Goal: Task Accomplishment & Management: Use online tool/utility

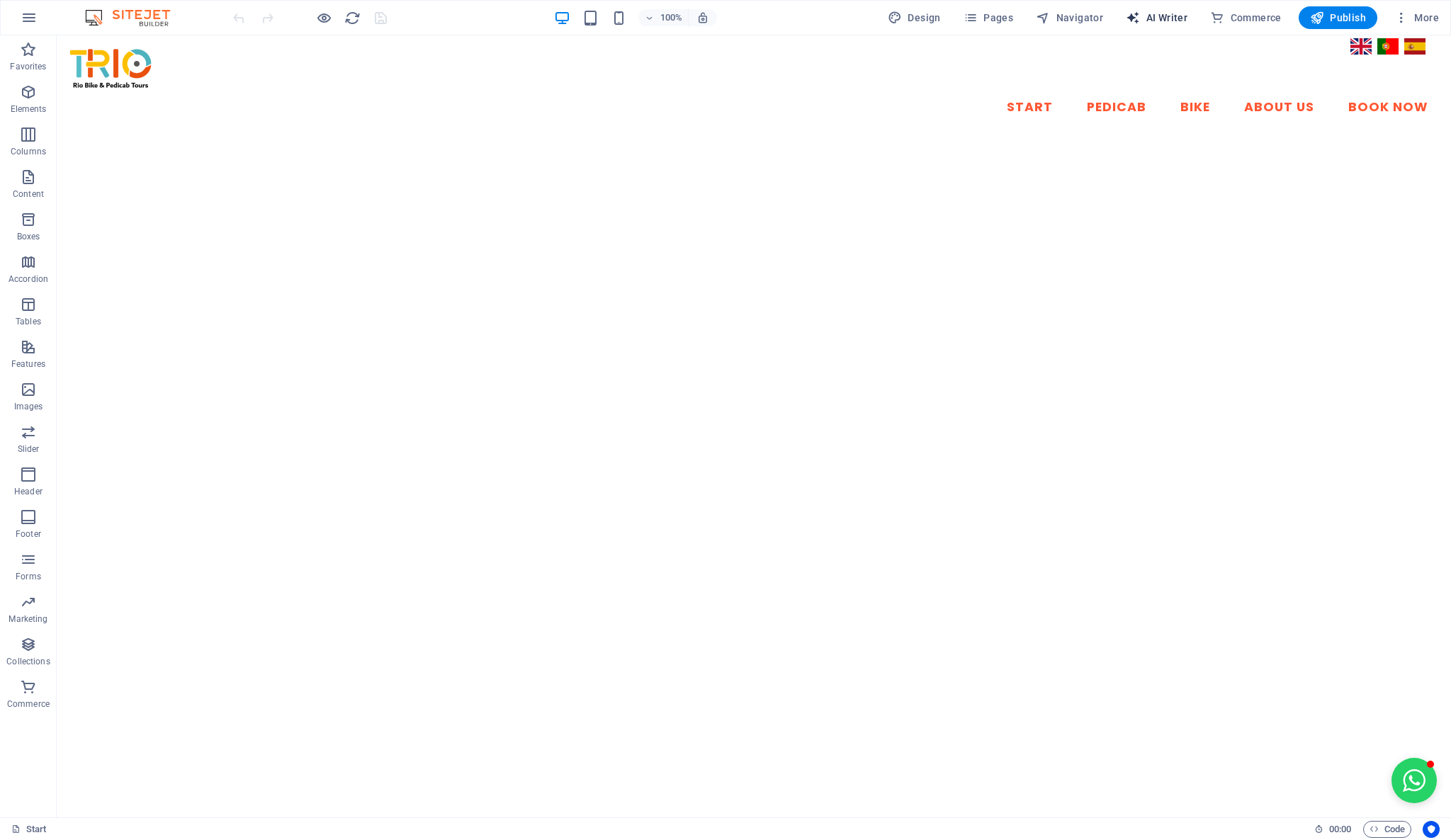
click at [1168, 20] on span "AI Writer" at bounding box center [1156, 17] width 62 height 14
select select "English"
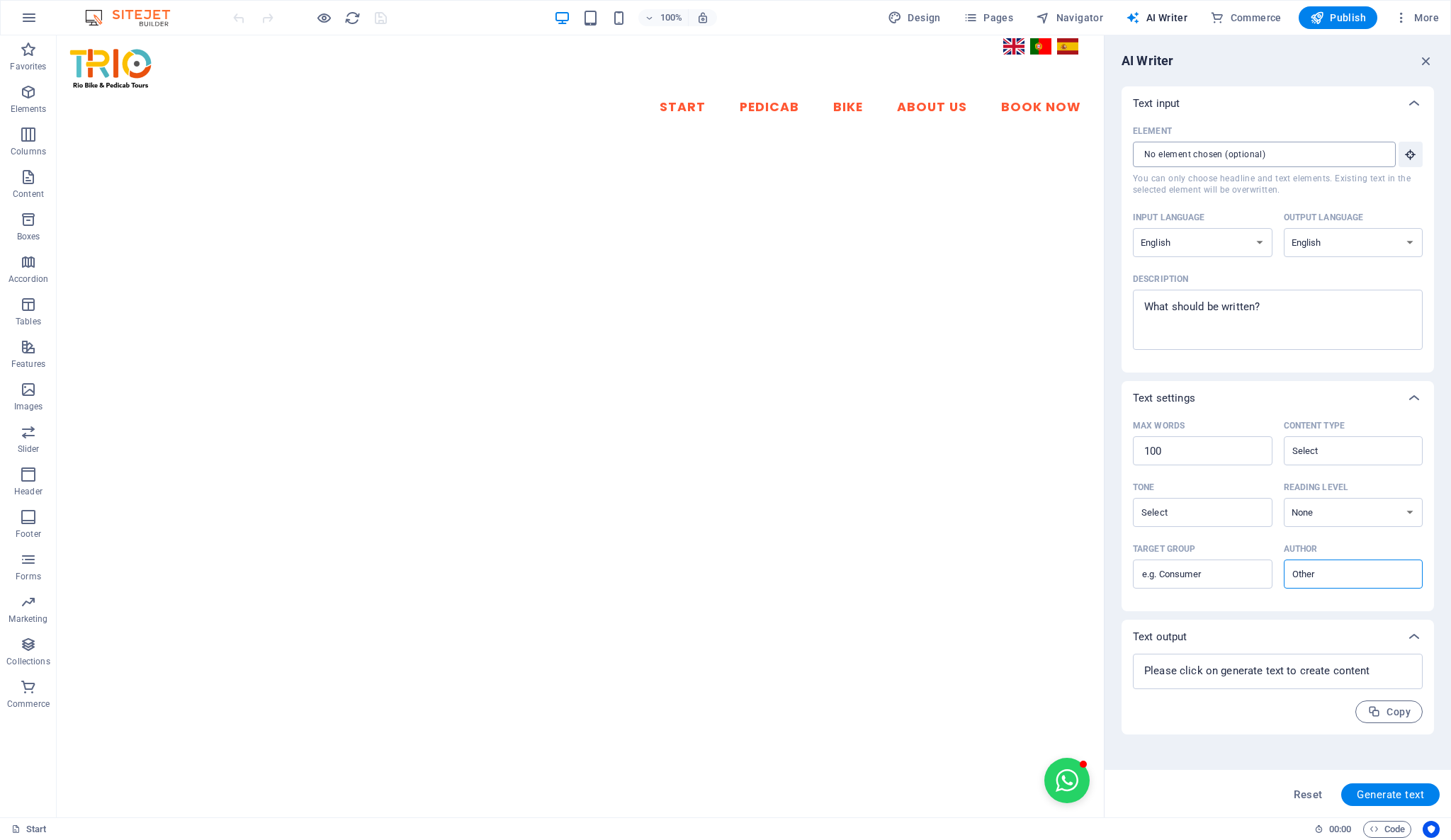
click at [1287, 150] on input "Element ​ You can only choose headline and text elements. Existing text in the …" at bounding box center [1259, 154] width 253 height 25
click at [1414, 153] on icon "button" at bounding box center [1410, 154] width 13 height 13
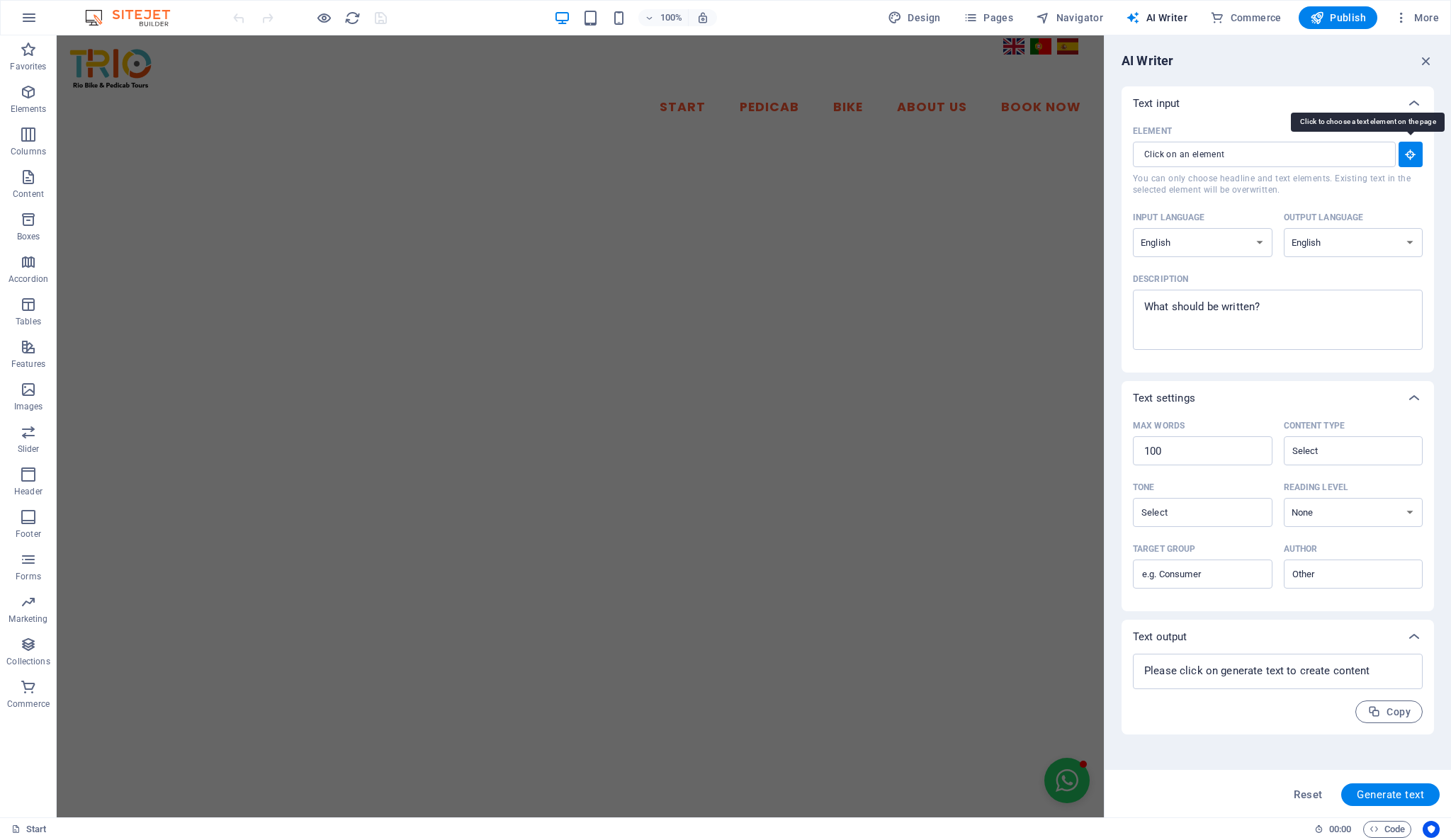
click at [1414, 153] on icon "button" at bounding box center [1410, 154] width 13 height 13
click at [1411, 154] on icon "button" at bounding box center [1410, 154] width 13 height 13
click at [1411, 791] on span "Generate text" at bounding box center [1390, 794] width 67 height 11
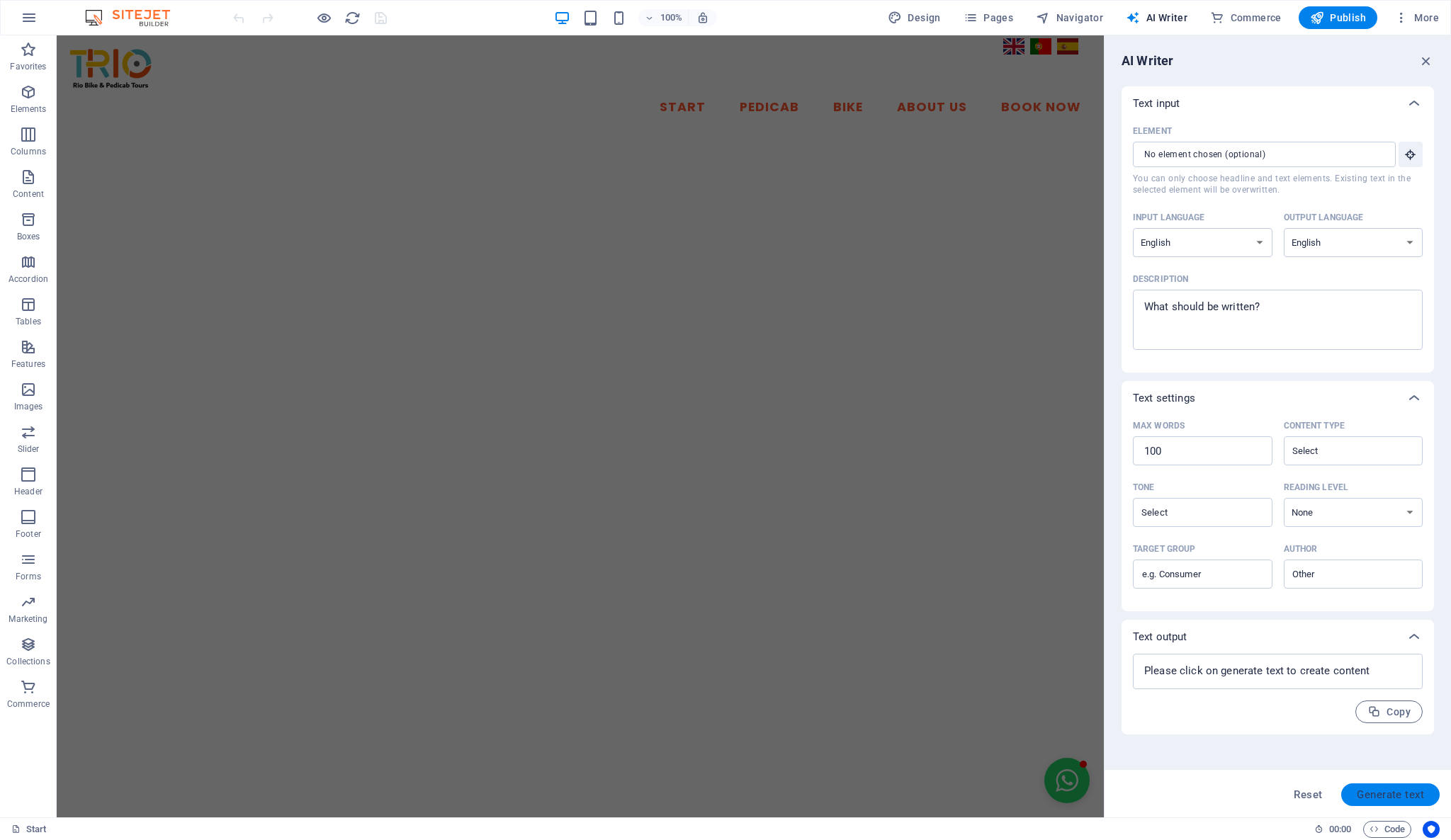
type textarea "x"
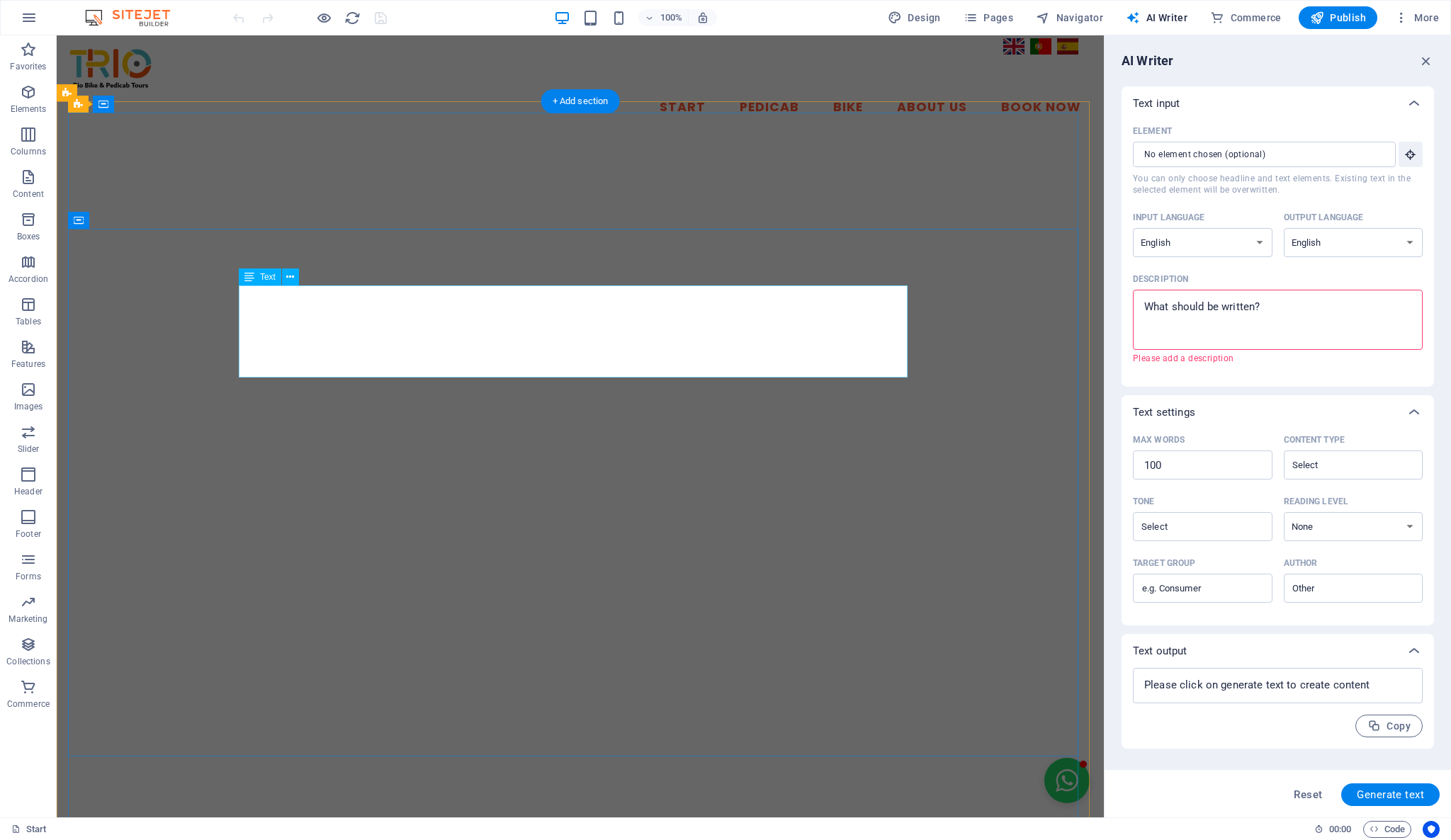
type input "#ed-745965906"
type textarea "x"
type input "11"
type textarea "x"
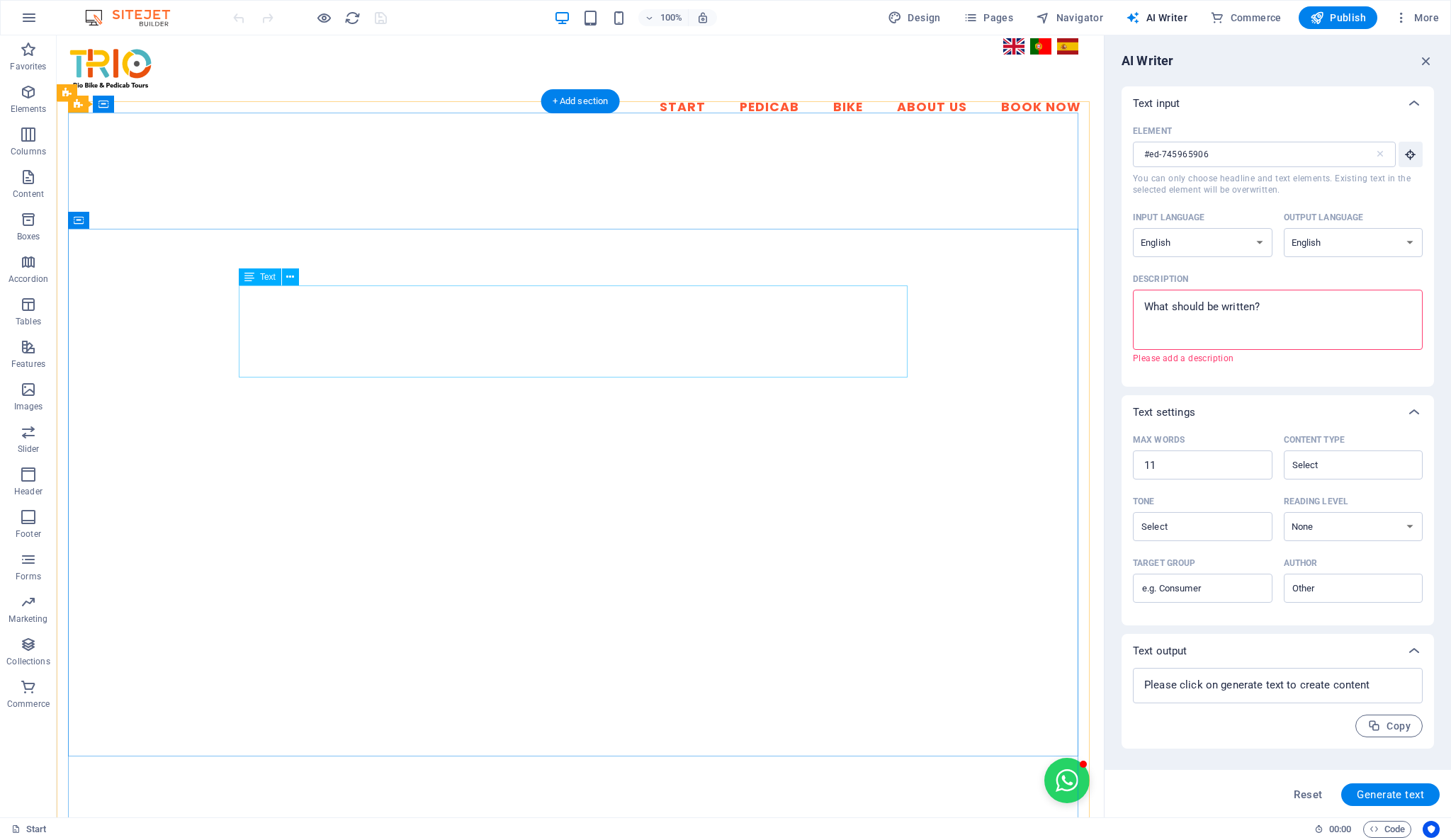
click at [291, 280] on icon at bounding box center [290, 278] width 7 height 15
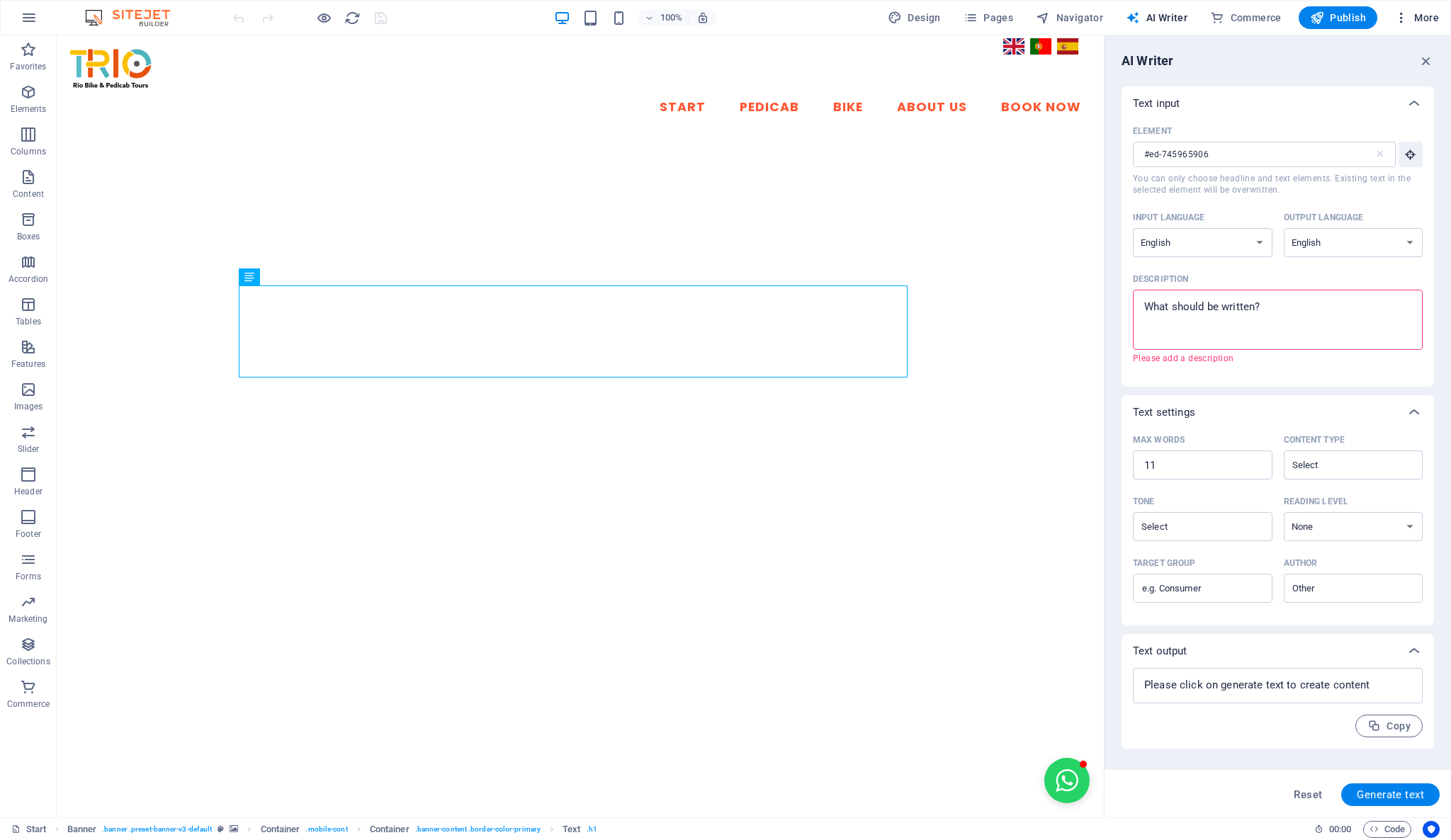
click at [1426, 19] on span "More" at bounding box center [1417, 17] width 45 height 14
click at [1401, 54] on h6 "Website Settings" at bounding box center [1386, 54] width 84 height 17
select select "41"
select select "128"
select select "148"
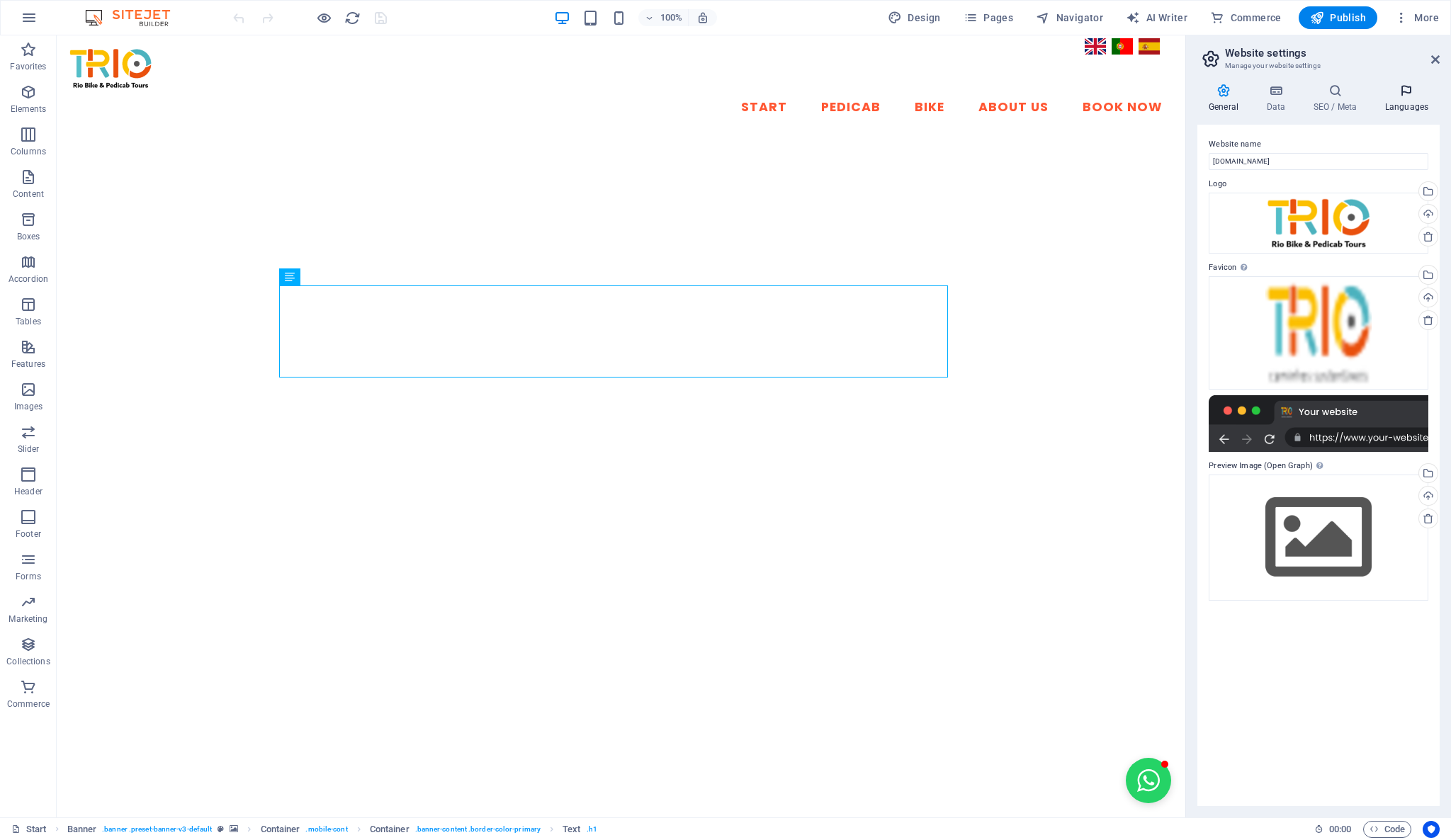
click at [1414, 95] on icon at bounding box center [1406, 90] width 66 height 14
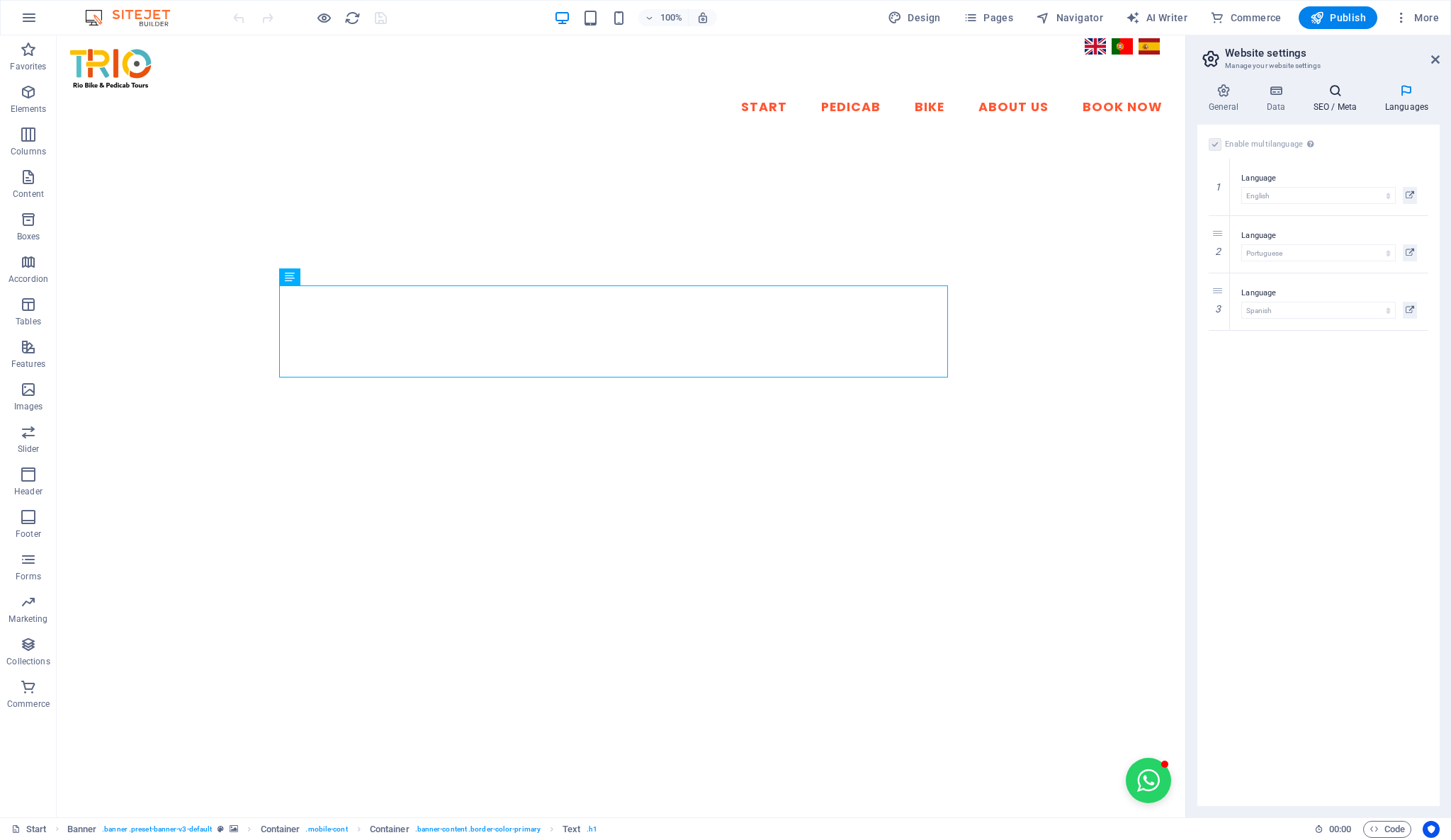
click at [1344, 107] on h4 "SEO / Meta" at bounding box center [1338, 98] width 72 height 30
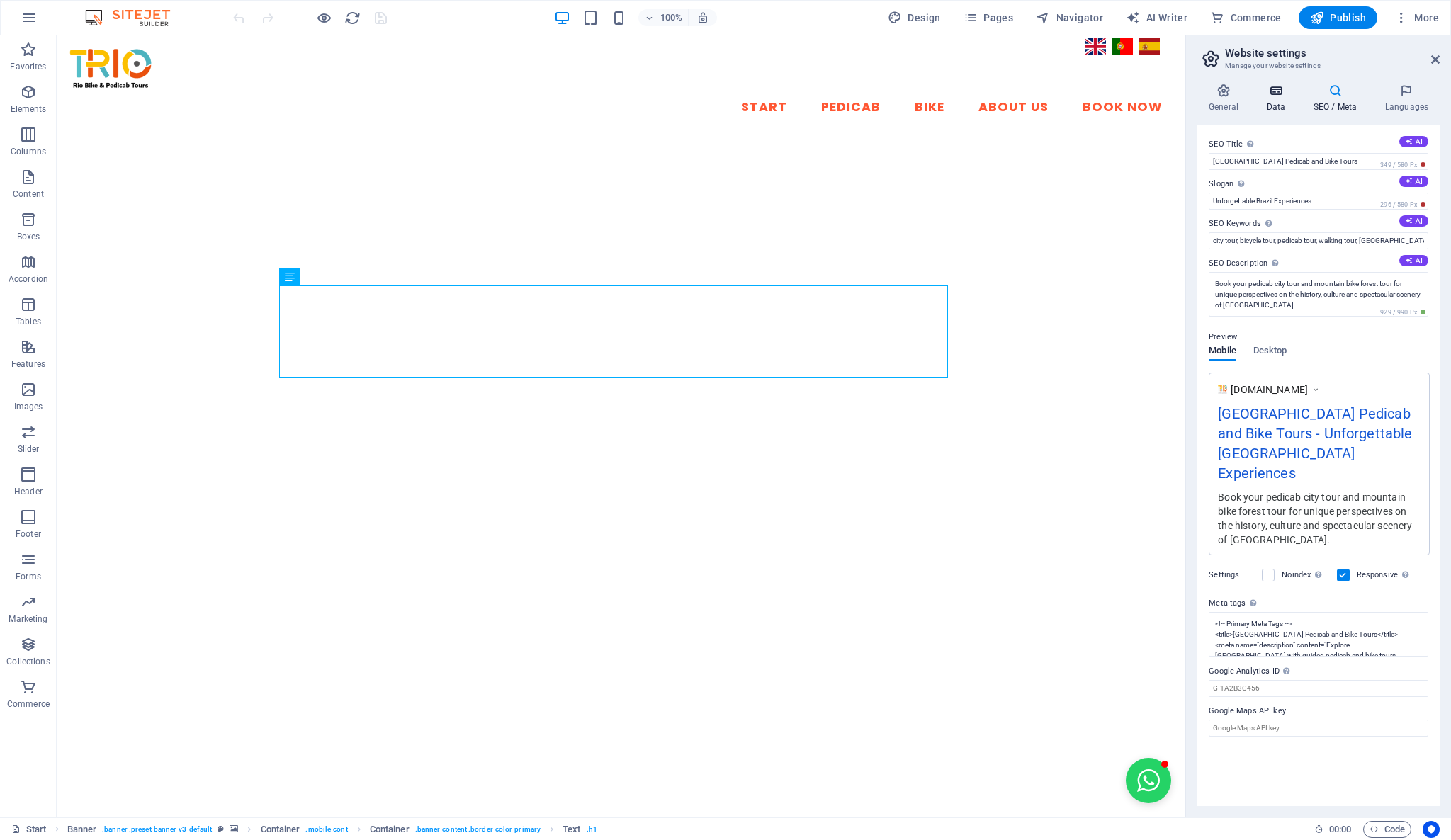
click at [1284, 101] on h4 "Data" at bounding box center [1279, 98] width 47 height 30
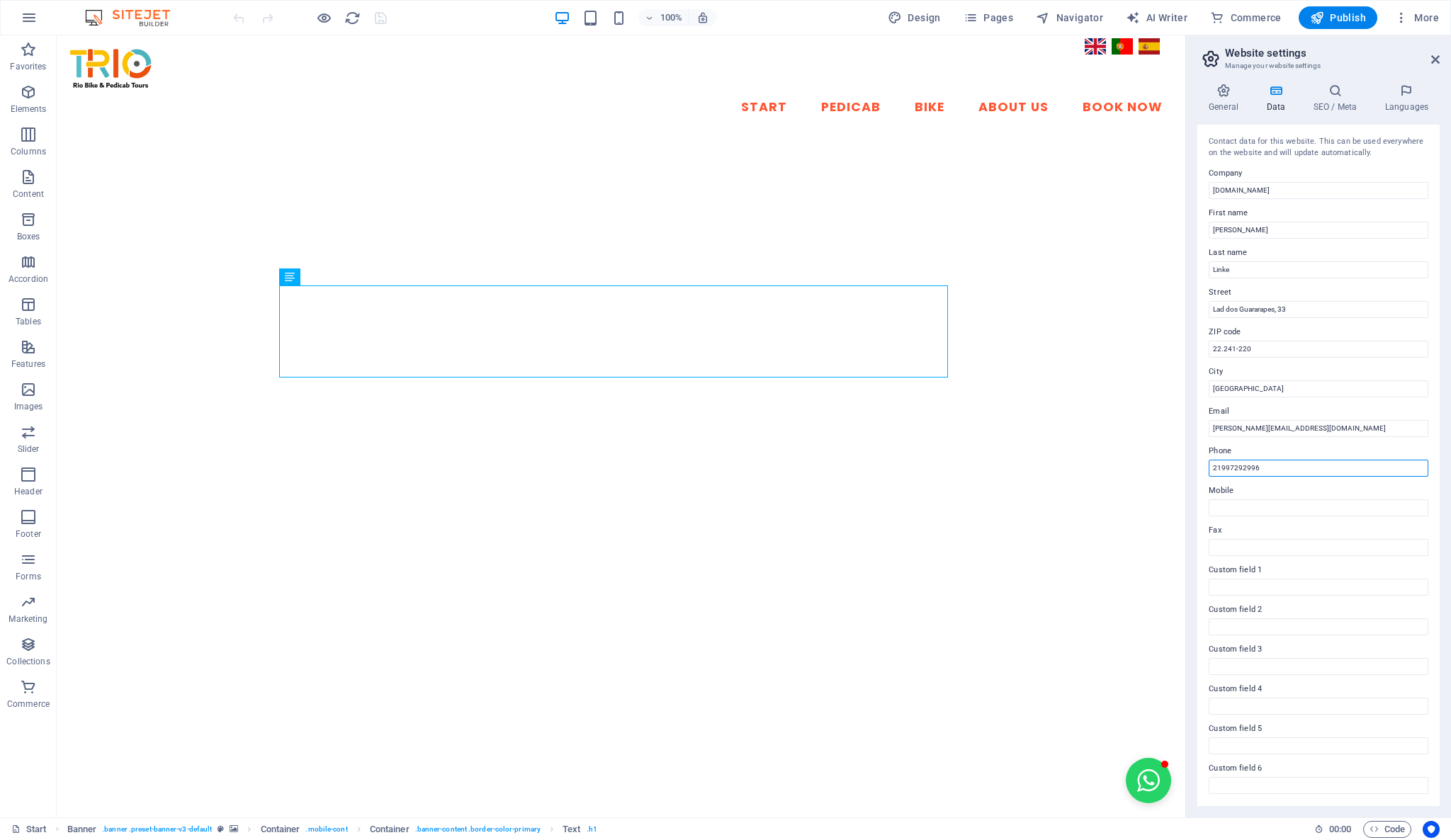
click at [1214, 468] on input "21997292996" at bounding box center [1318, 468] width 219 height 17
type input "[PHONE_NUMBER]"
click at [1338, 96] on icon at bounding box center [1335, 90] width 66 height 14
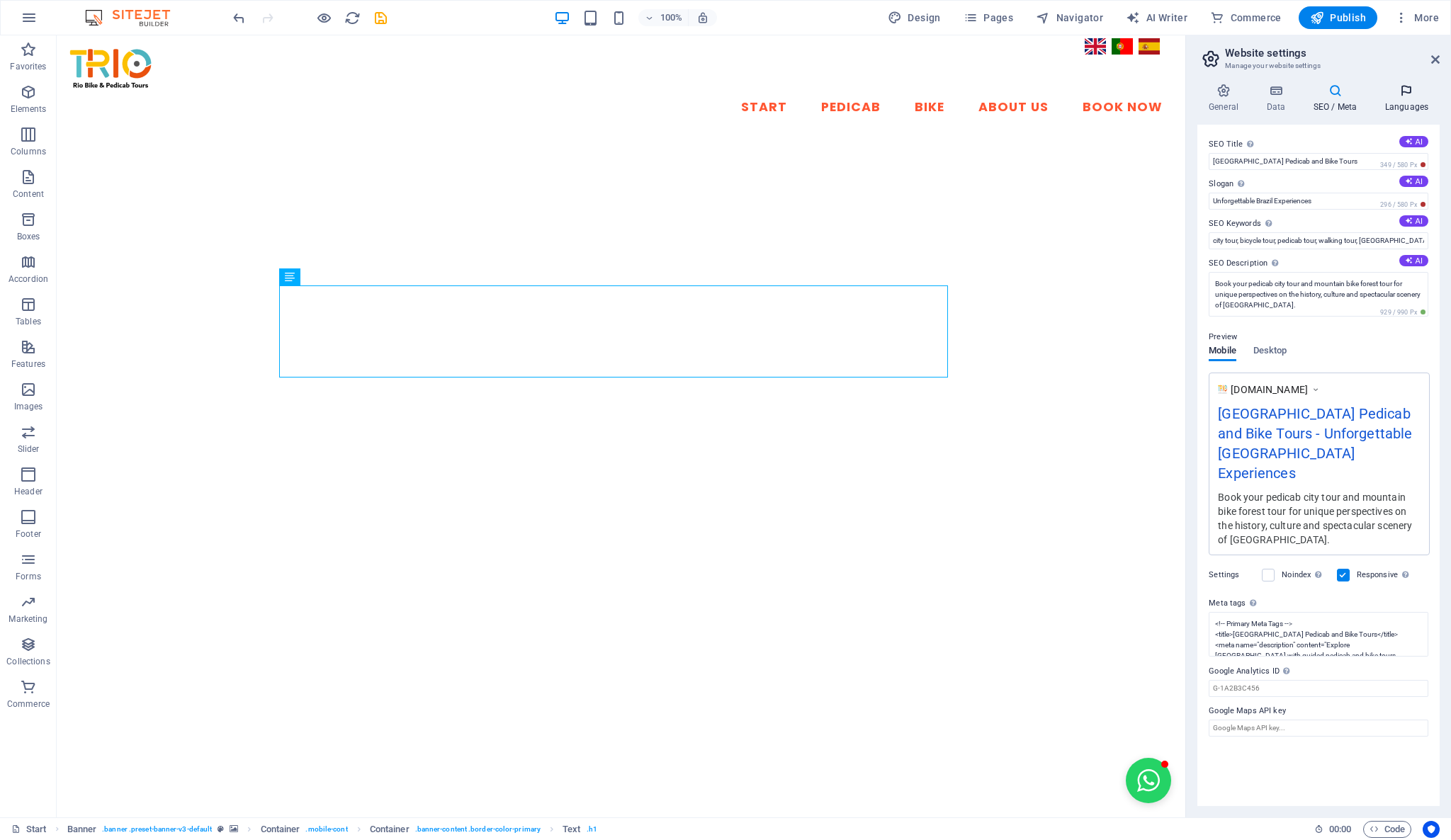
click at [1400, 107] on h4 "Languages" at bounding box center [1406, 98] width 66 height 30
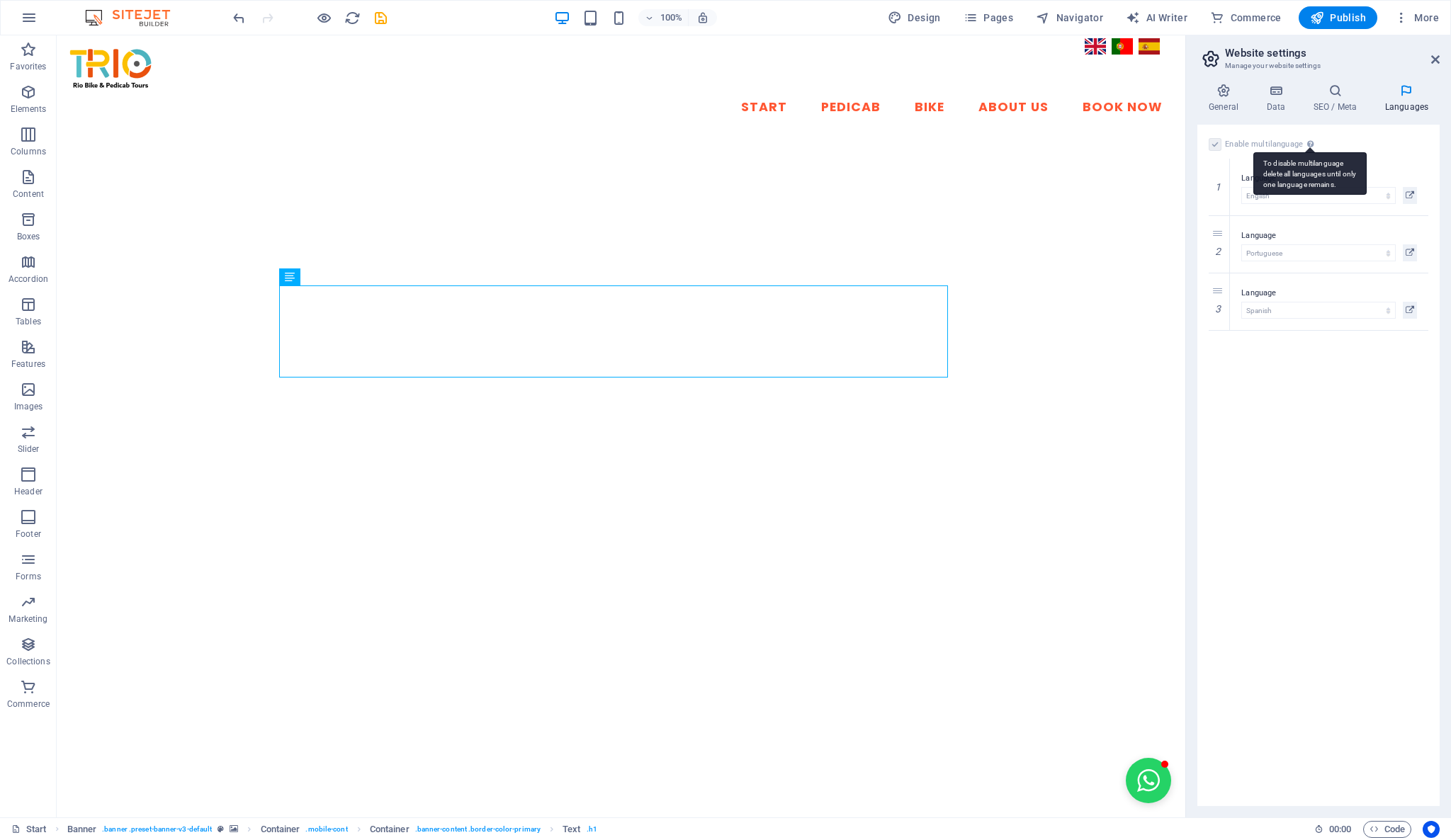
click at [1309, 152] on div "To disable multilanguage delete all languages until only one language remains." at bounding box center [1310, 173] width 113 height 43
click at [1172, 15] on span "AI Writer" at bounding box center [1156, 17] width 62 height 14
select select "English"
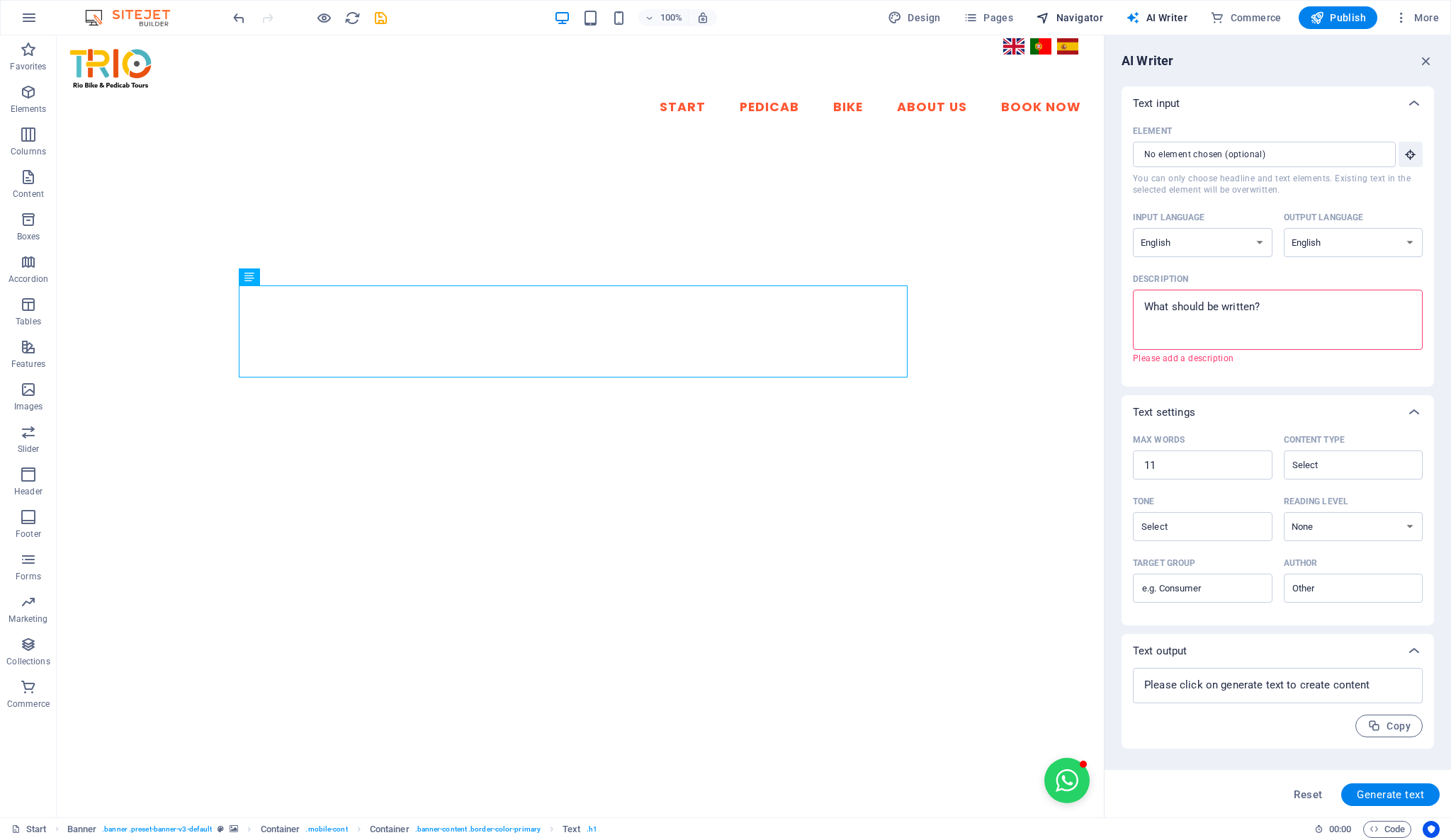
click at [1093, 20] on span "Navigator" at bounding box center [1069, 17] width 67 height 14
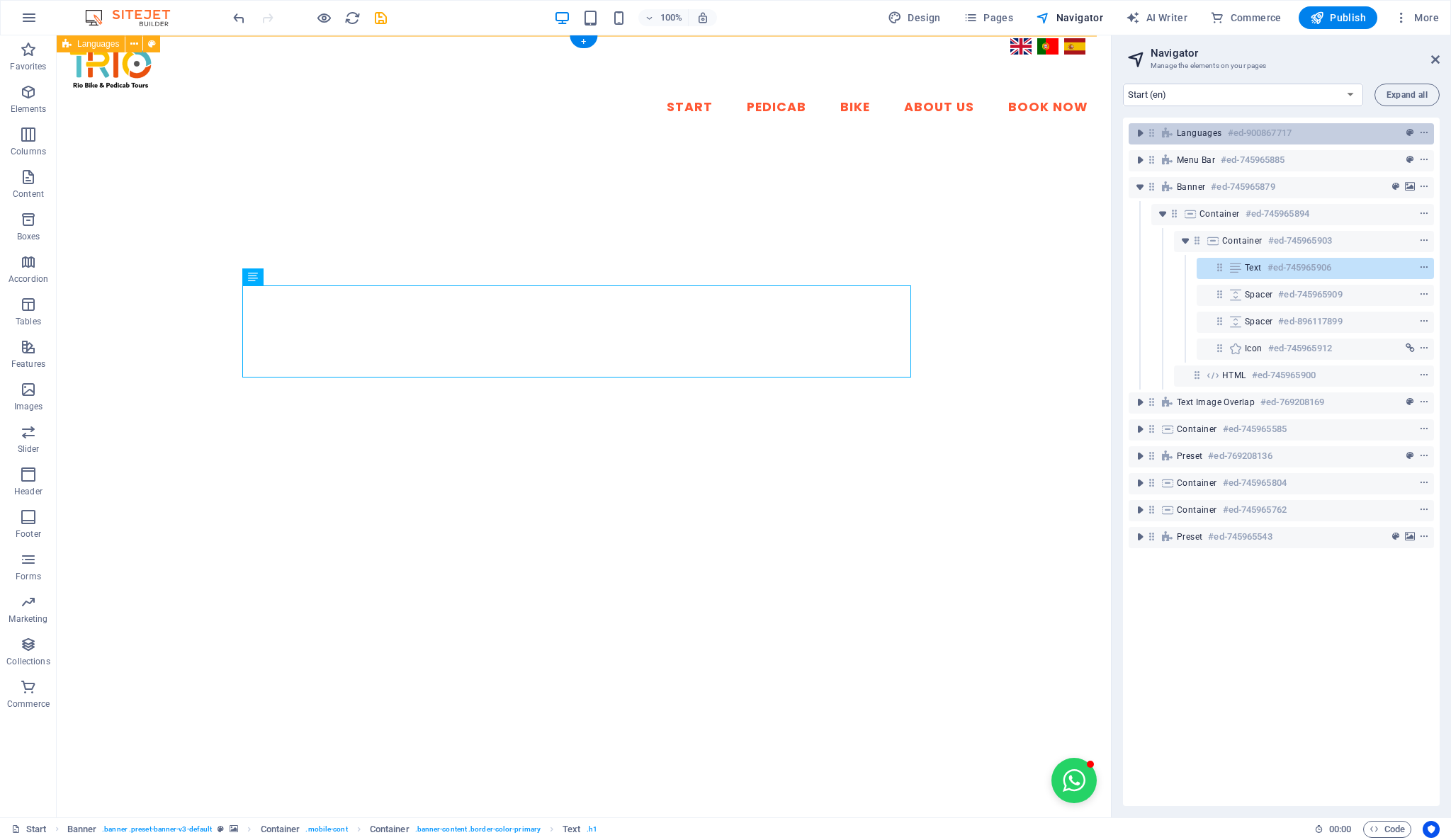
click at [1167, 133] on icon at bounding box center [1167, 133] width 16 height 11
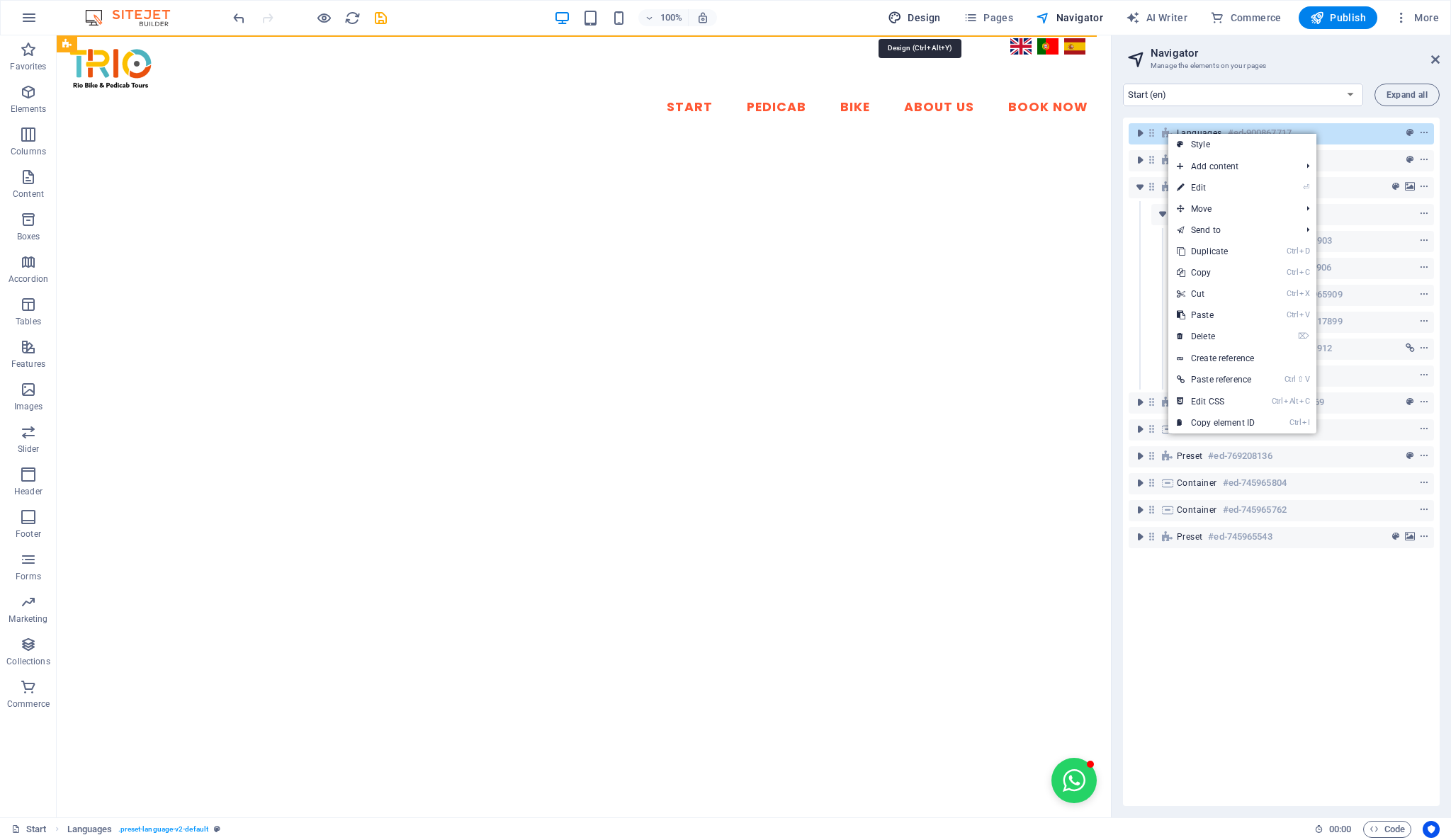
click at [933, 13] on span "Design" at bounding box center [914, 17] width 53 height 14
select select "px"
select select "400"
select select "px"
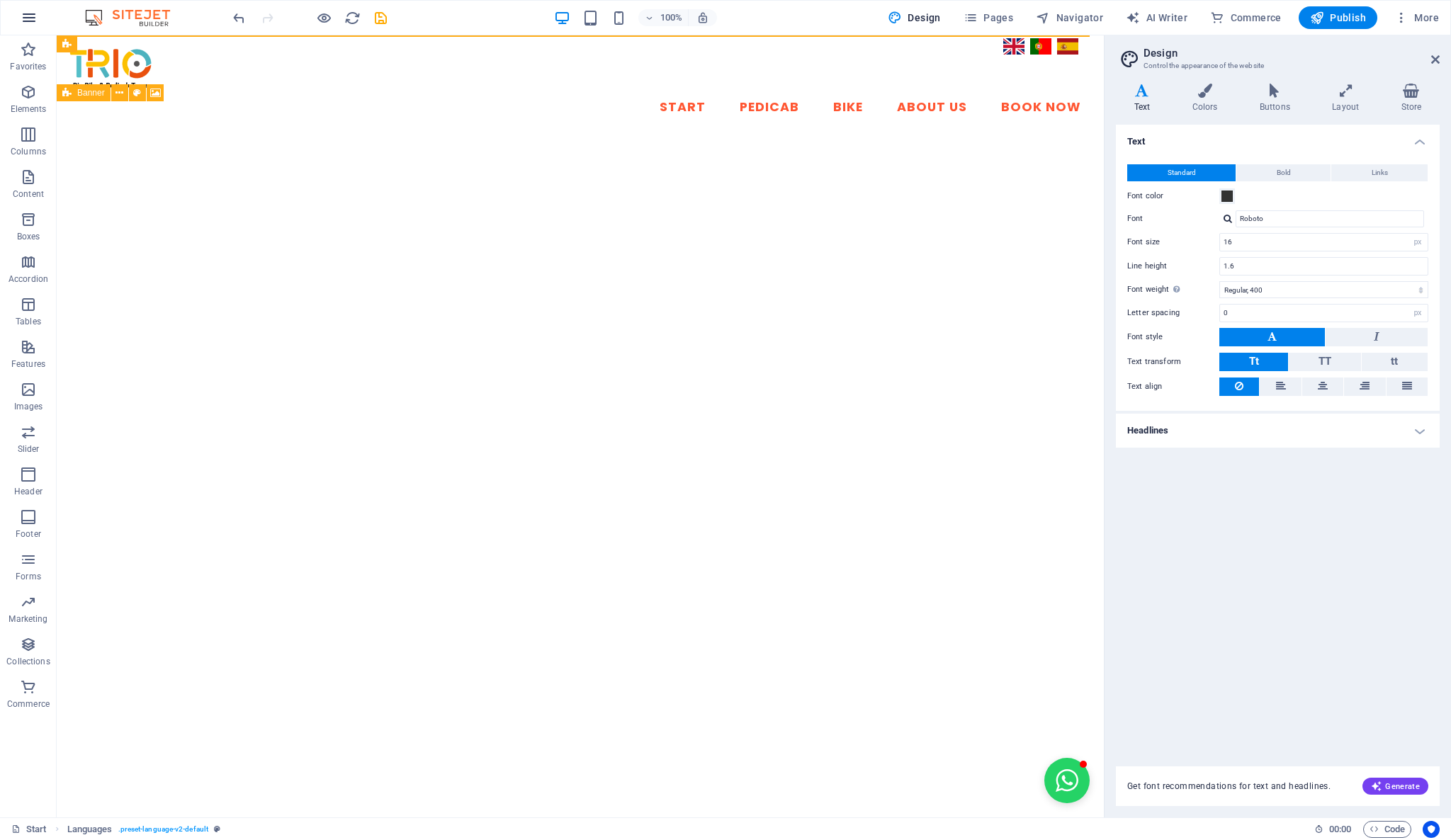
click at [25, 17] on icon "button" at bounding box center [29, 17] width 17 height 17
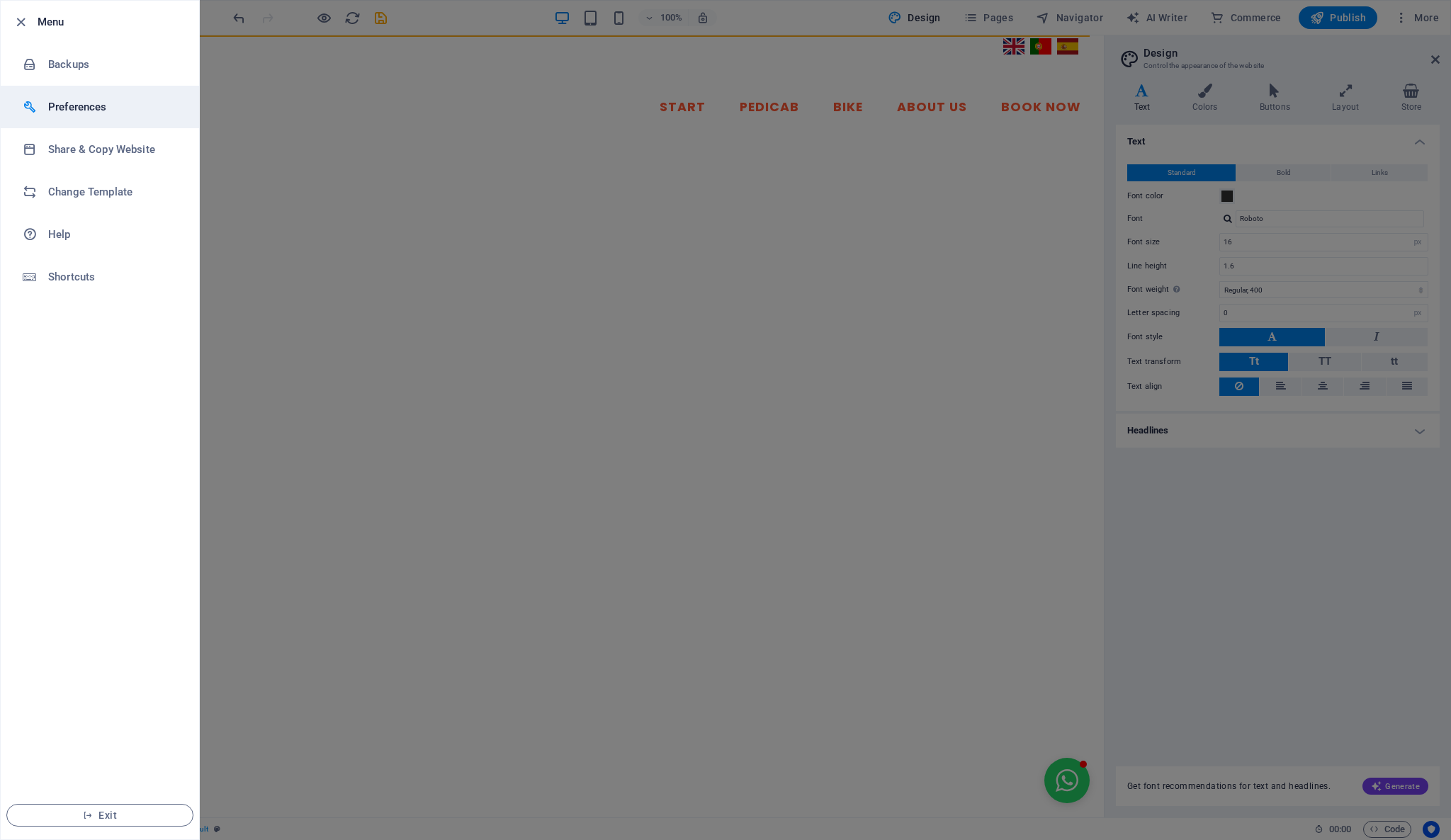
click at [85, 113] on h6 "Preferences" at bounding box center [114, 107] width 131 height 17
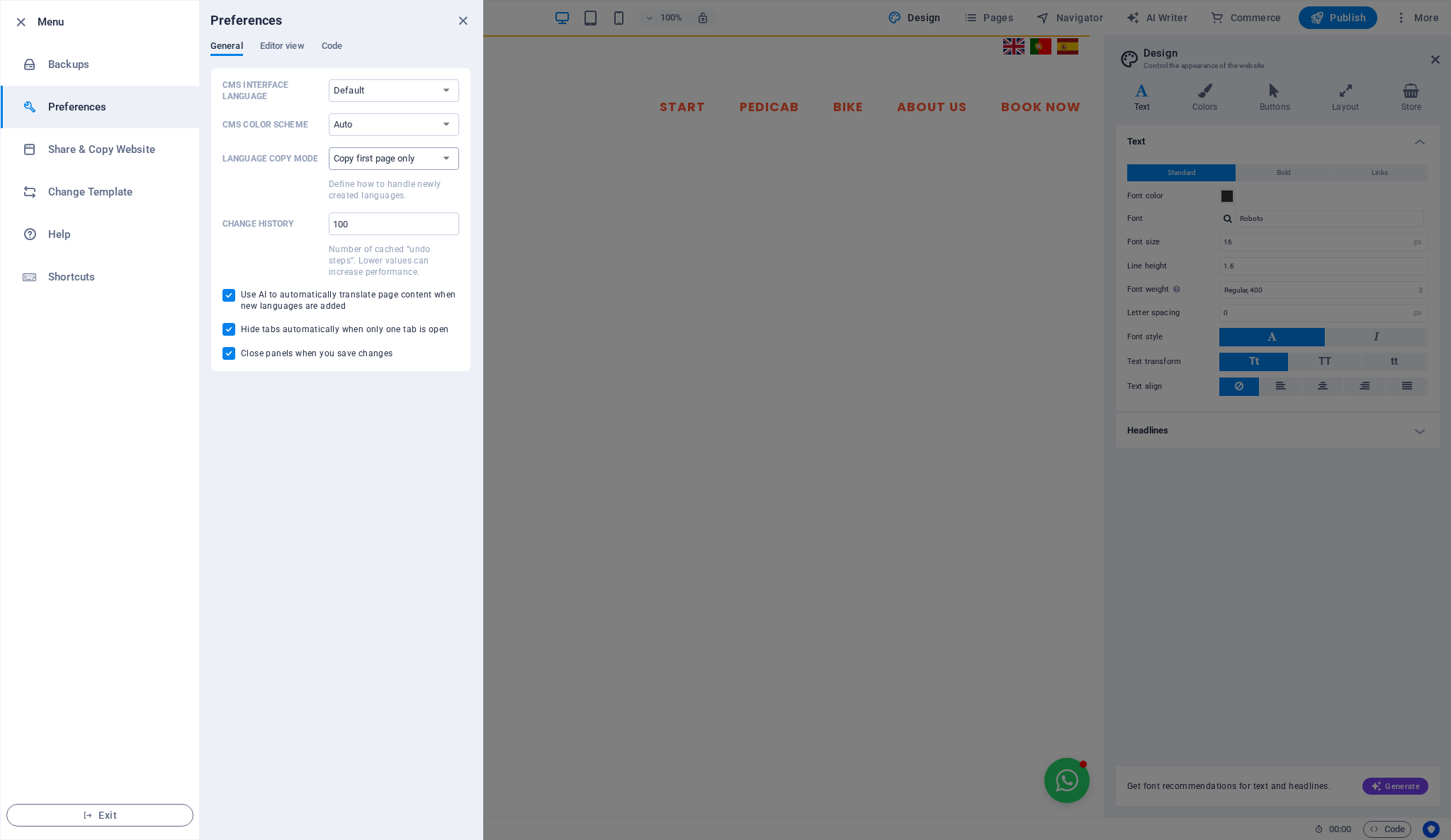
click at [448, 165] on select "Copy first page only Copy all pages" at bounding box center [394, 159] width 131 height 22
select select "all"
click at [329, 148] on select "Copy first page only Copy all pages" at bounding box center [394, 159] width 131 height 22
click at [402, 93] on select "Default Deutsch English Español Français Magyar Italiano Nederlands Polski Port…" at bounding box center [394, 90] width 131 height 22
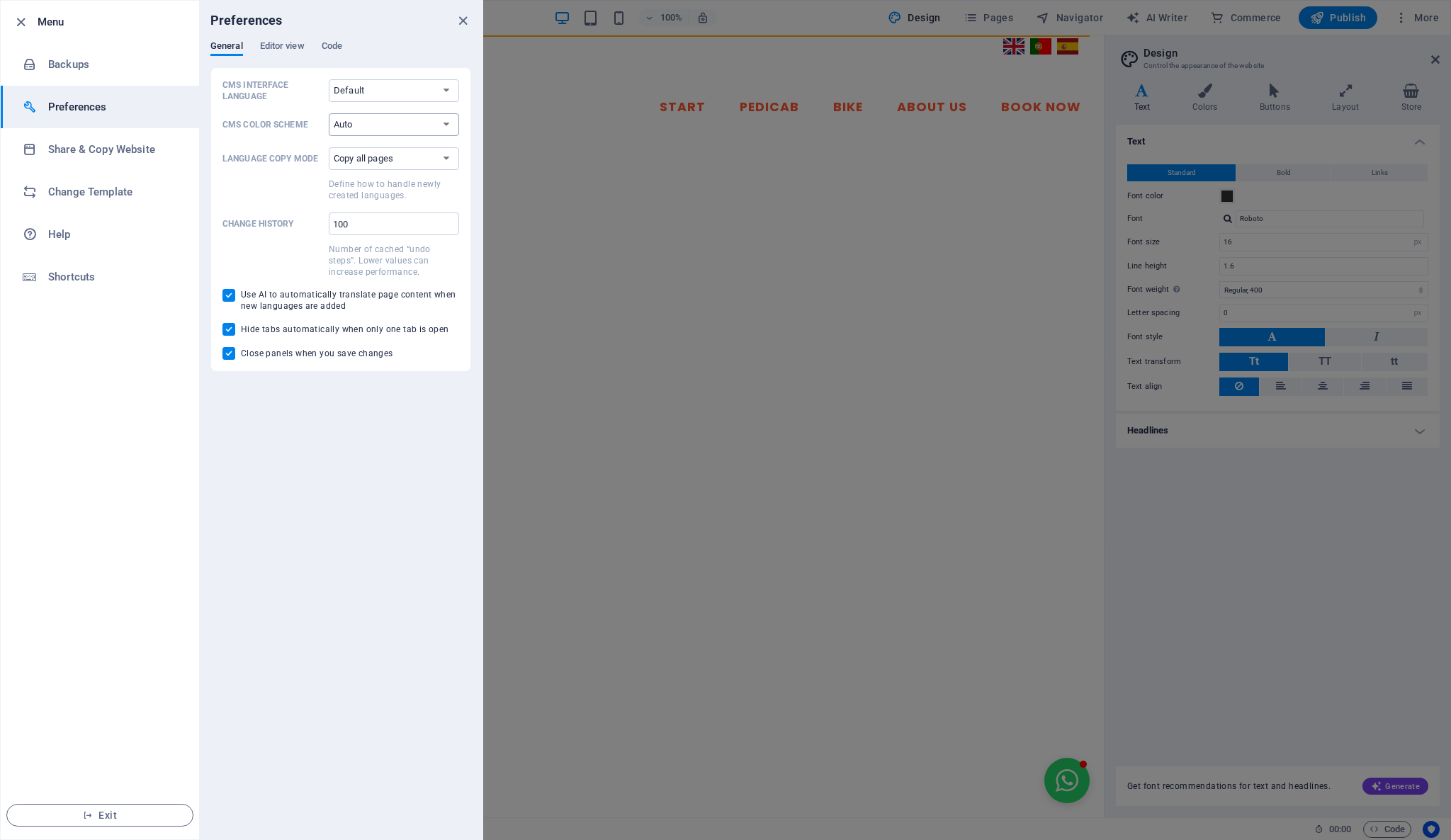
click at [386, 125] on select "Auto Dark Light" at bounding box center [394, 125] width 131 height 22
click at [293, 49] on span "Editor view" at bounding box center [282, 47] width 45 height 20
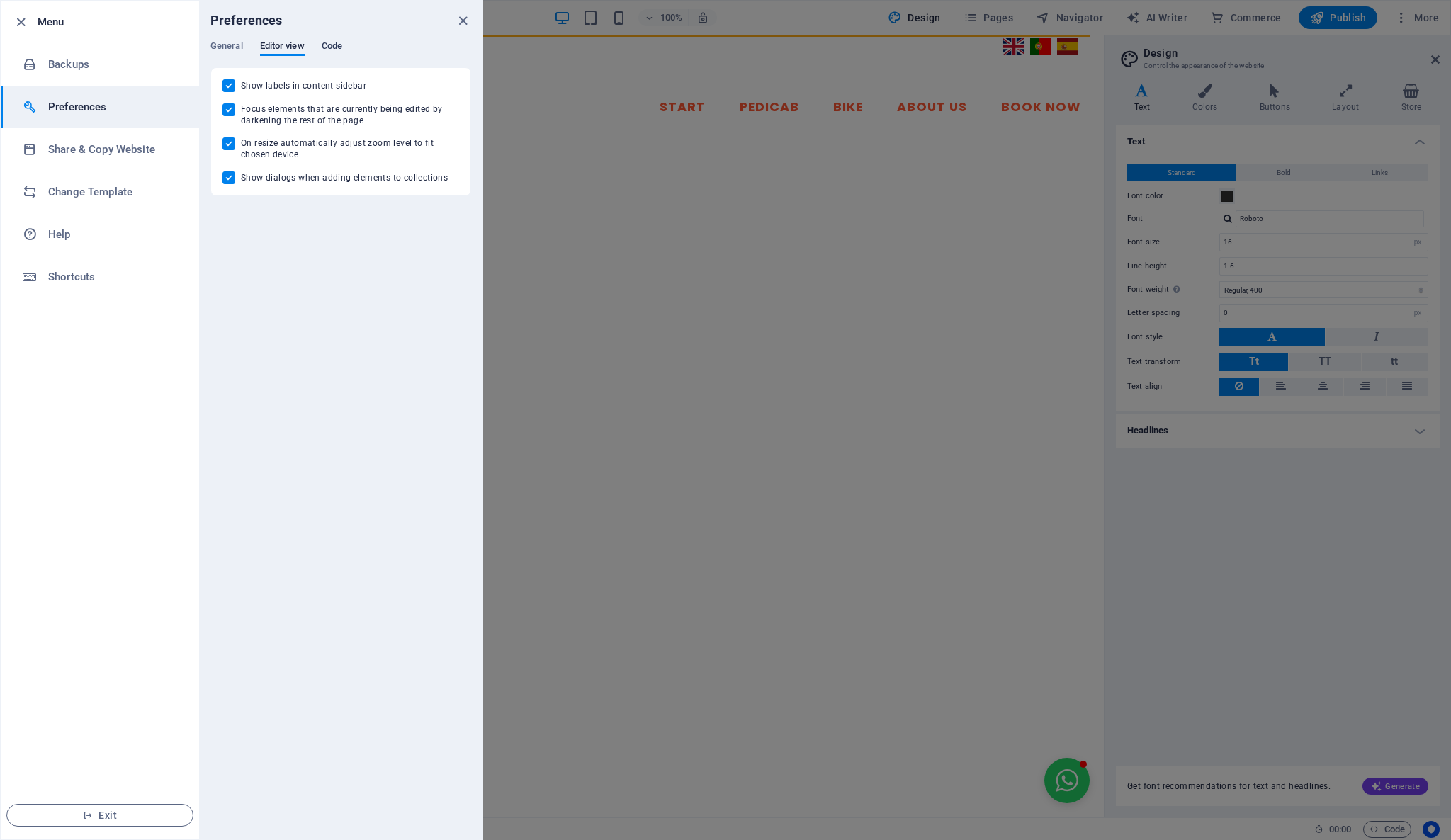
click at [325, 44] on span "Code" at bounding box center [332, 47] width 21 height 20
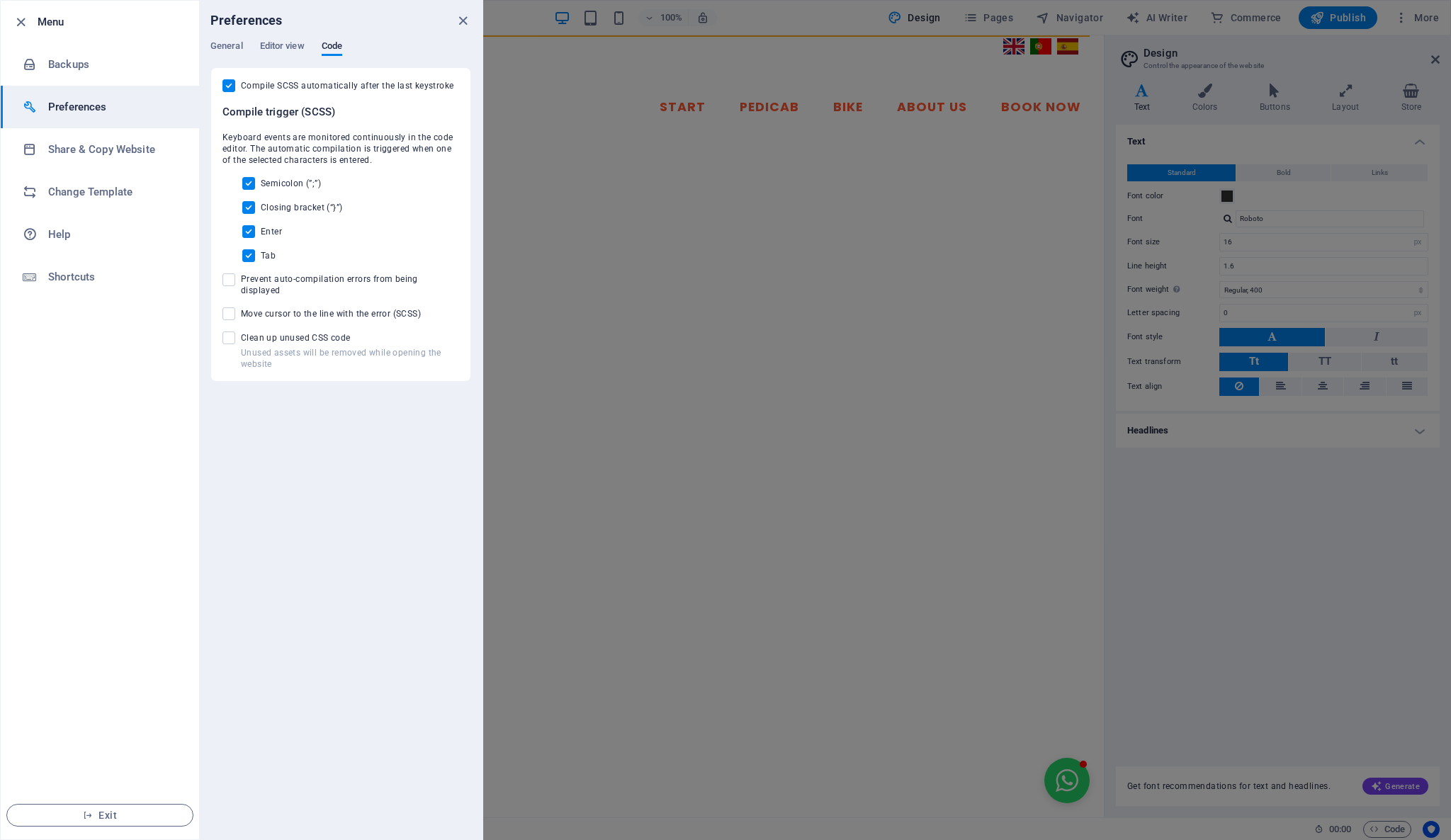
click at [513, 22] on div at bounding box center [725, 420] width 1451 height 840
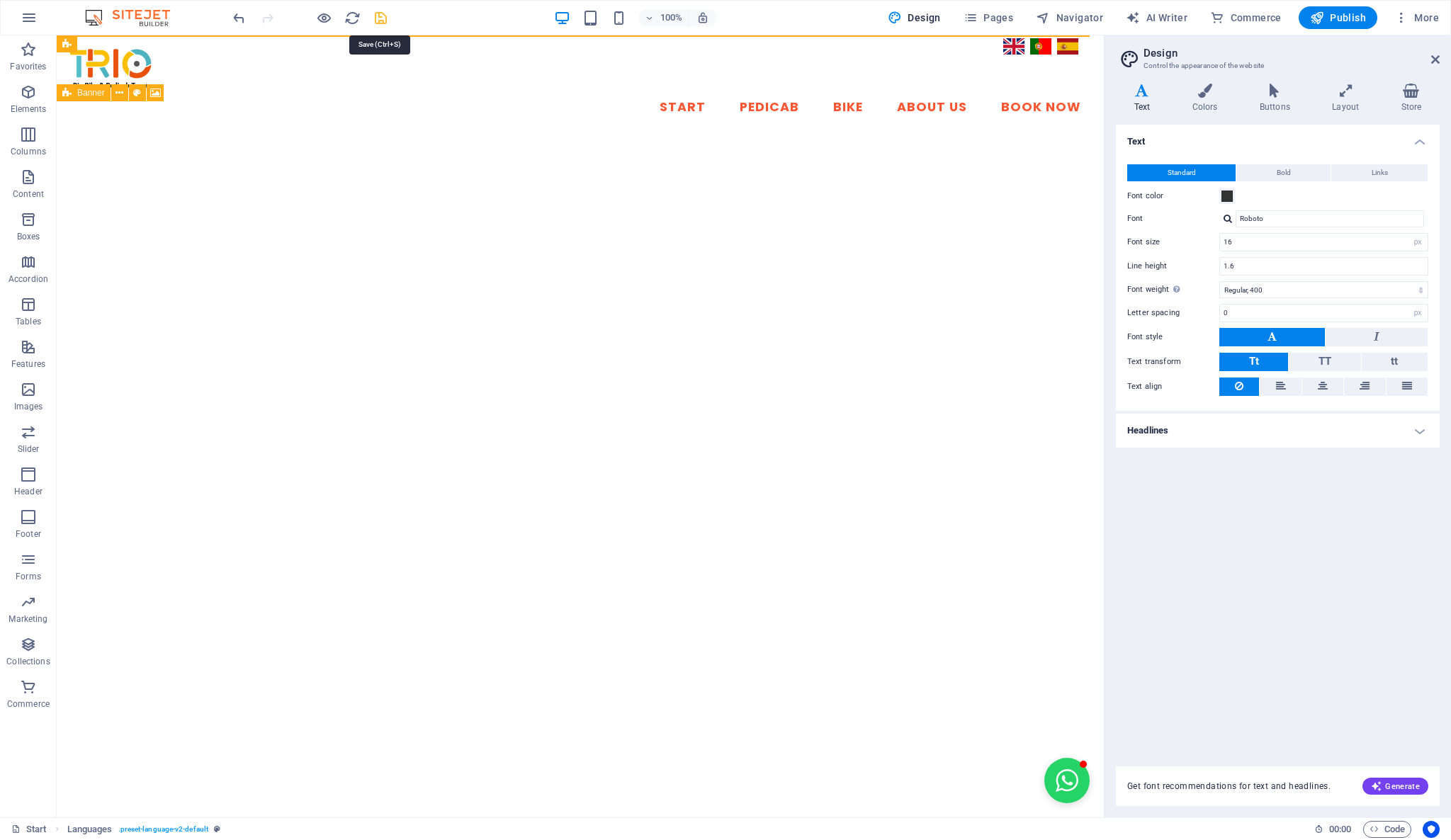
click at [382, 16] on icon "save" at bounding box center [380, 18] width 16 height 16
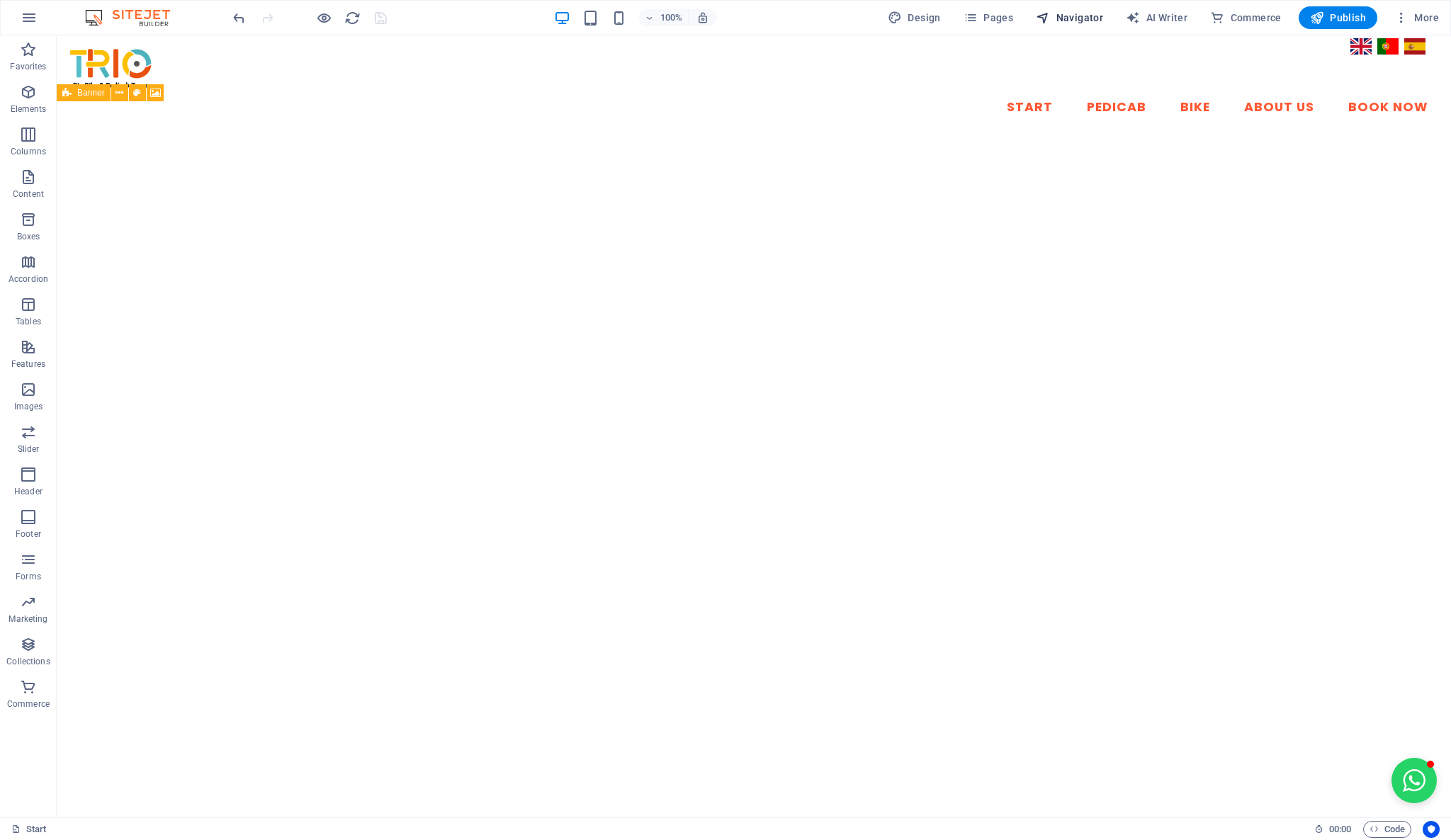
click at [1049, 18] on icon "button" at bounding box center [1042, 17] width 14 height 14
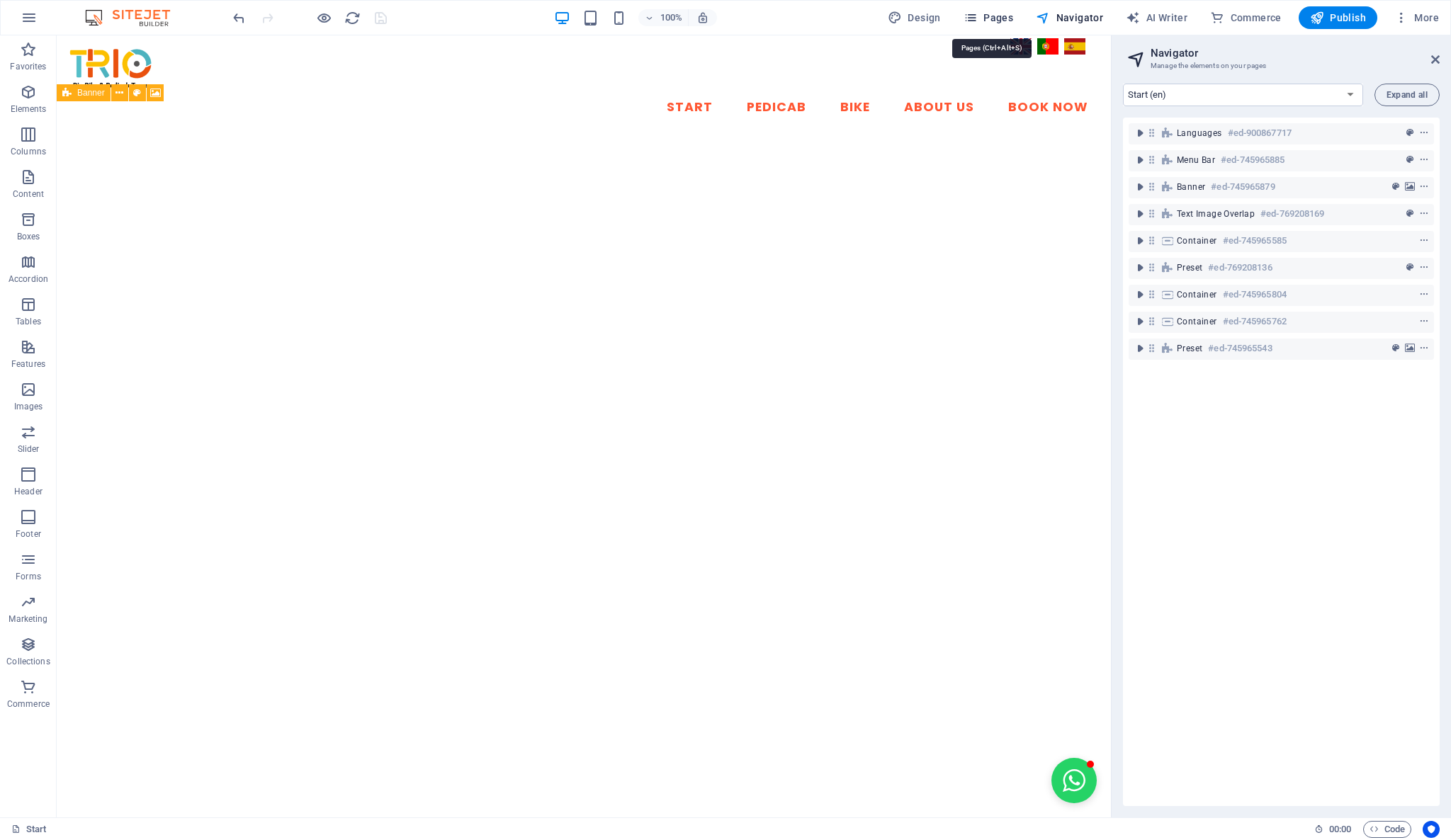
click at [1000, 26] on button "Pages" at bounding box center [988, 18] width 61 height 22
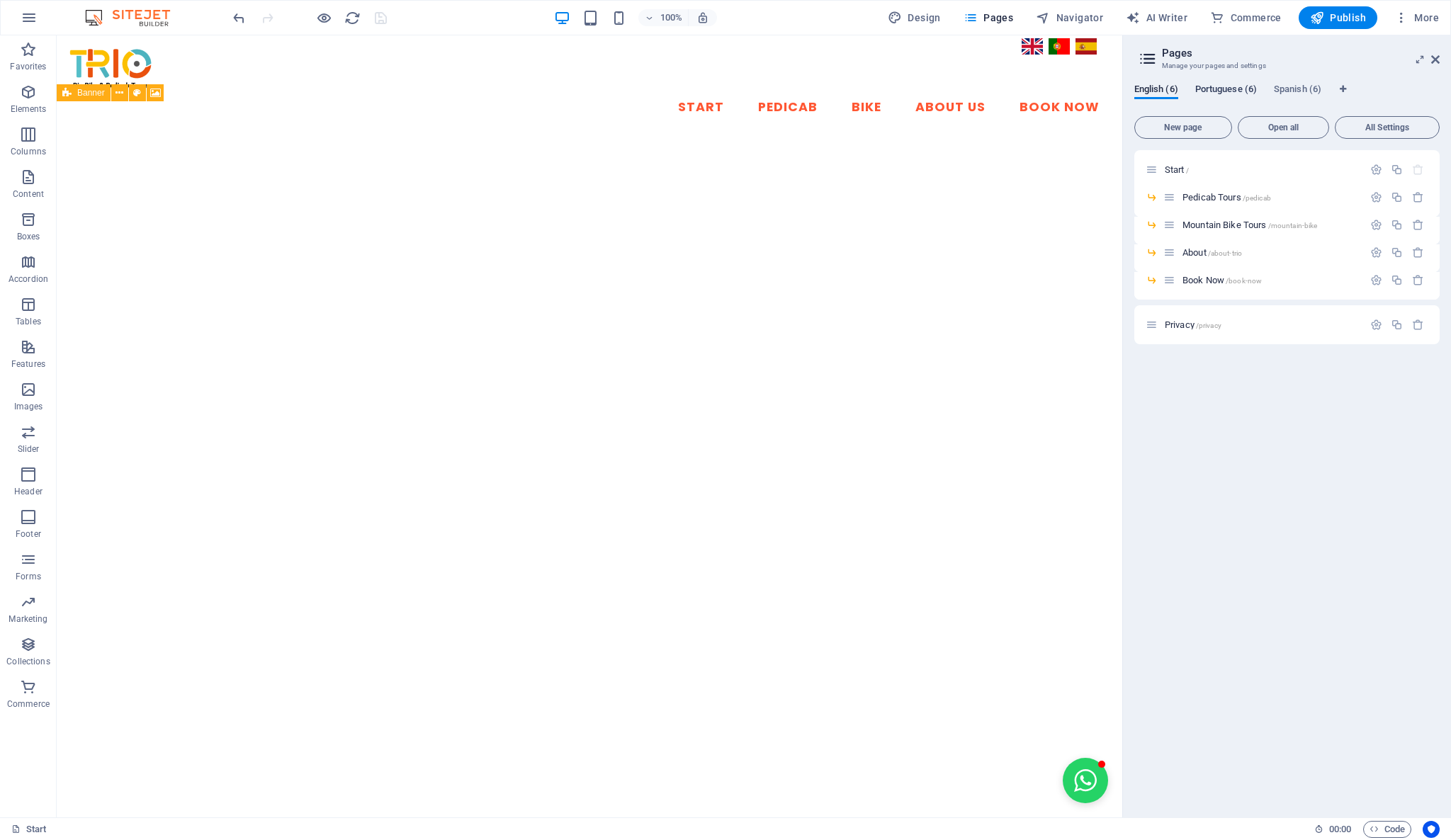
click at [1247, 92] on span "Portuguese (6)" at bounding box center [1226, 90] width 62 height 20
click at [1165, 171] on span "Start /" at bounding box center [1176, 169] width 24 height 10
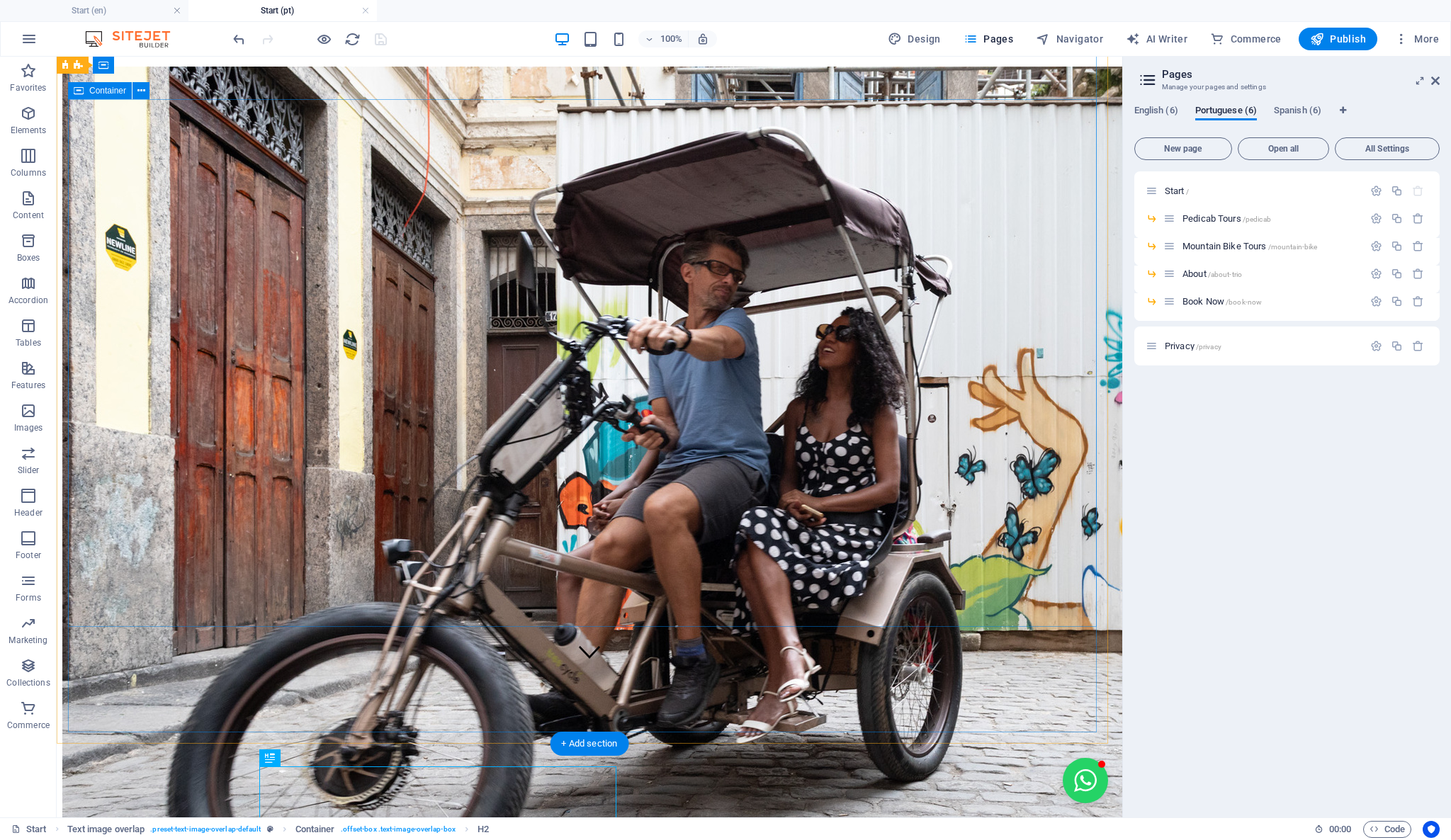
scroll to position [140, 0]
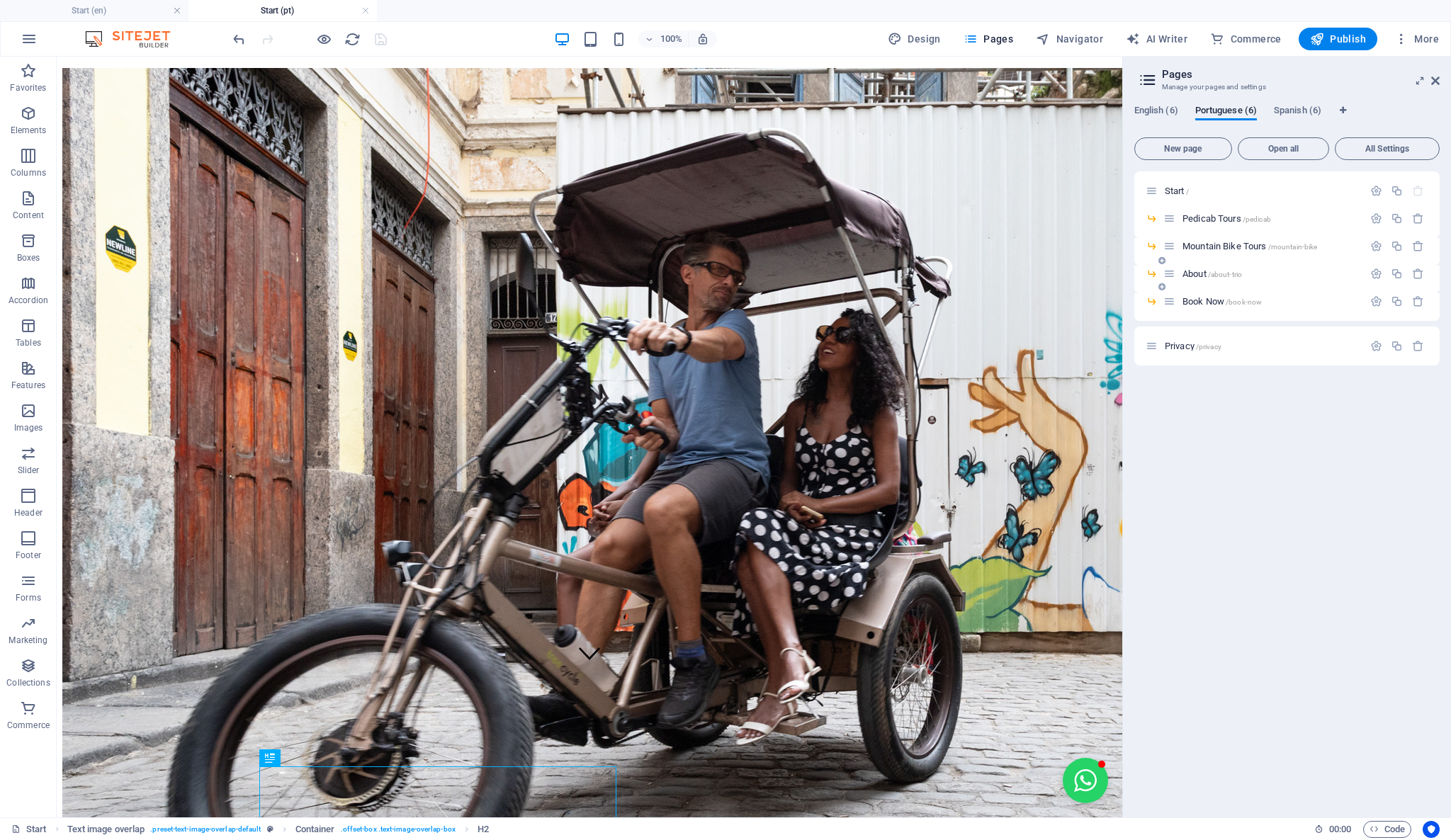
click at [1190, 275] on span "About /about-trio" at bounding box center [1212, 274] width 60 height 10
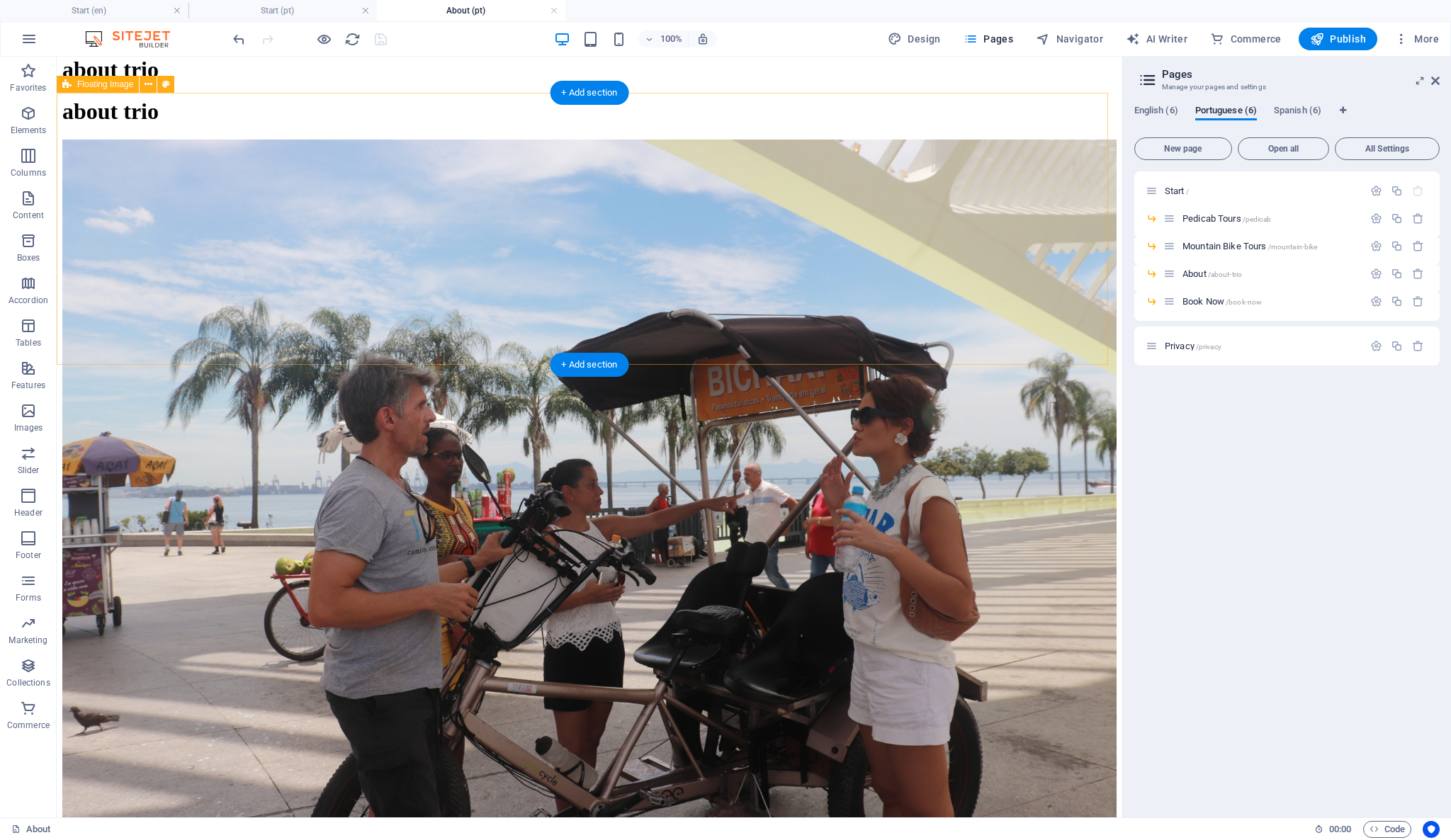
scroll to position [0, 0]
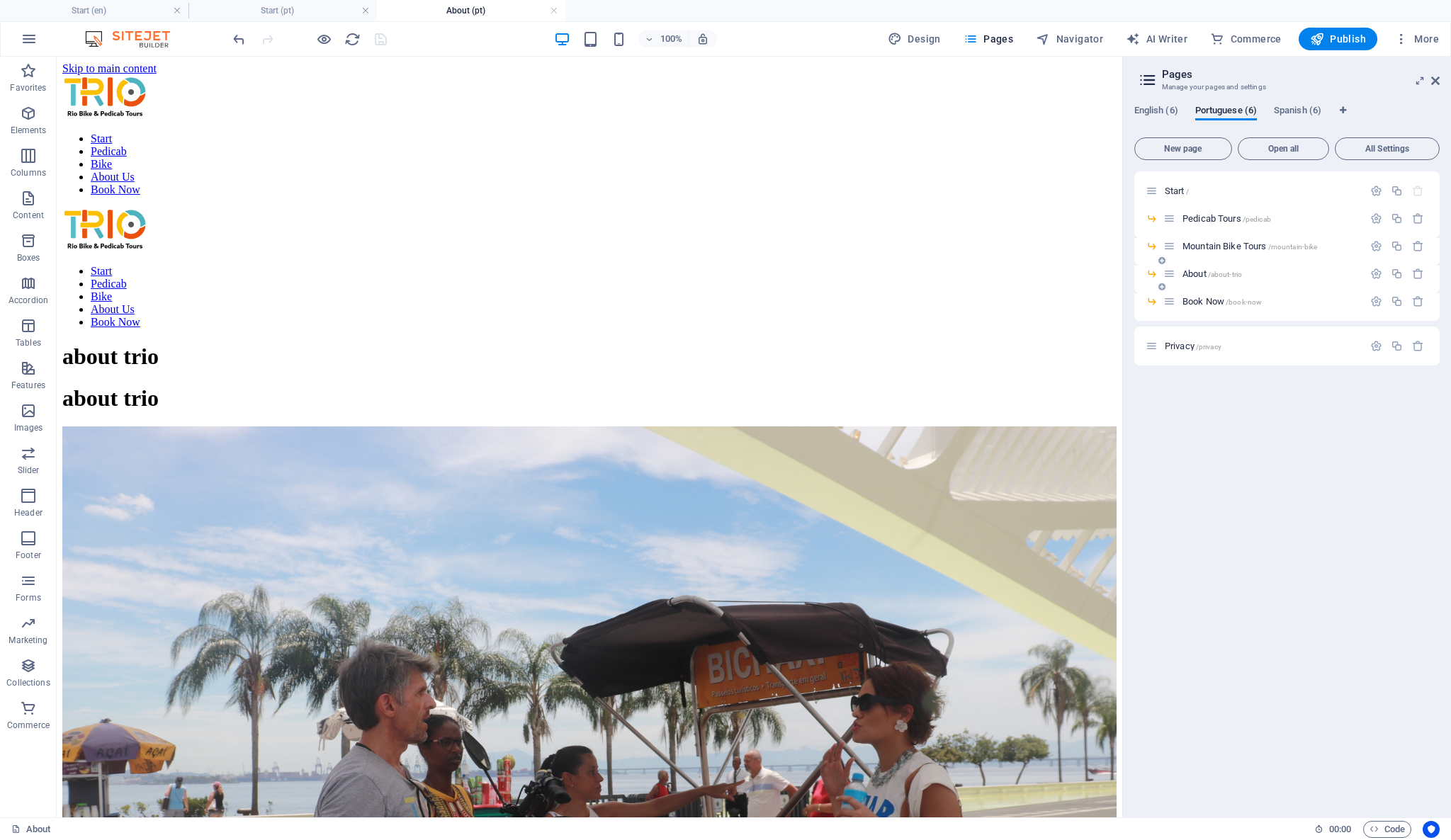
click at [1221, 275] on span "/about-trio" at bounding box center [1225, 275] width 35 height 7
click at [1215, 298] on span "Book Now /book-now" at bounding box center [1222, 301] width 79 height 10
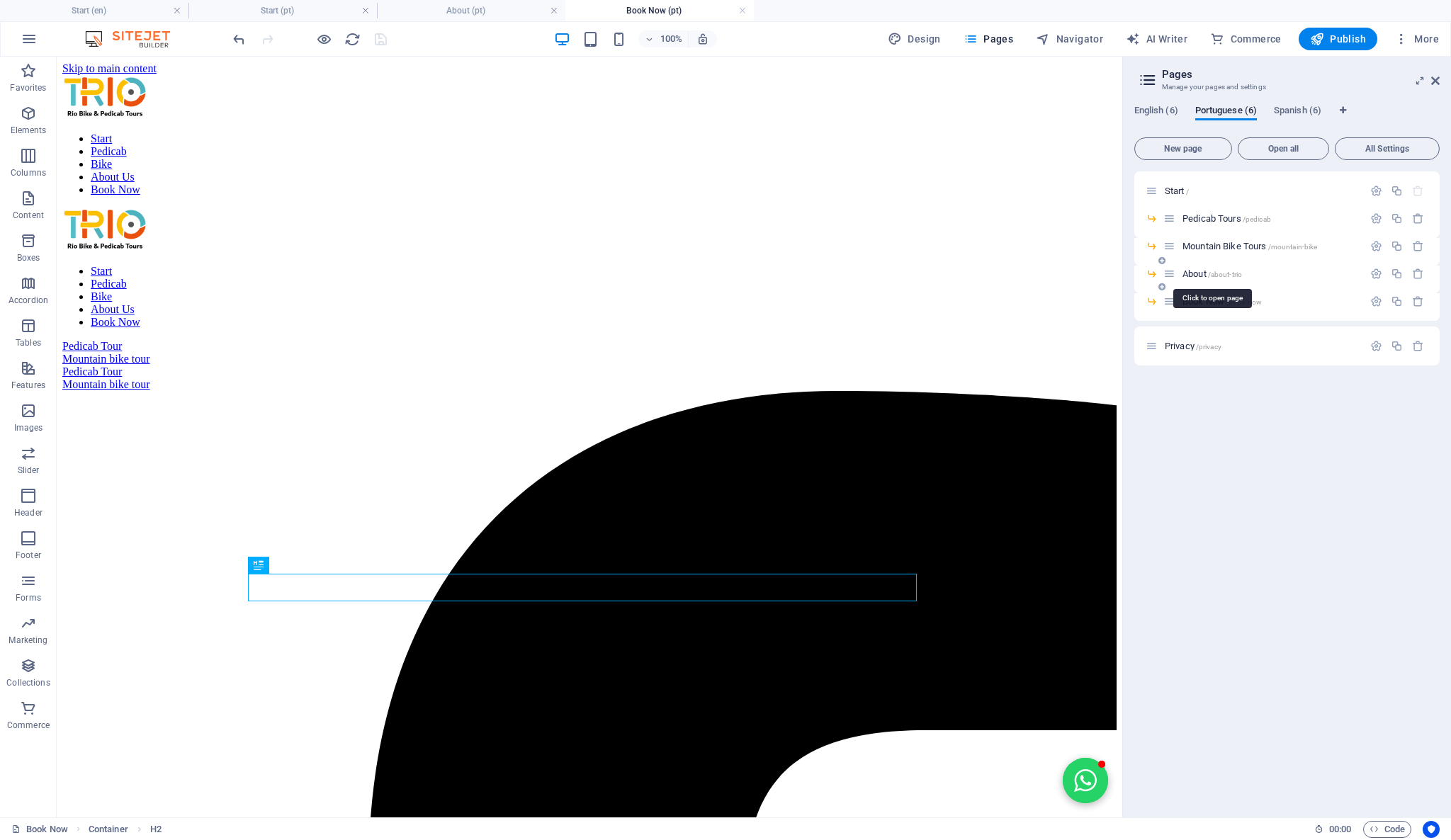
click at [1194, 275] on span "About /about-trio" at bounding box center [1212, 274] width 60 height 10
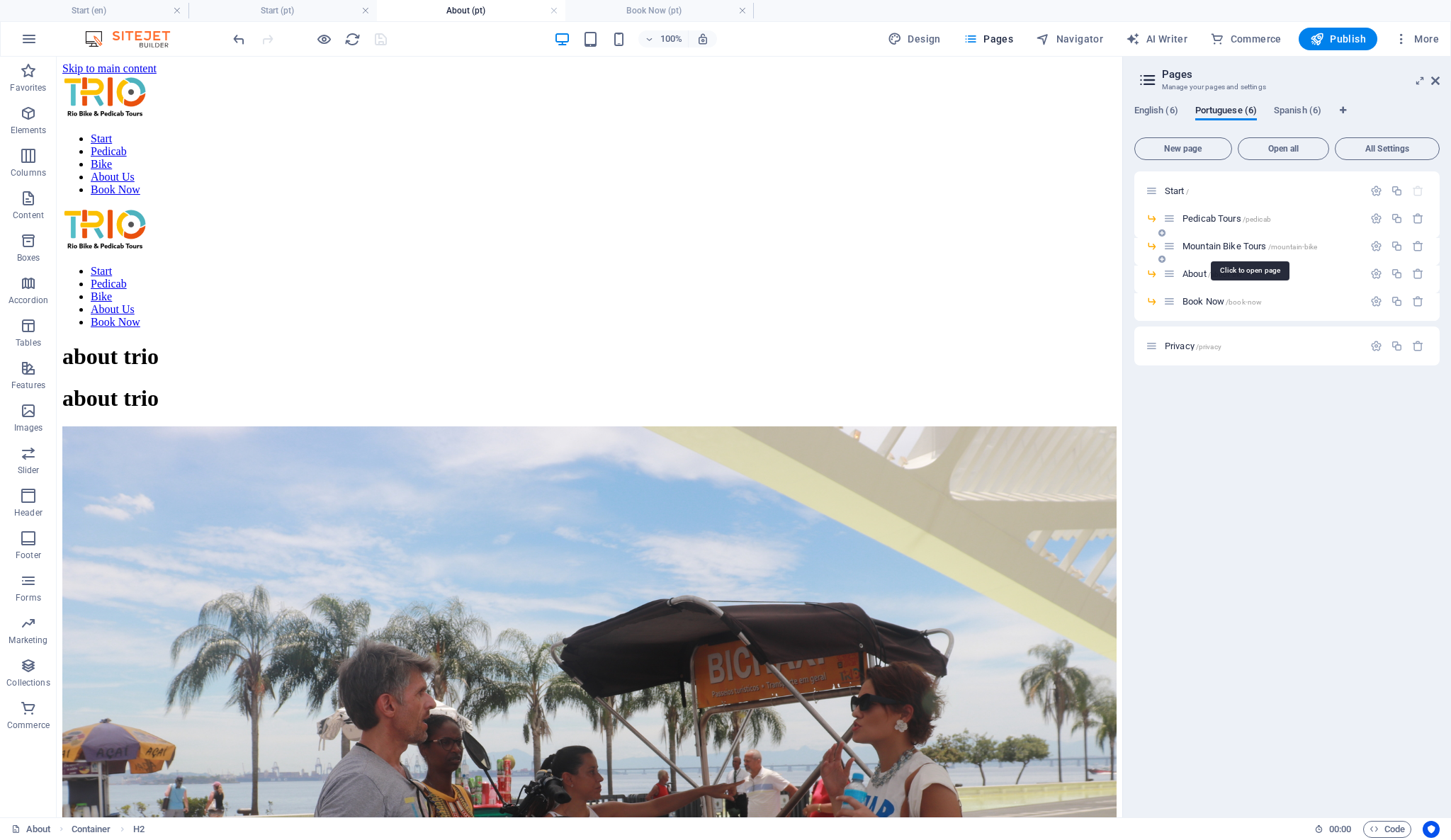
click at [1212, 245] on span "Mountain Bike Tours /mountain-bike" at bounding box center [1250, 246] width 135 height 10
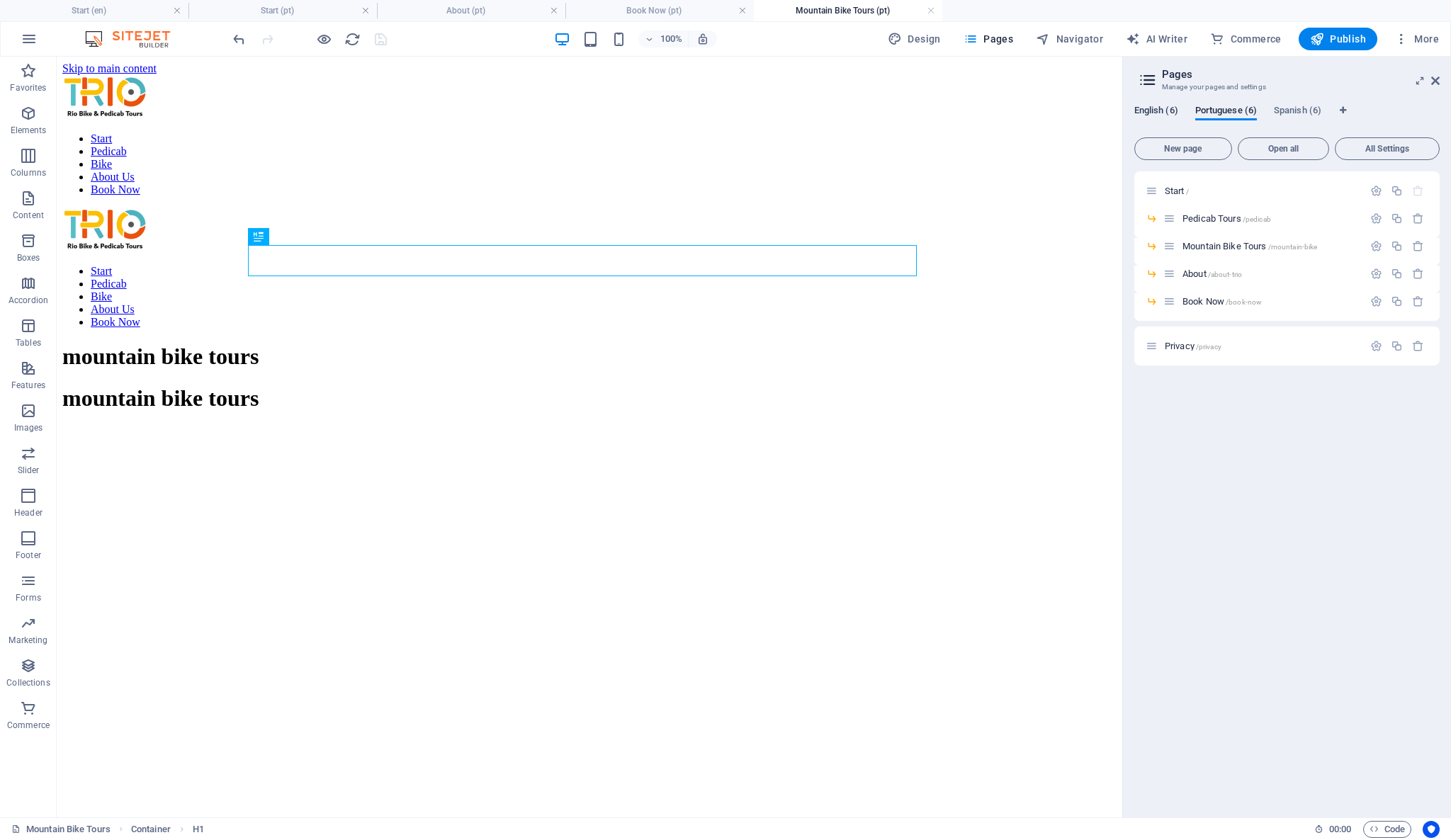
click at [1166, 110] on span "English (6)" at bounding box center [1156, 112] width 44 height 20
click at [1156, 110] on span "English (6)" at bounding box center [1156, 112] width 44 height 20
click at [1211, 218] on span "Pedicab Tours /pedicab" at bounding box center [1226, 219] width 89 height 10
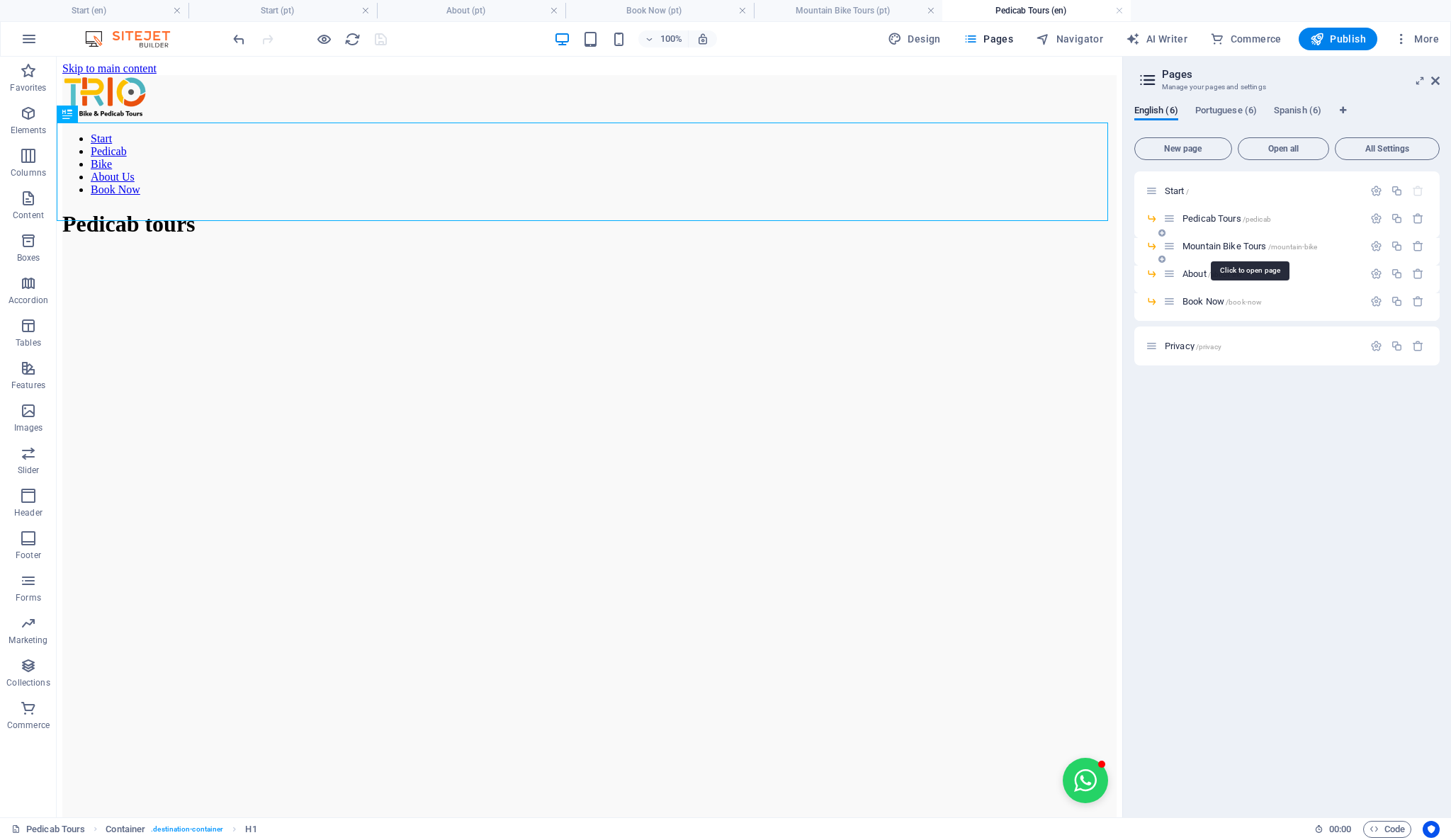
click at [1206, 242] on span "Mountain Bike Tours /mountain-bike" at bounding box center [1250, 246] width 135 height 10
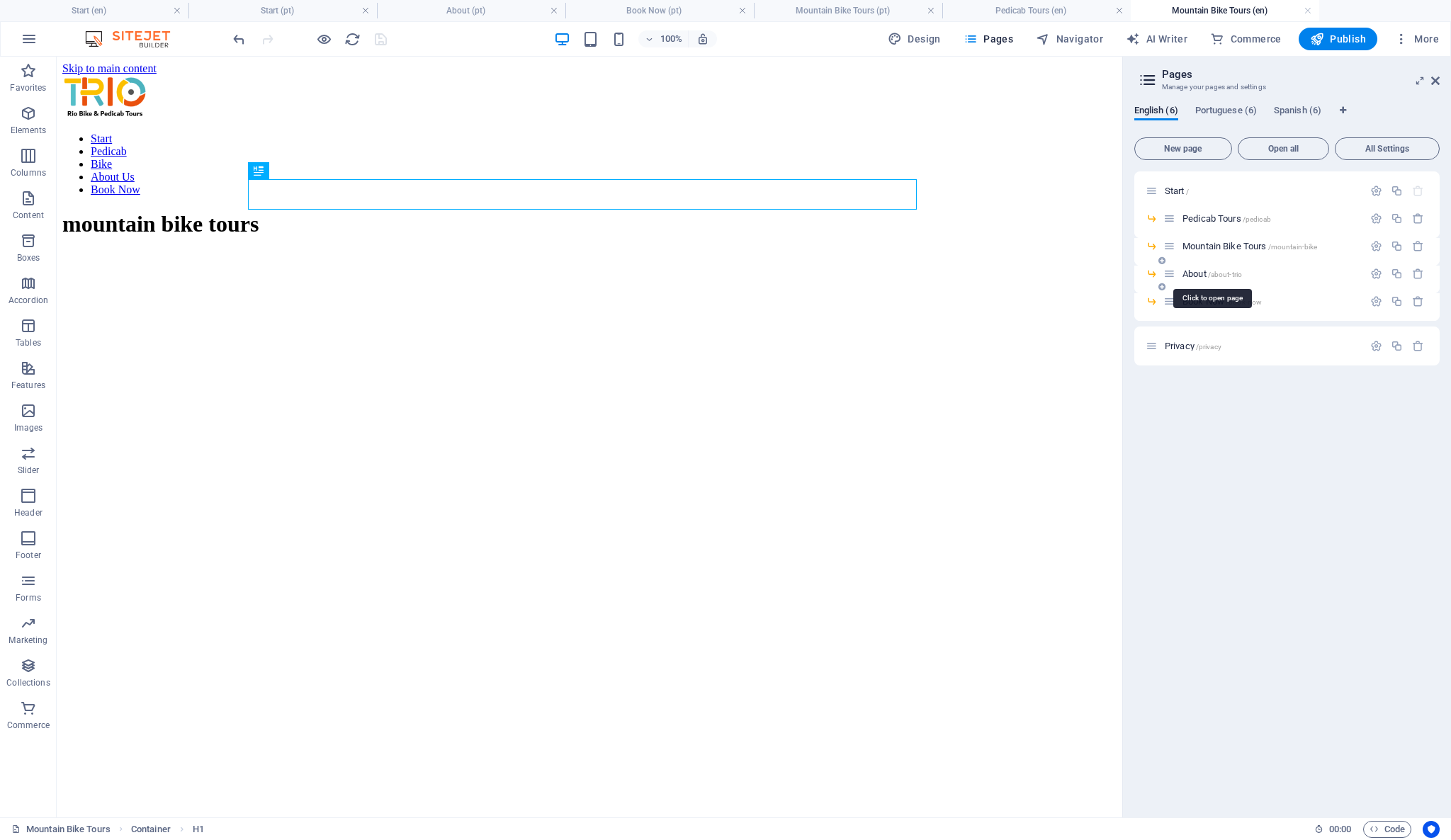
click at [1200, 275] on span "About /about-trio" at bounding box center [1212, 274] width 60 height 10
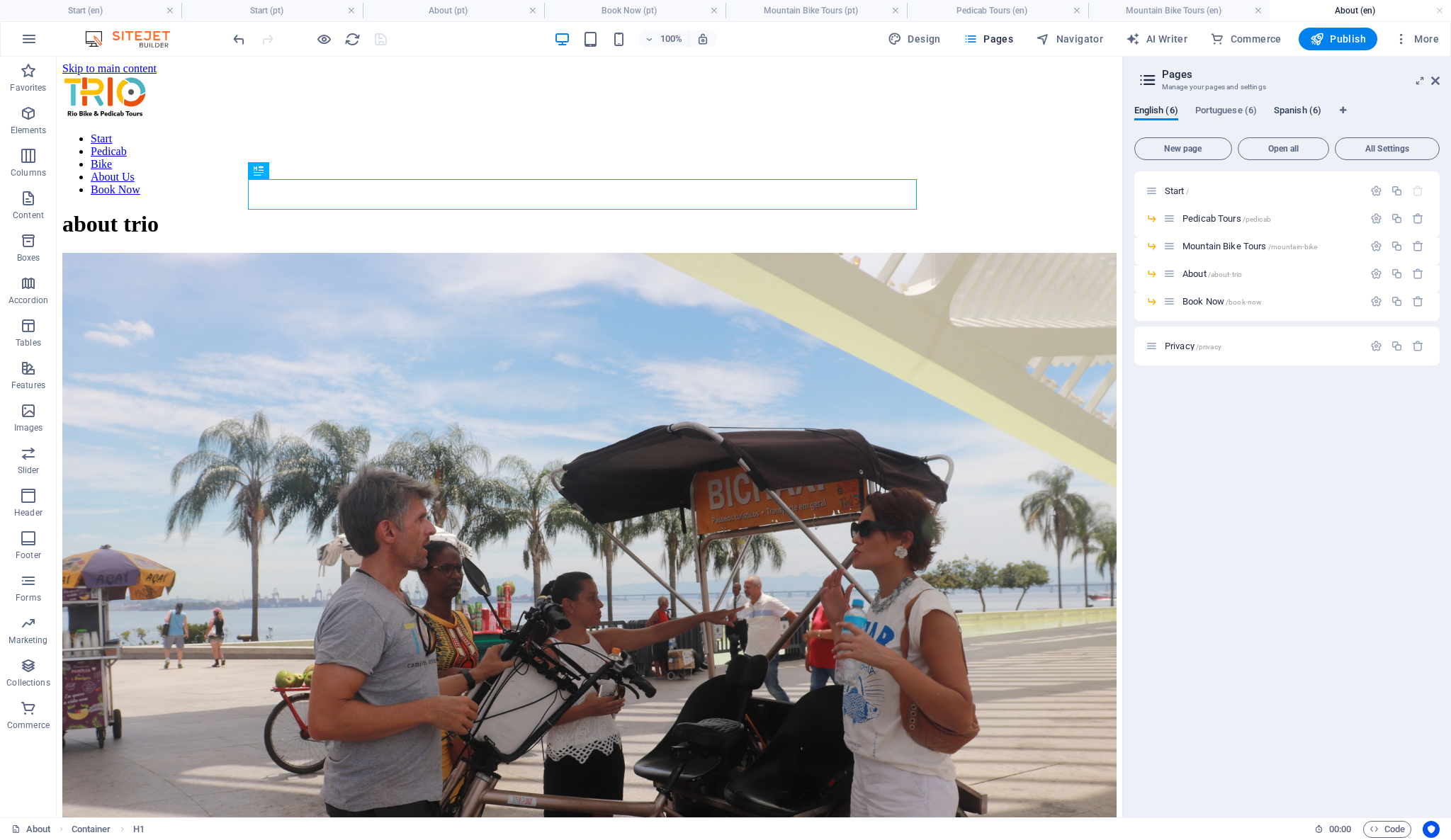
click at [1286, 112] on span "Spanish (6)" at bounding box center [1297, 112] width 48 height 20
click at [1177, 188] on span "Start /" at bounding box center [1176, 191] width 24 height 10
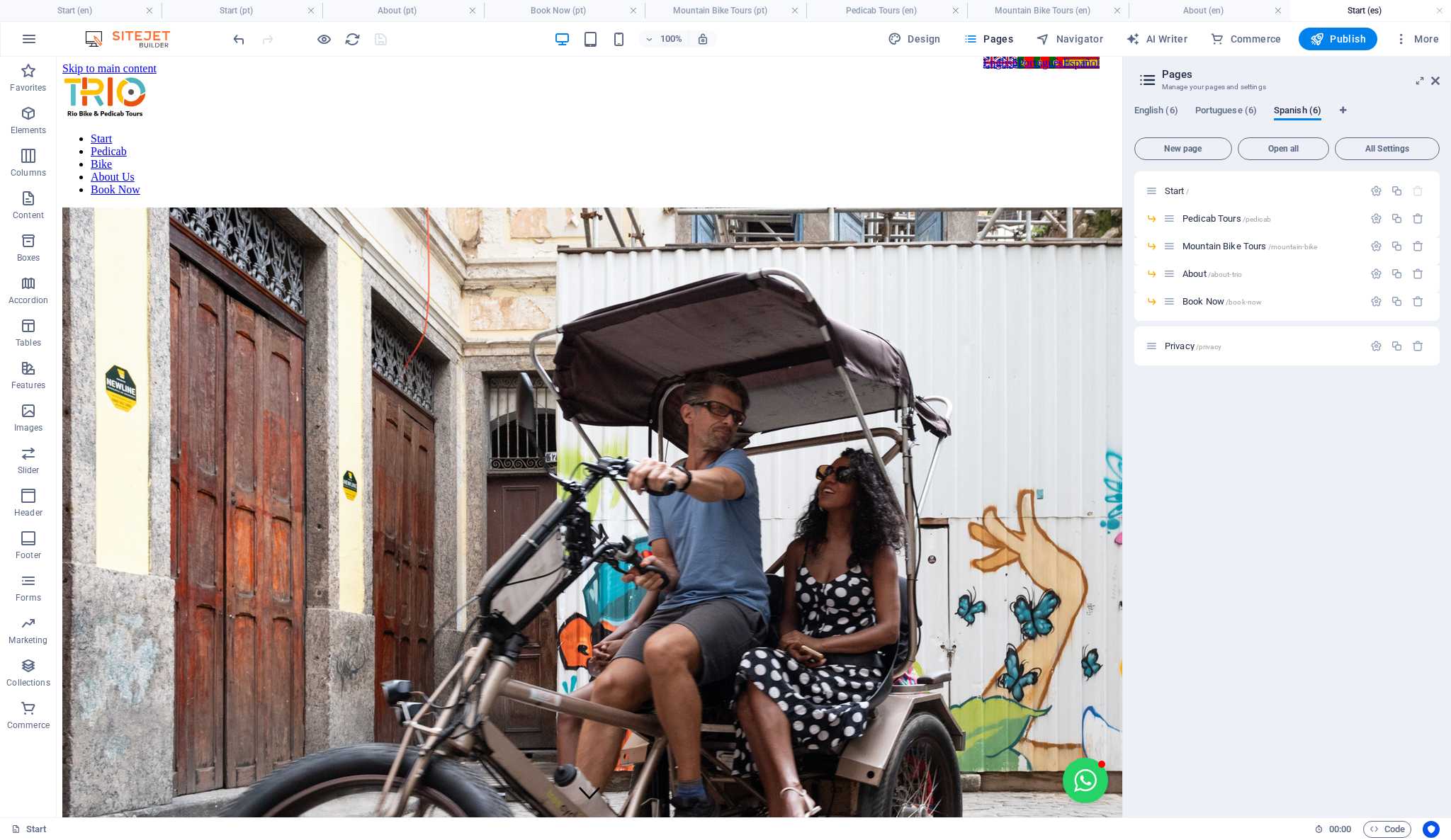
click at [1150, 74] on icon at bounding box center [1147, 80] width 21 height 20
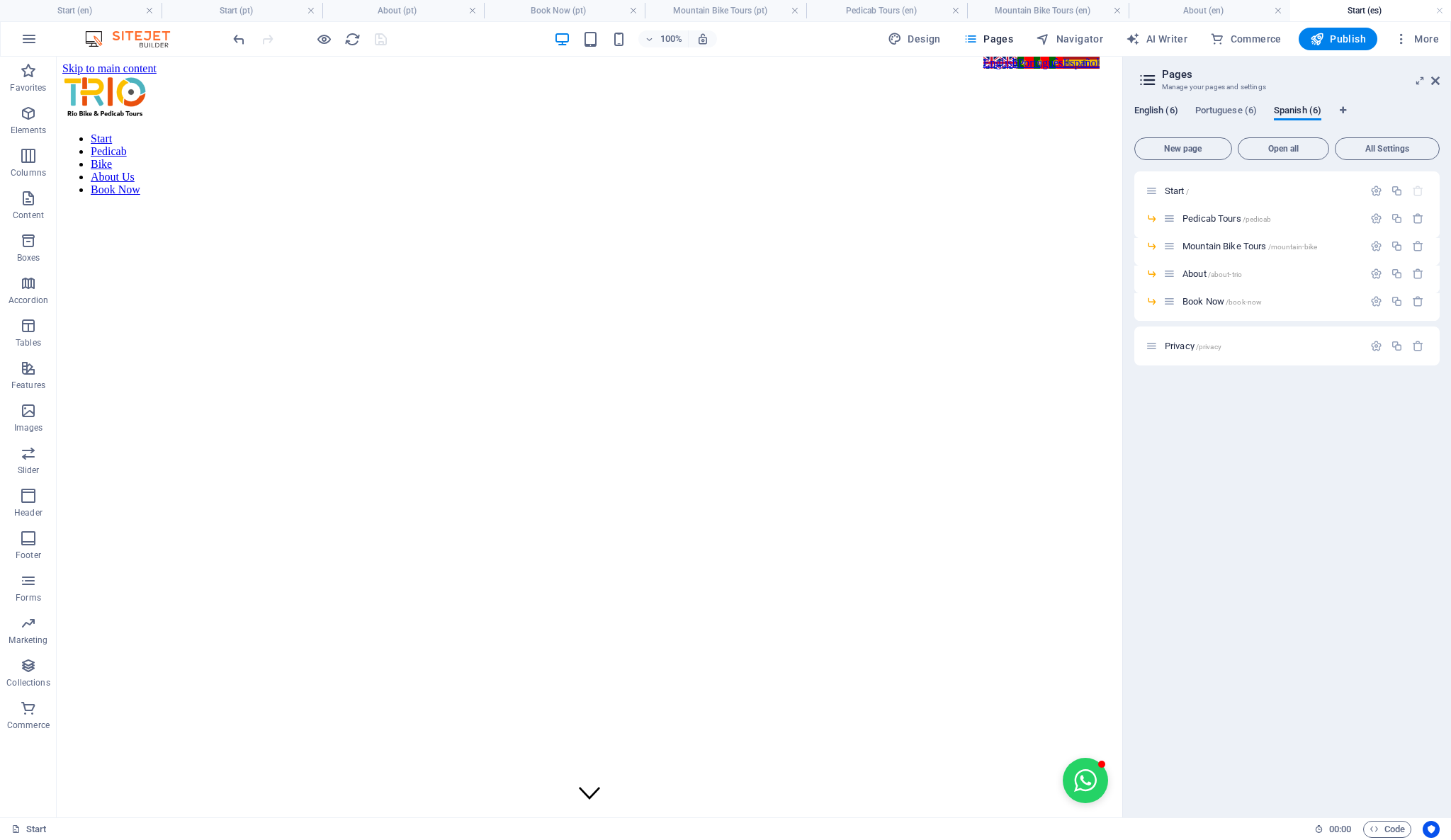
click at [1158, 110] on span "English (6)" at bounding box center [1156, 112] width 44 height 20
click at [1185, 145] on span "New page" at bounding box center [1183, 148] width 85 height 8
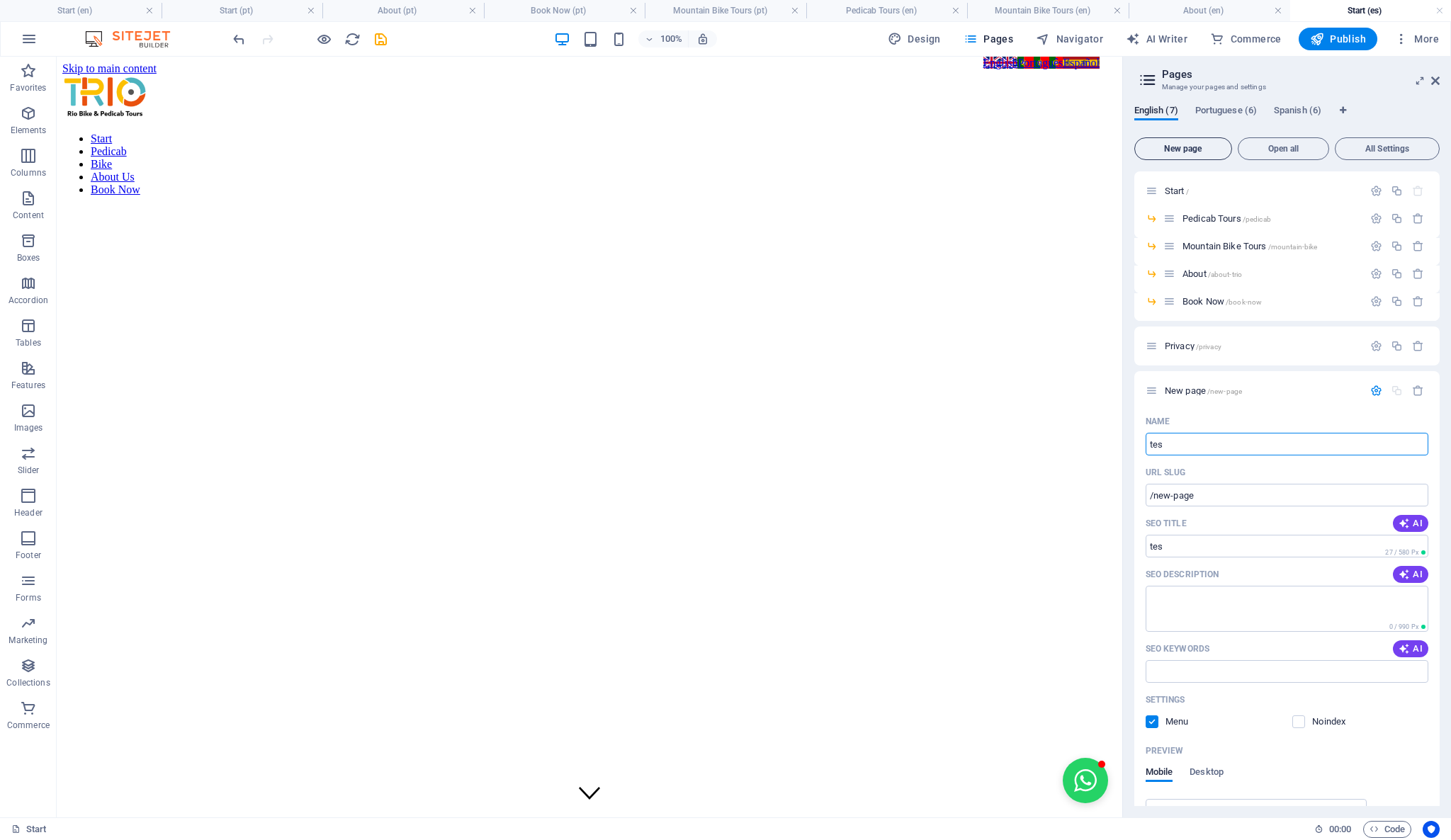
type input "test"
type input "/tes"
type input "test"
type input "/test"
type input "test la"
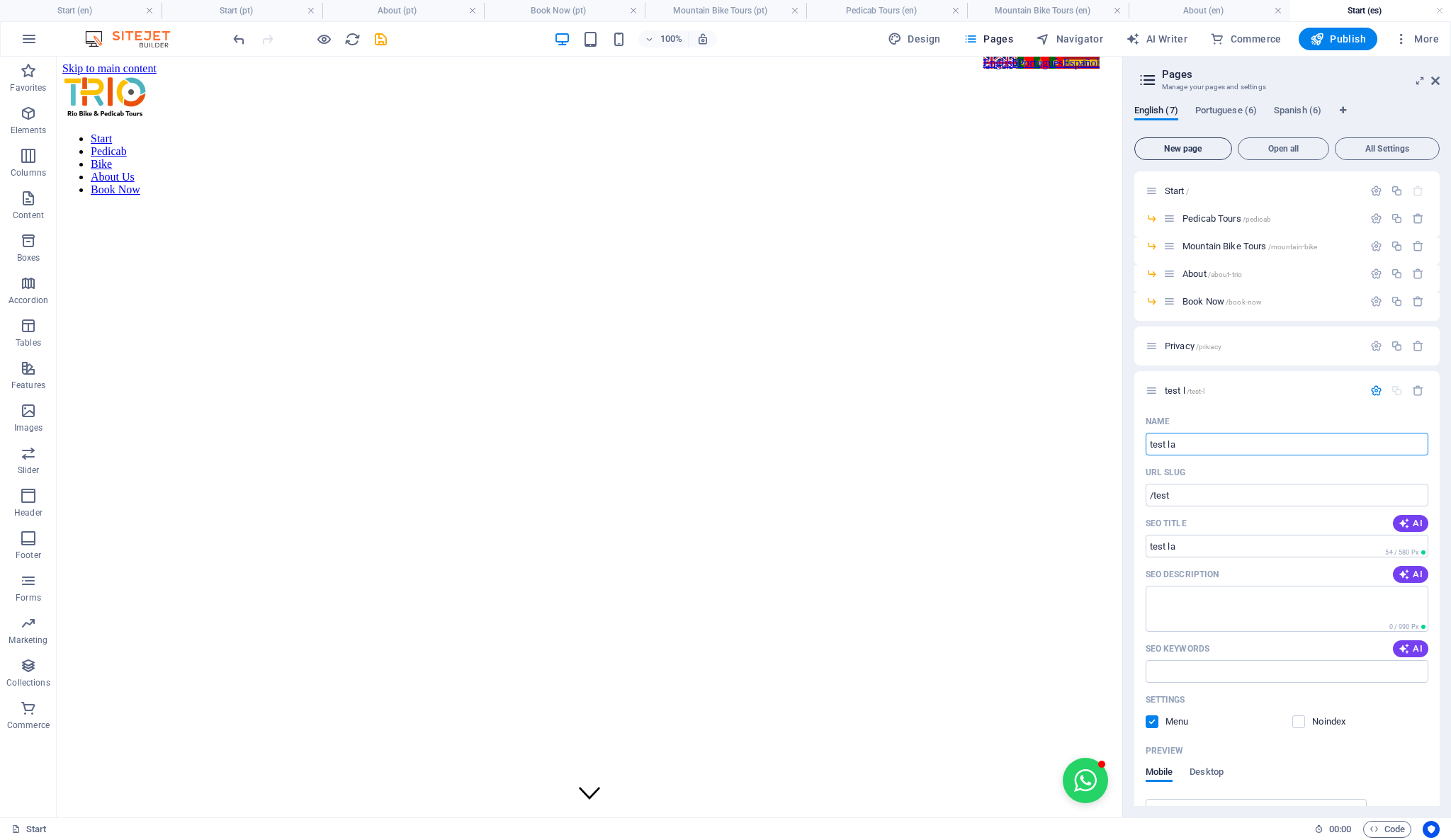
type input "/test-l"
type input "test lan"
type input "/test-la"
type input "test lang"
type input "/test-lang"
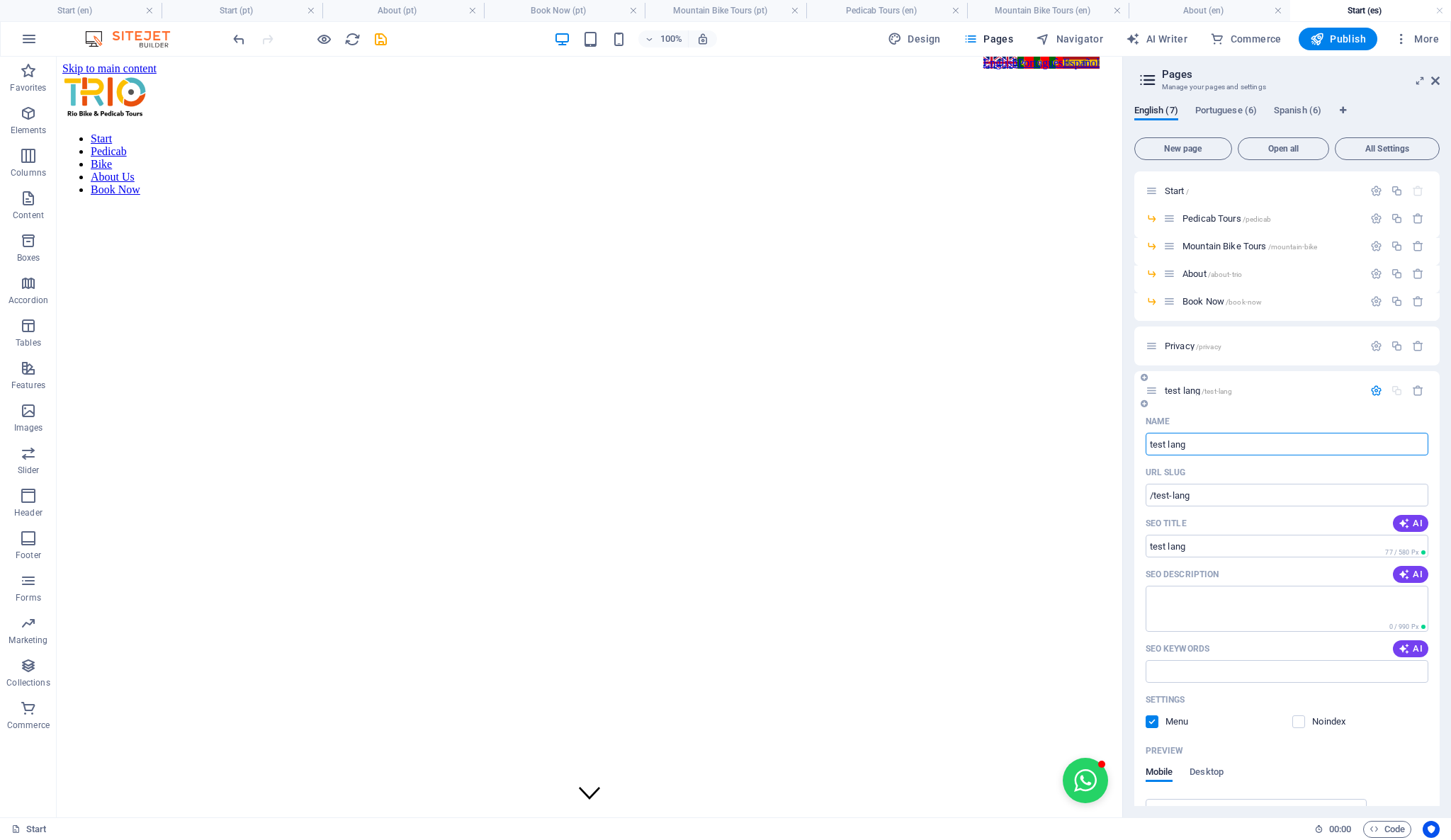
type input "test lang"
click at [1179, 389] on span "test lang /test-lang" at bounding box center [1198, 391] width 68 height 10
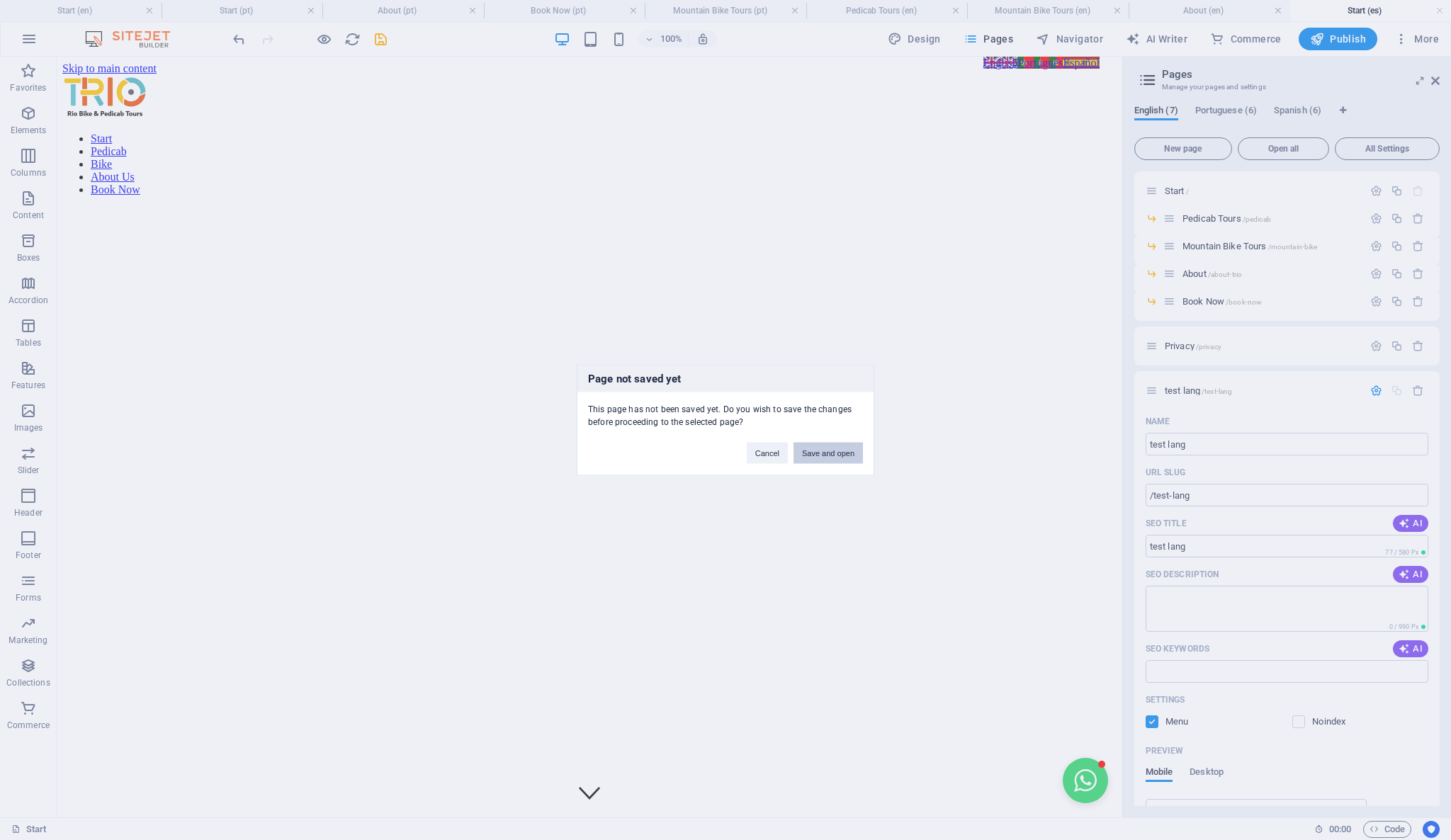
click at [831, 451] on button "Save and open" at bounding box center [827, 453] width 69 height 21
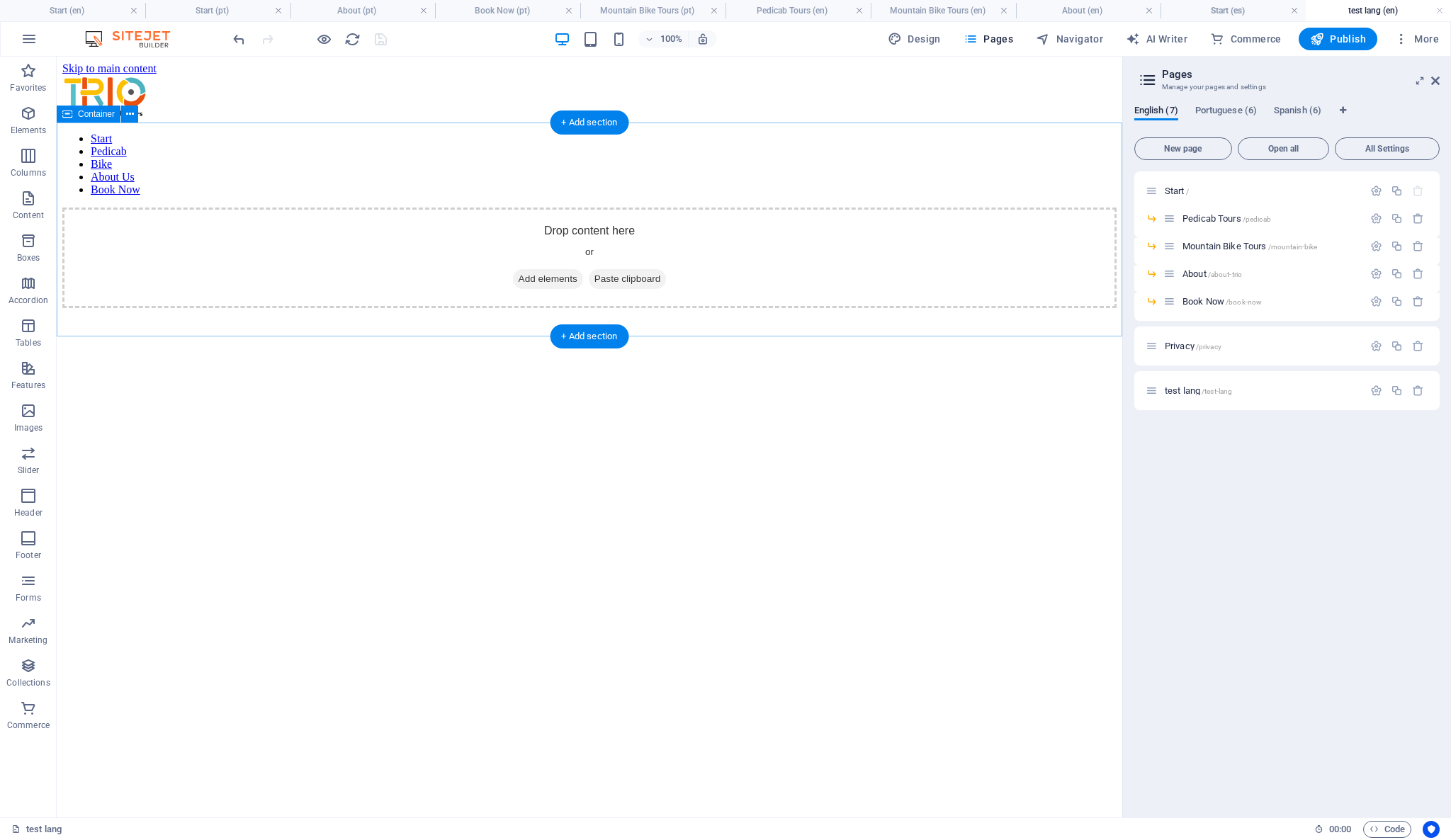
drag, startPoint x: 90, startPoint y: 250, endPoint x: 324, endPoint y: 263, distance: 234.4
drag, startPoint x: 81, startPoint y: 257, endPoint x: 383, endPoint y: 228, distance: 303.4
click at [28, 204] on icon "button" at bounding box center [28, 198] width 17 height 17
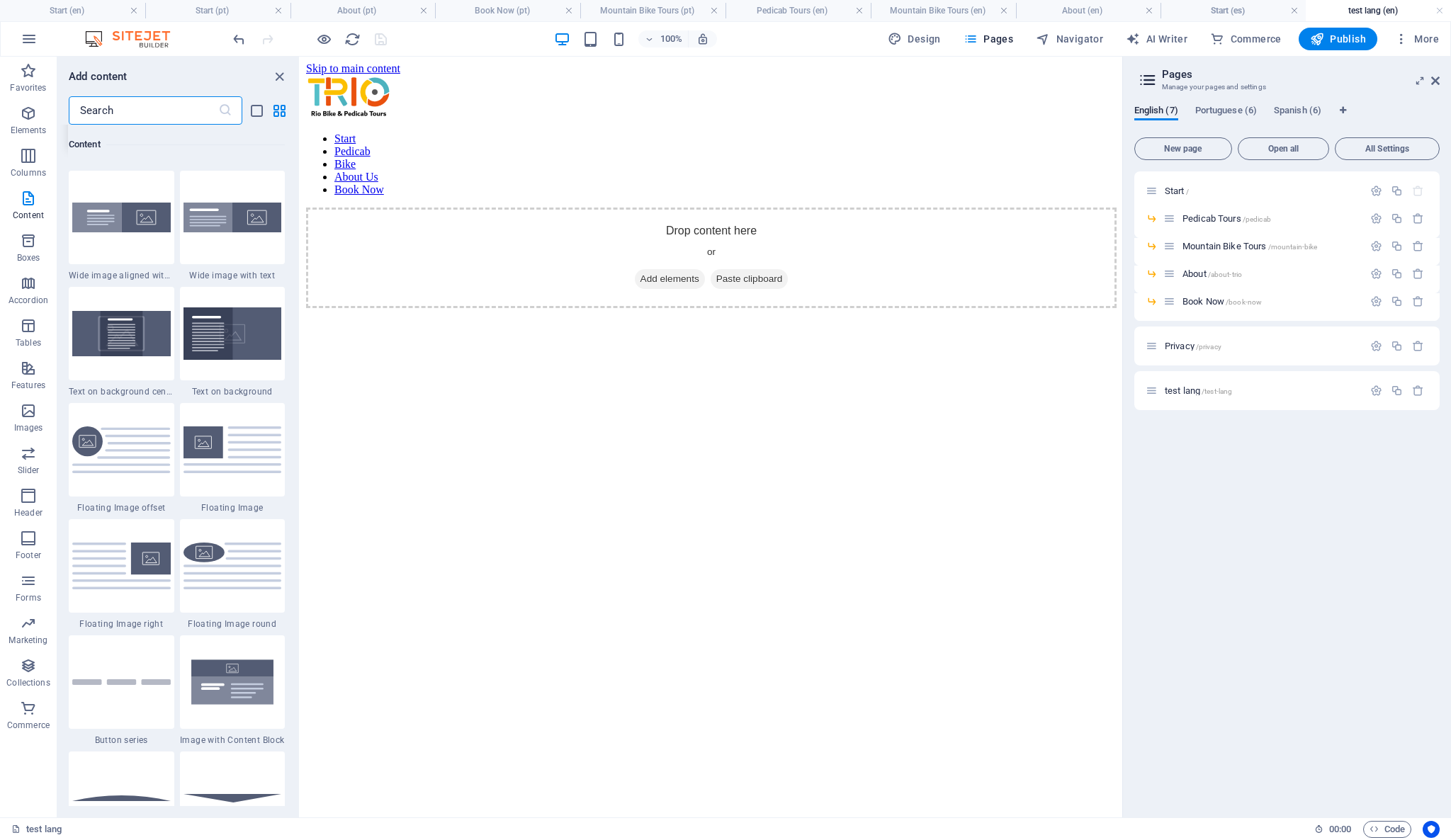
scroll to position [2816, 0]
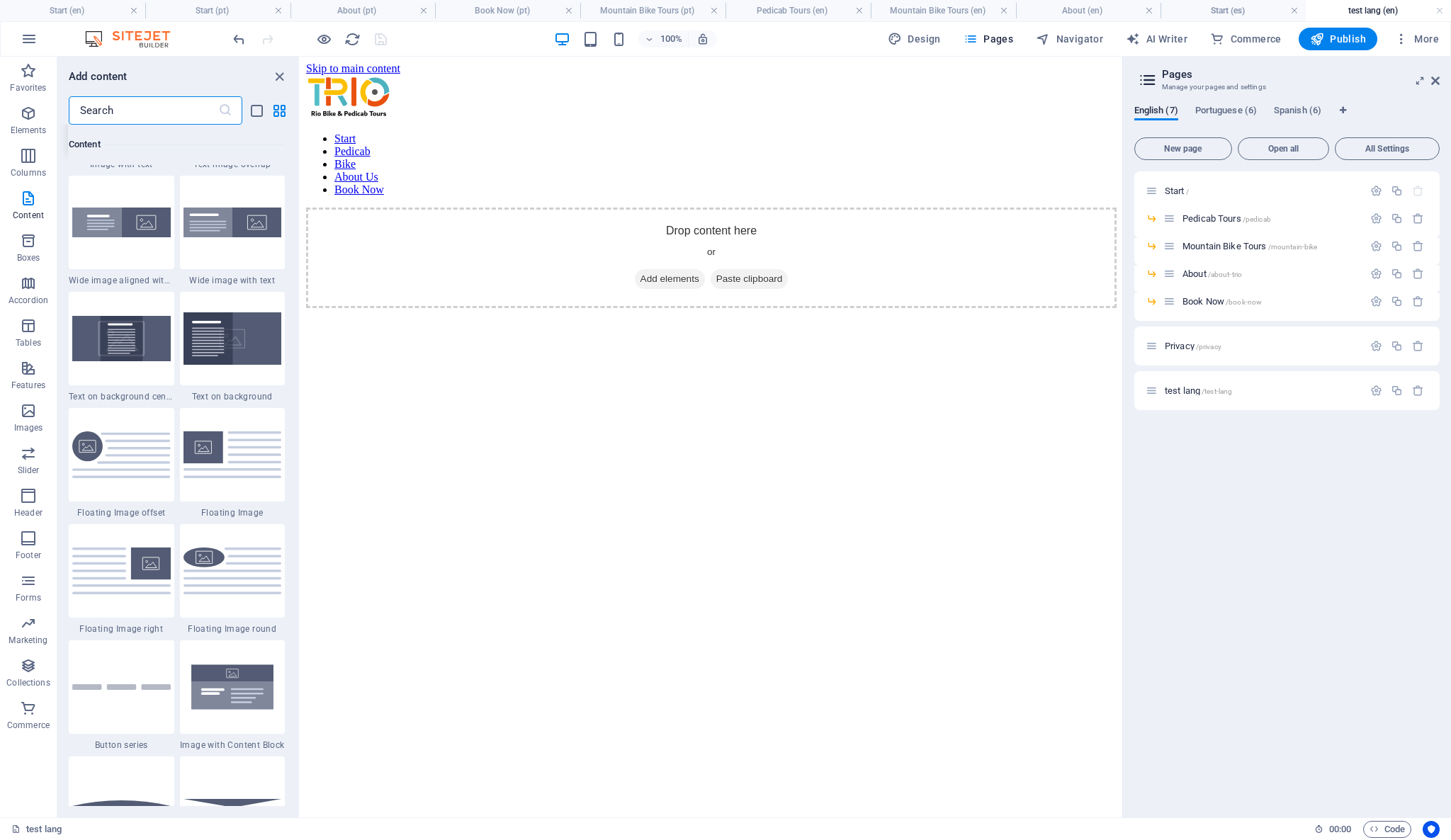
click at [153, 436] on img at bounding box center [122, 455] width 98 height 48
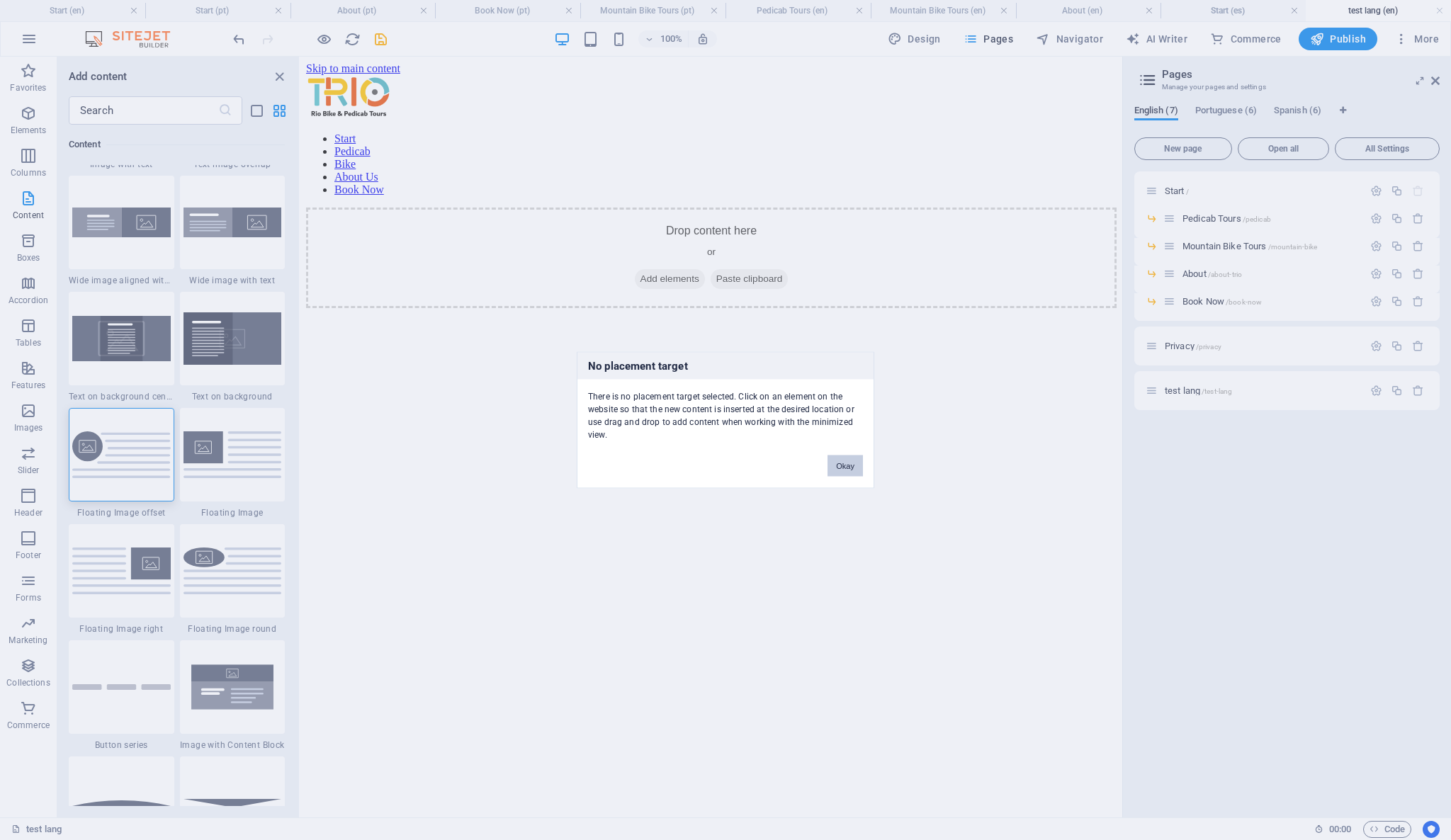
click at [542, 327] on div "No placement target There is no placement target selected. Click on an element …" at bounding box center [725, 420] width 1451 height 840
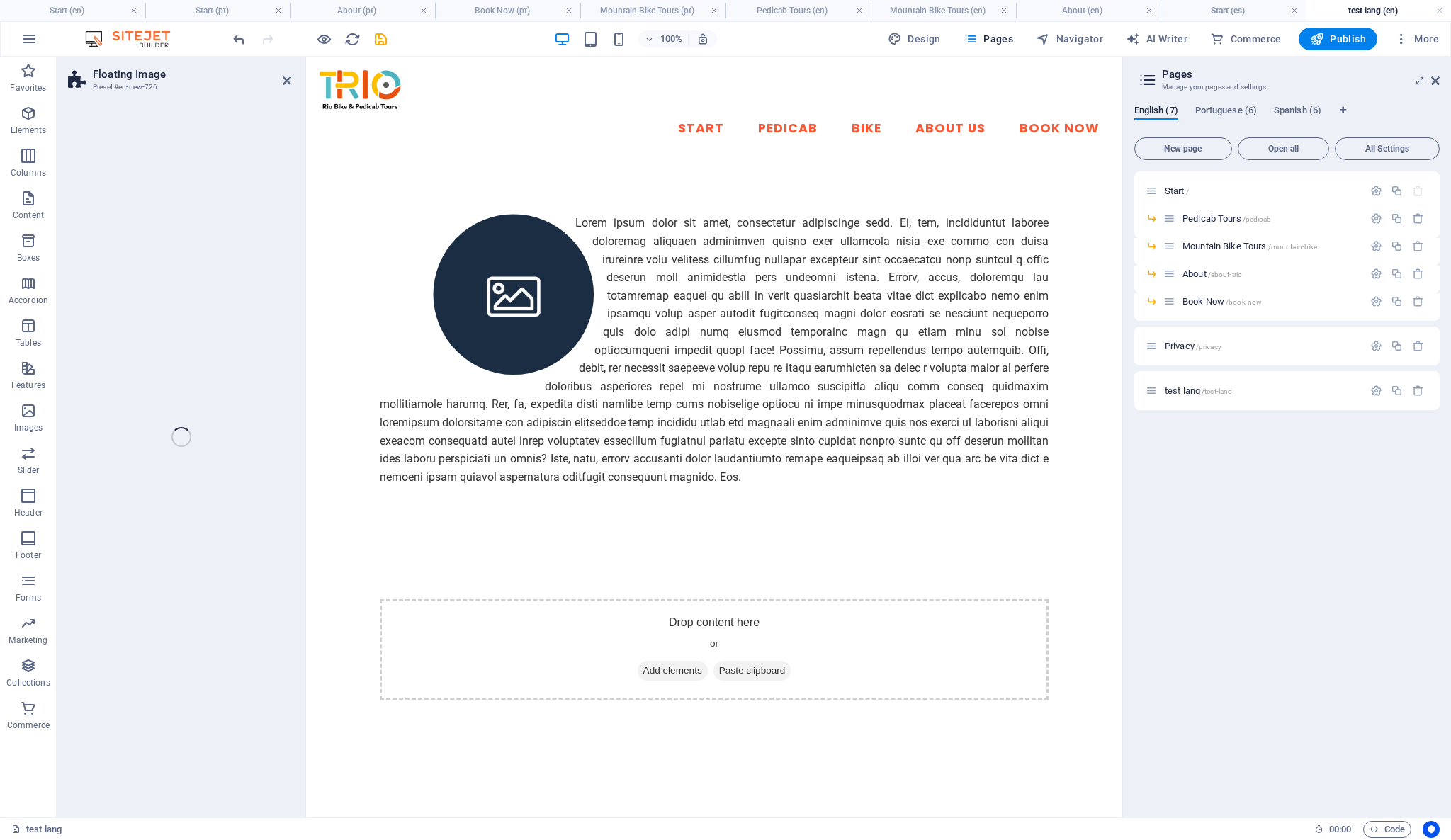
select select "%"
select select "rem"
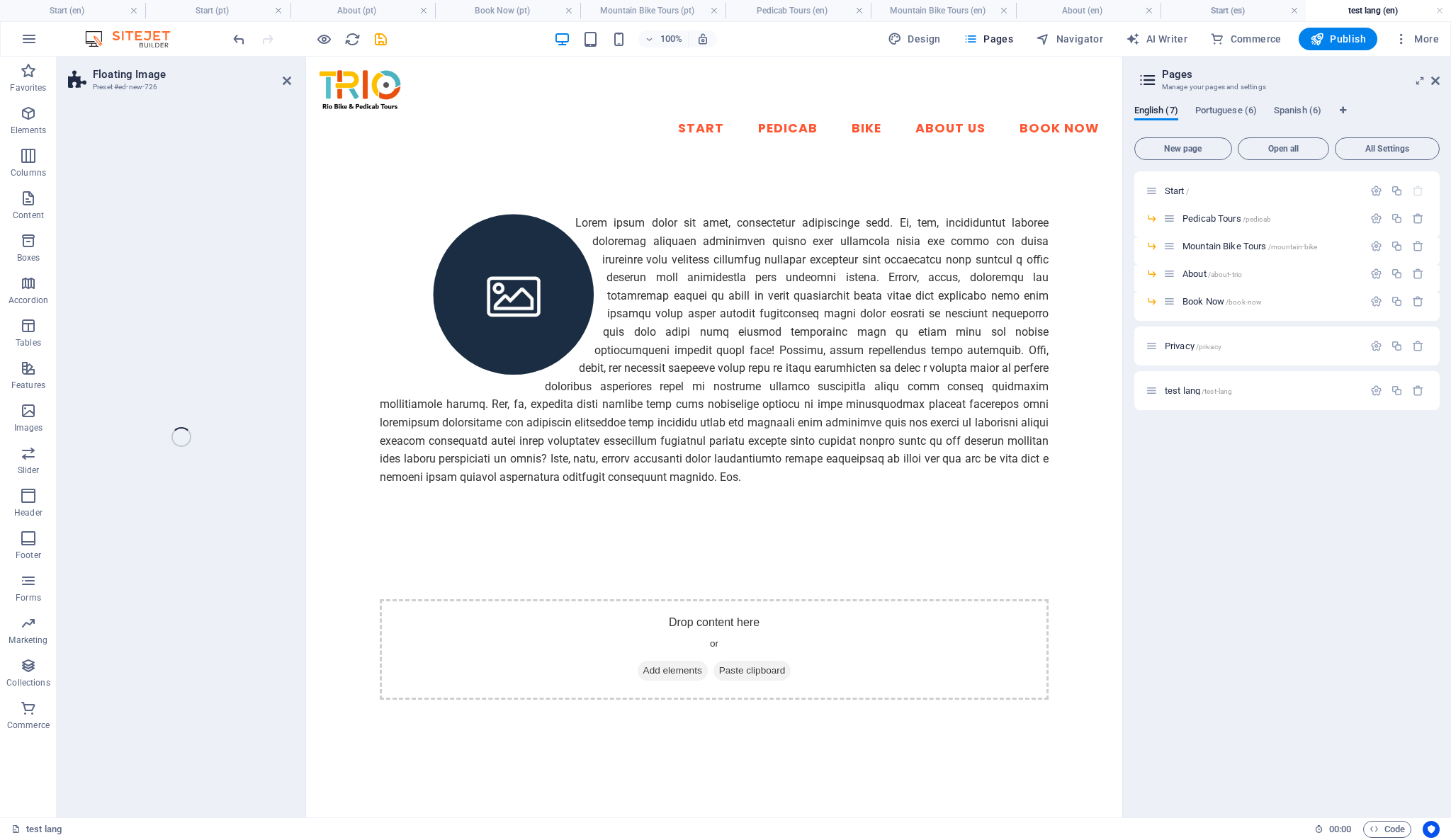
select select "%"
select select "preset-float-container-v3-custom"
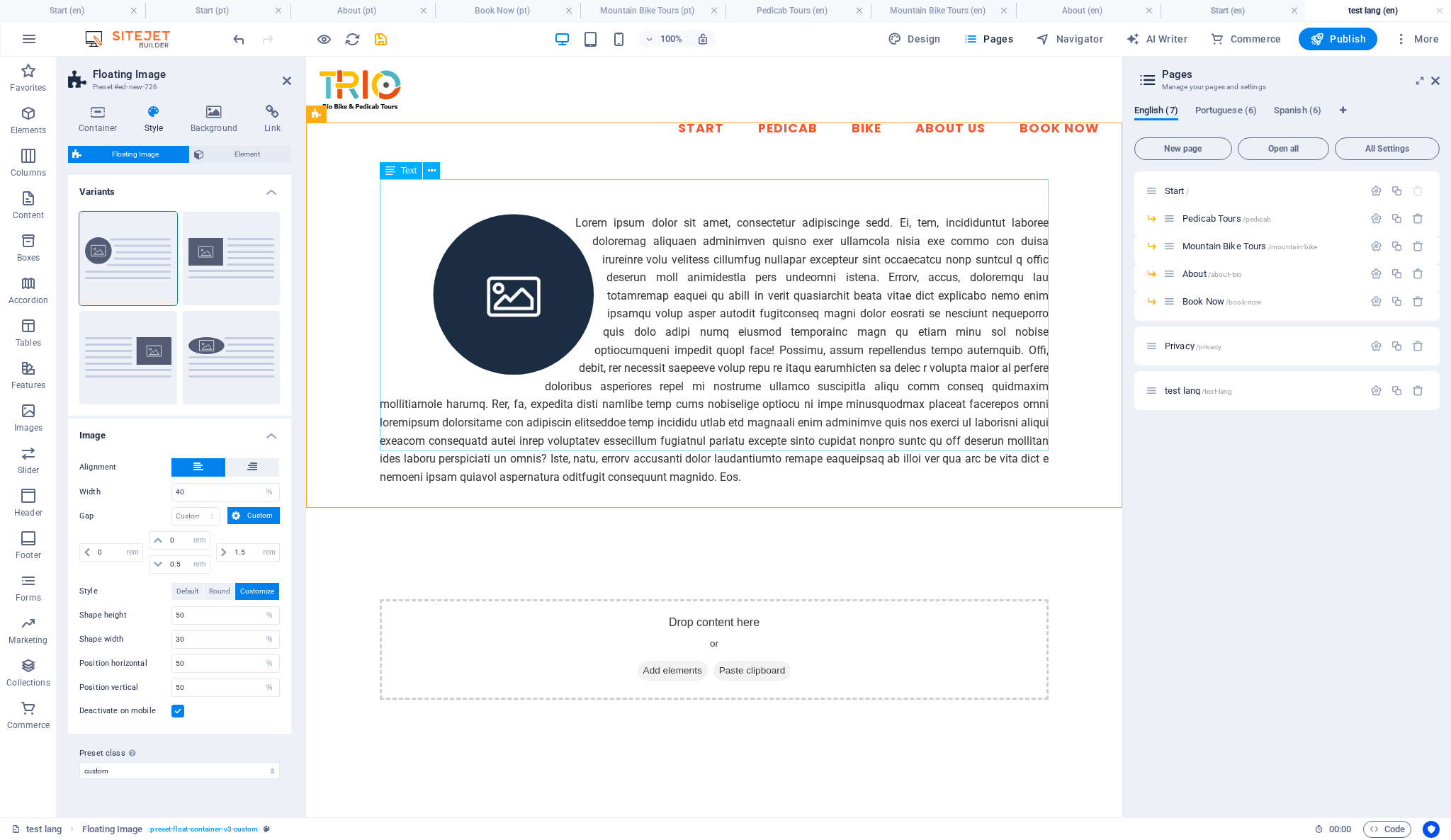
click at [578, 214] on div at bounding box center [714, 350] width 668 height 272
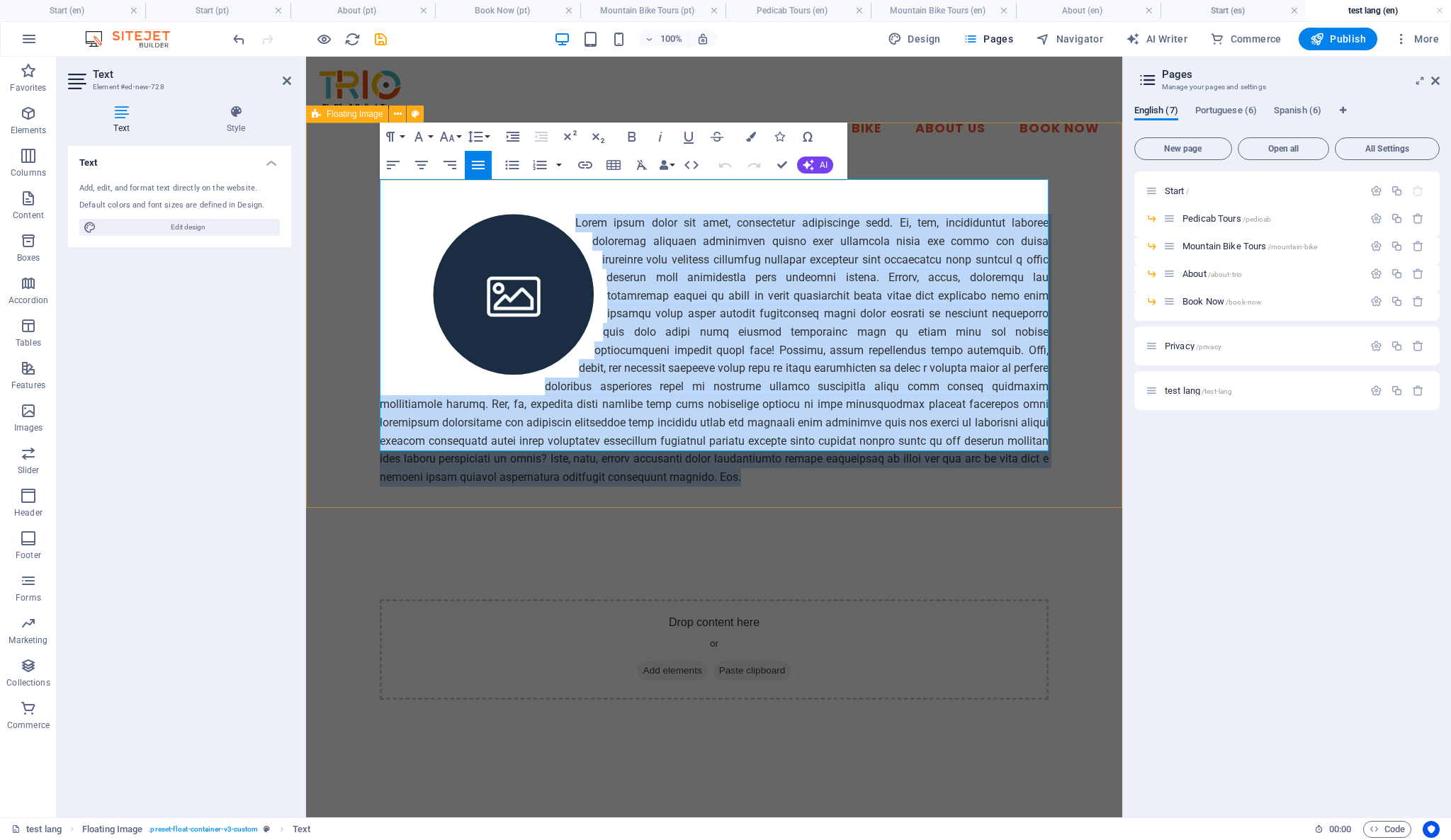
drag, startPoint x: 575, startPoint y: 189, endPoint x: 728, endPoint y: 471, distance: 320.8
click at [728, 471] on div at bounding box center [714, 350] width 816 height 386
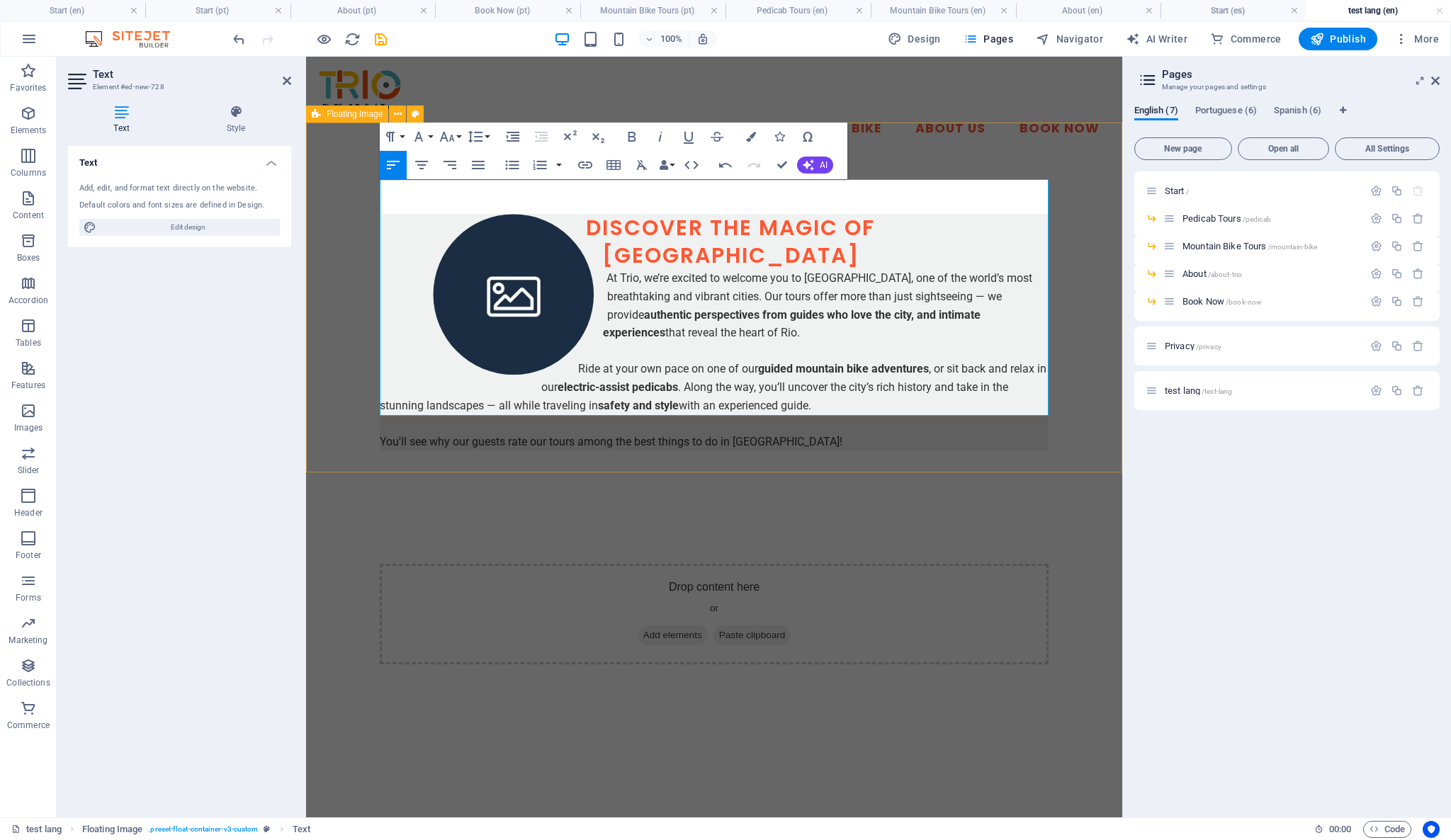
click at [950, 445] on div "Discover the magic of [GEOGRAPHIC_DATA] At Trio, we’re excited to welcome you t…" at bounding box center [714, 332] width 816 height 350
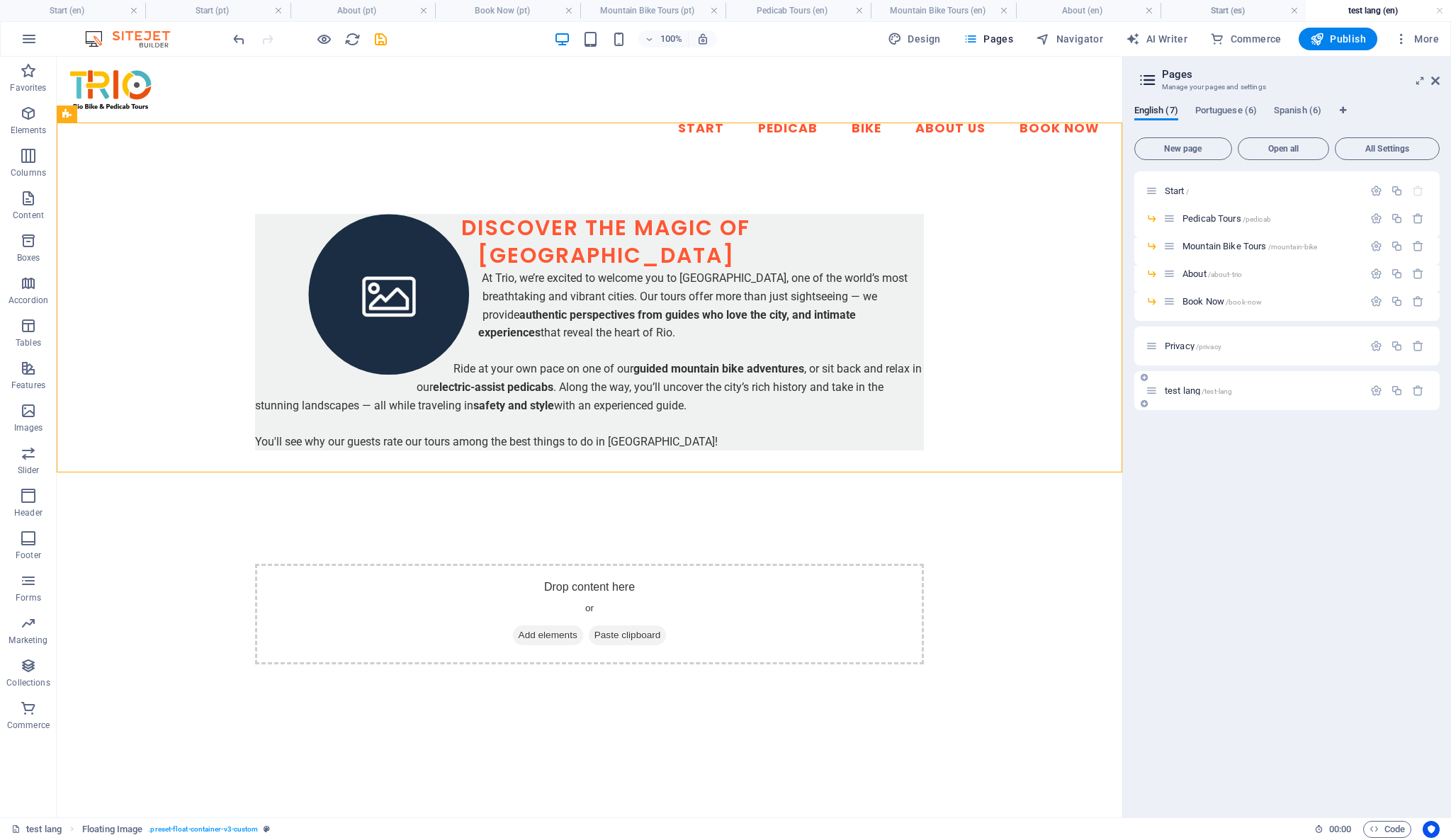
click at [1184, 395] on span "test lang /test-lang" at bounding box center [1198, 391] width 68 height 10
click at [1197, 458] on div "Start / Pedicab Tours /pedicab Mountain Bike Tours /mountain-bike About /about-…" at bounding box center [1286, 489] width 305 height 635
click at [374, 39] on icon "save" at bounding box center [380, 40] width 16 height 16
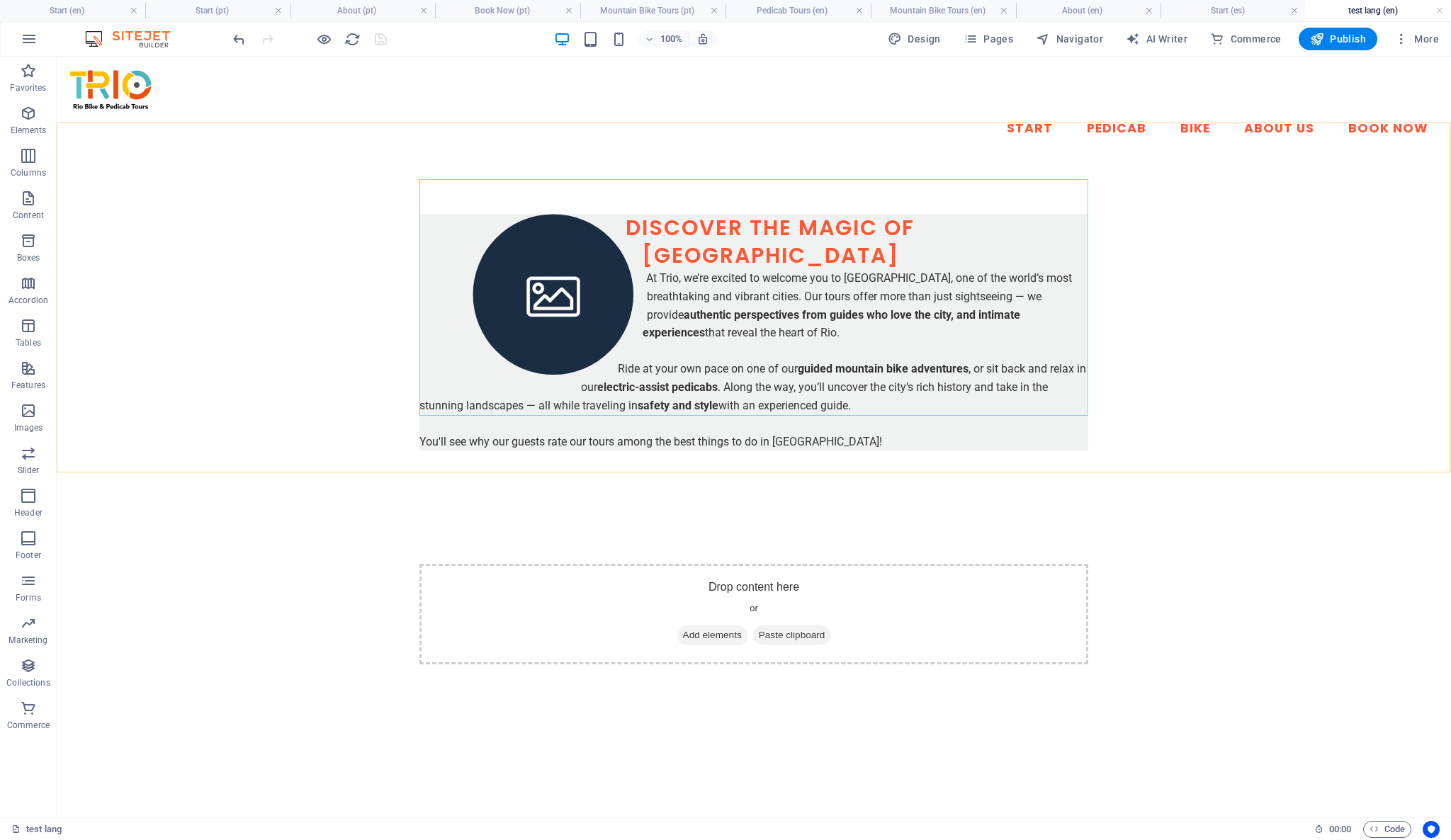
click at [1360, 10] on h4 "test lang (en)" at bounding box center [1378, 10] width 145 height 16
click at [1389, 6] on h4 "test lang (en)" at bounding box center [1378, 10] width 145 height 16
click at [1404, 43] on icon "button" at bounding box center [1401, 39] width 14 height 14
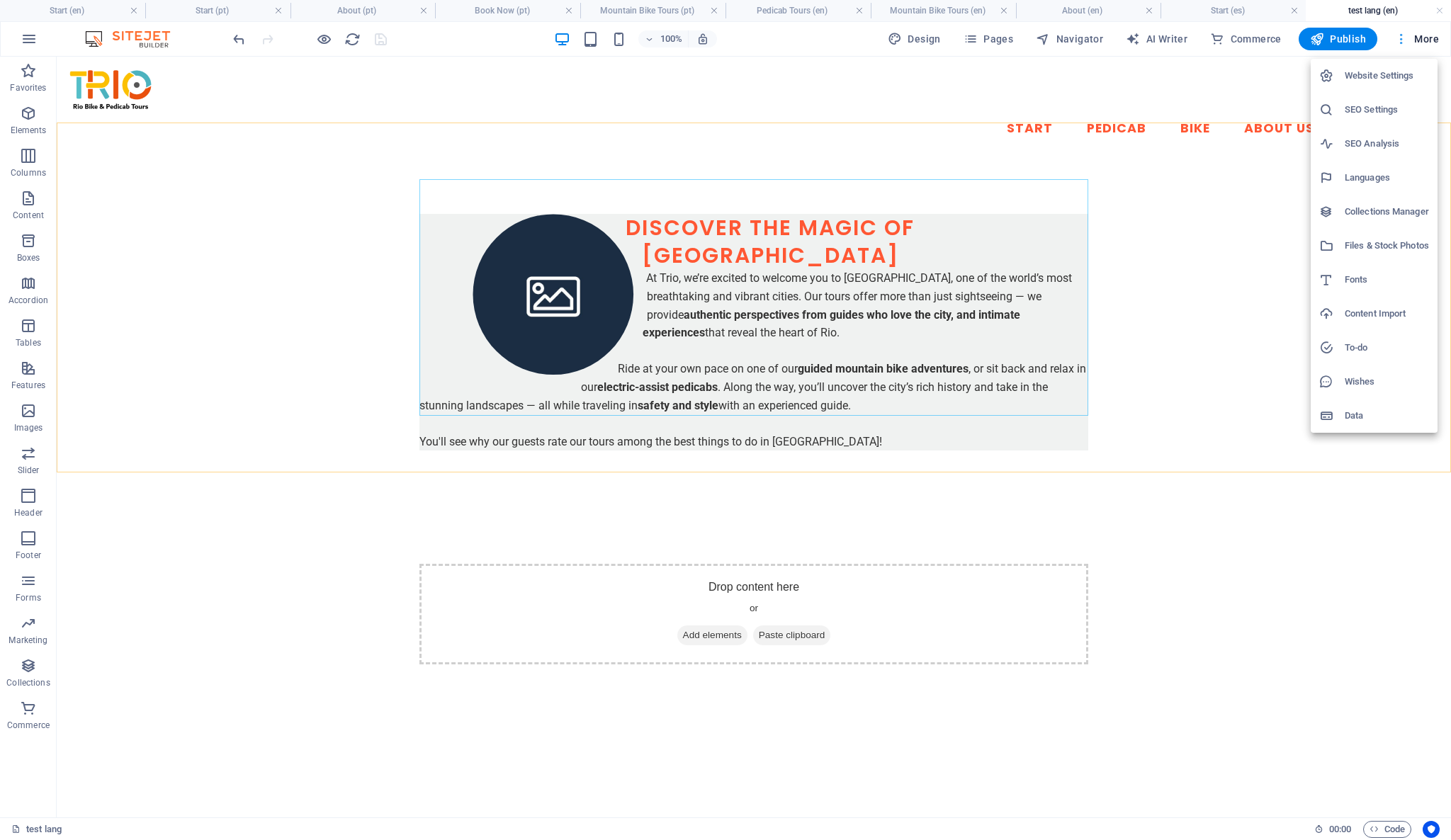
click at [1404, 43] on div at bounding box center [725, 420] width 1451 height 840
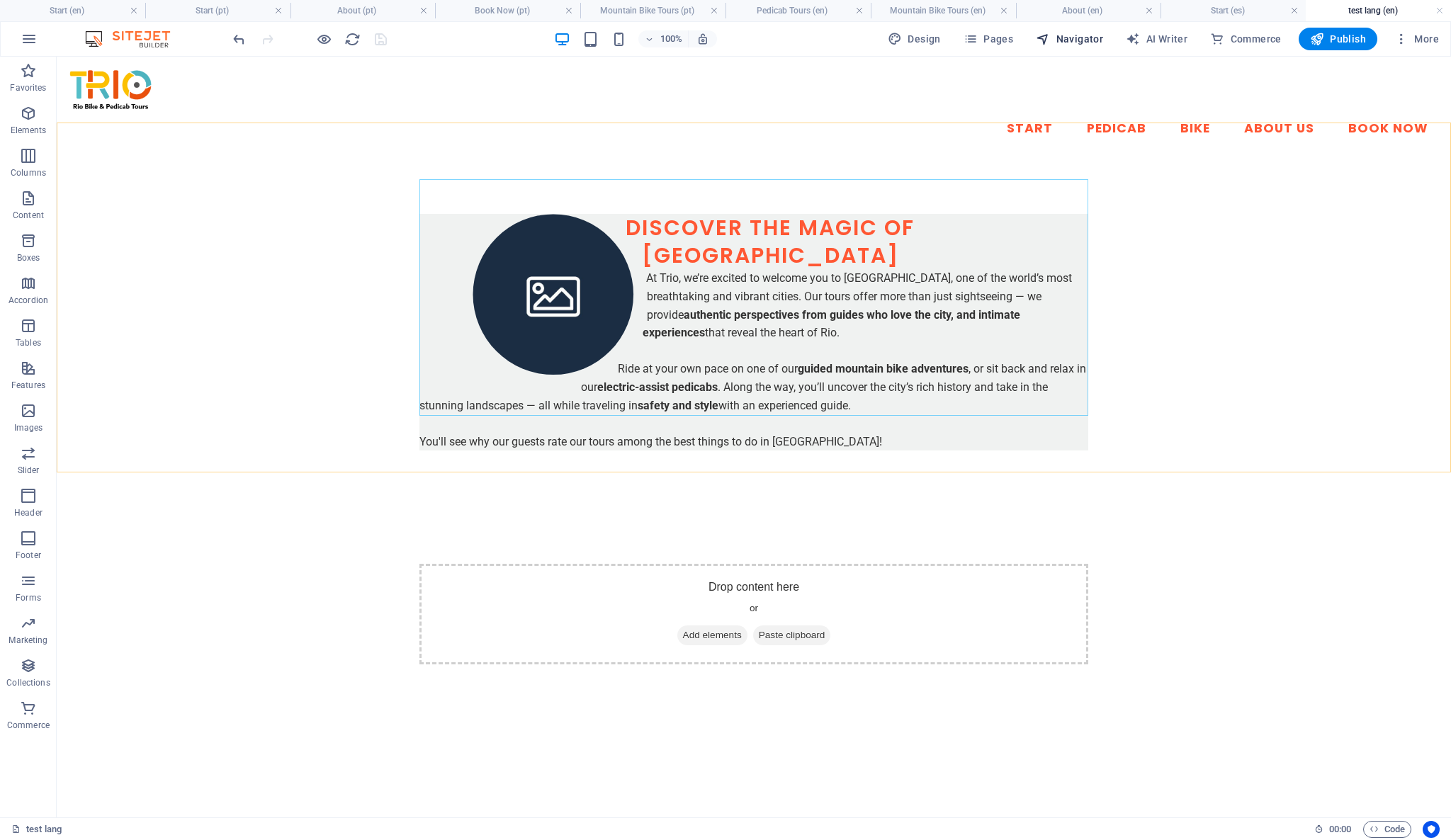
click at [1079, 41] on span "Navigator" at bounding box center [1069, 39] width 67 height 14
select select "16933305-en"
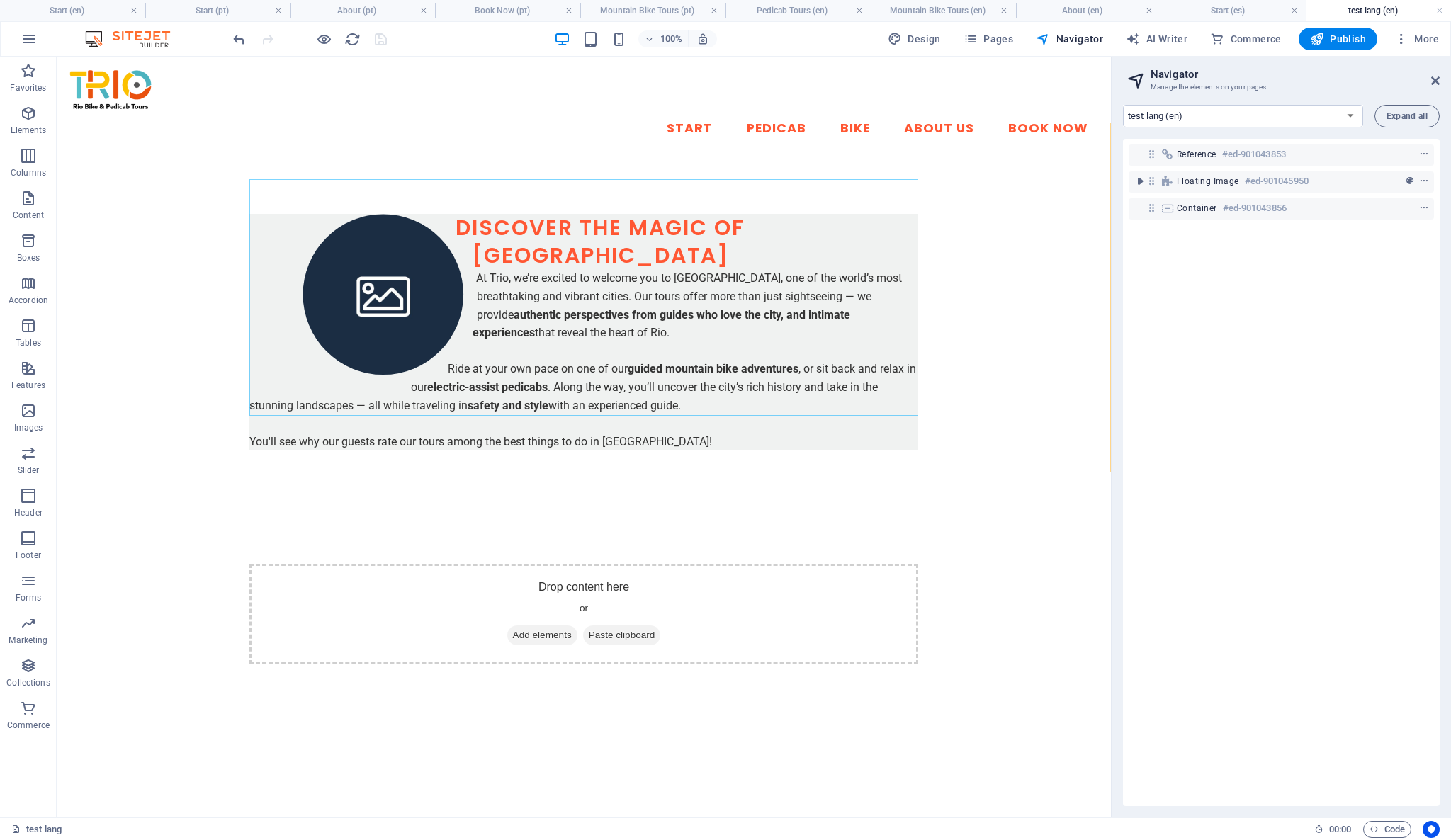
click at [1360, 7] on h4 "test lang (en)" at bounding box center [1378, 10] width 145 height 16
click at [1000, 37] on span "Pages" at bounding box center [988, 39] width 49 height 14
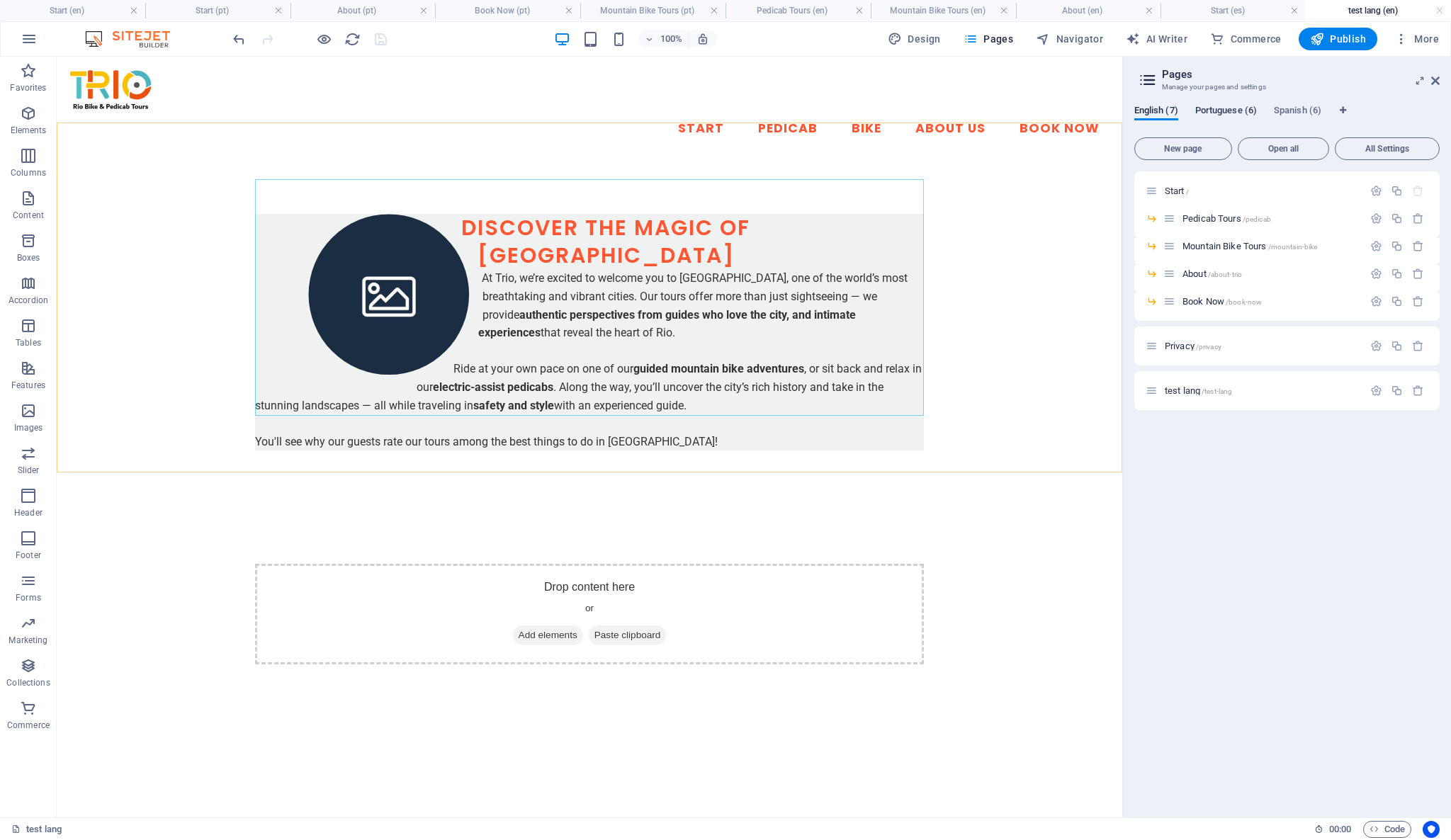
click at [1240, 110] on span "Portuguese (6)" at bounding box center [1226, 112] width 62 height 20
click at [1395, 390] on span "Translate" at bounding box center [1403, 391] width 37 height 11
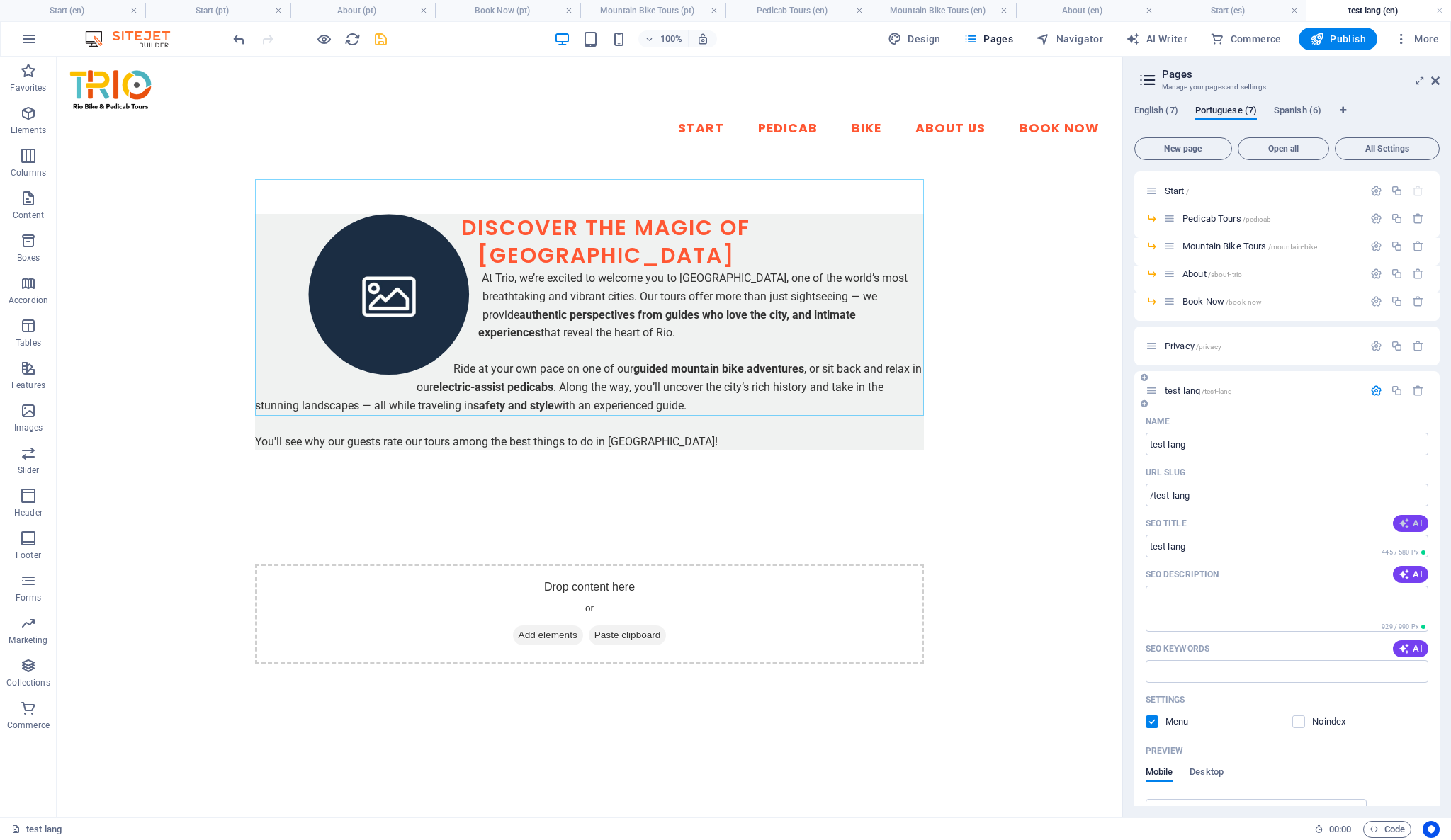
click at [1411, 518] on span "AI" at bounding box center [1410, 523] width 24 height 11
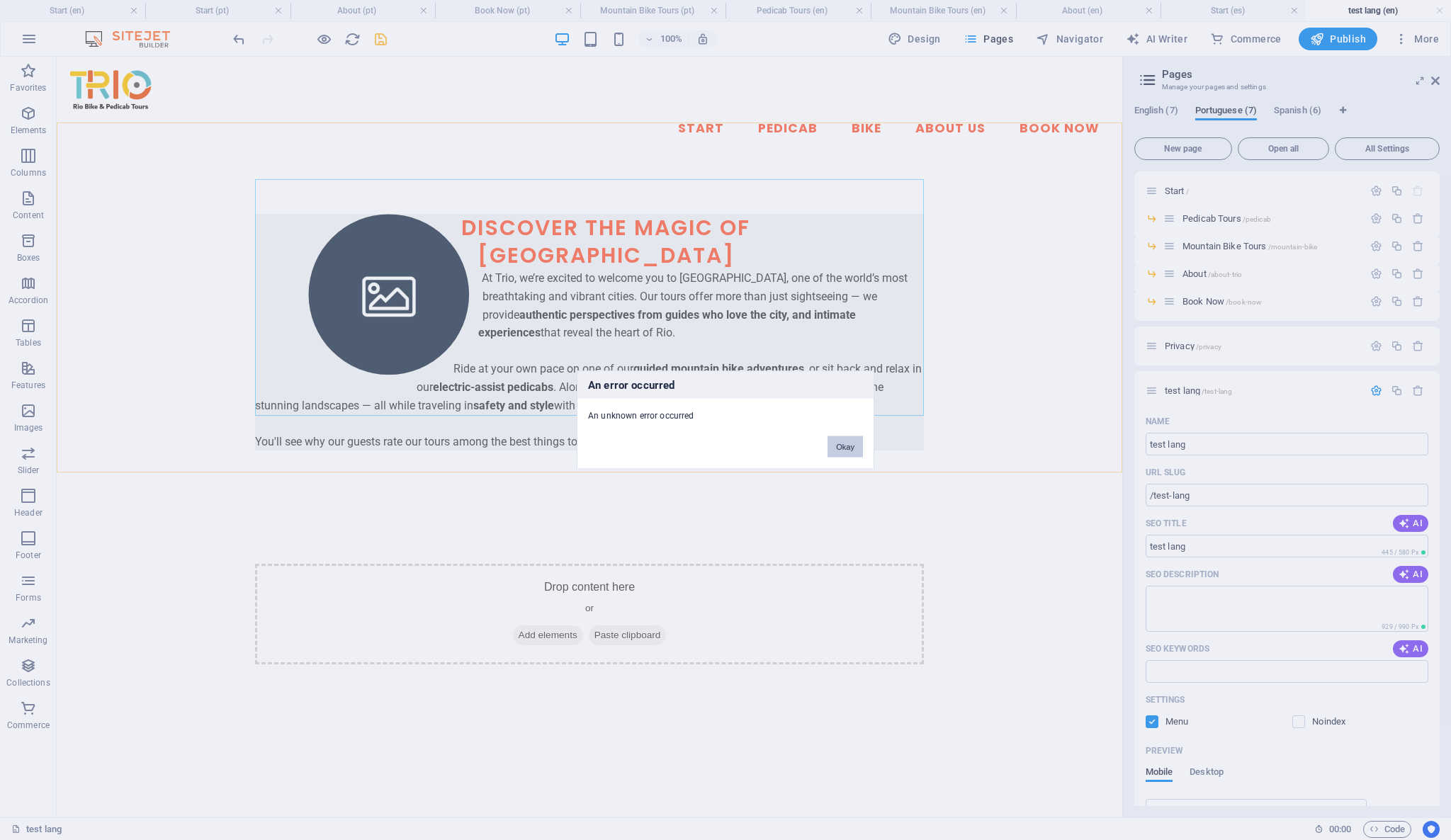
click at [842, 439] on button "Okay" at bounding box center [844, 447] width 35 height 21
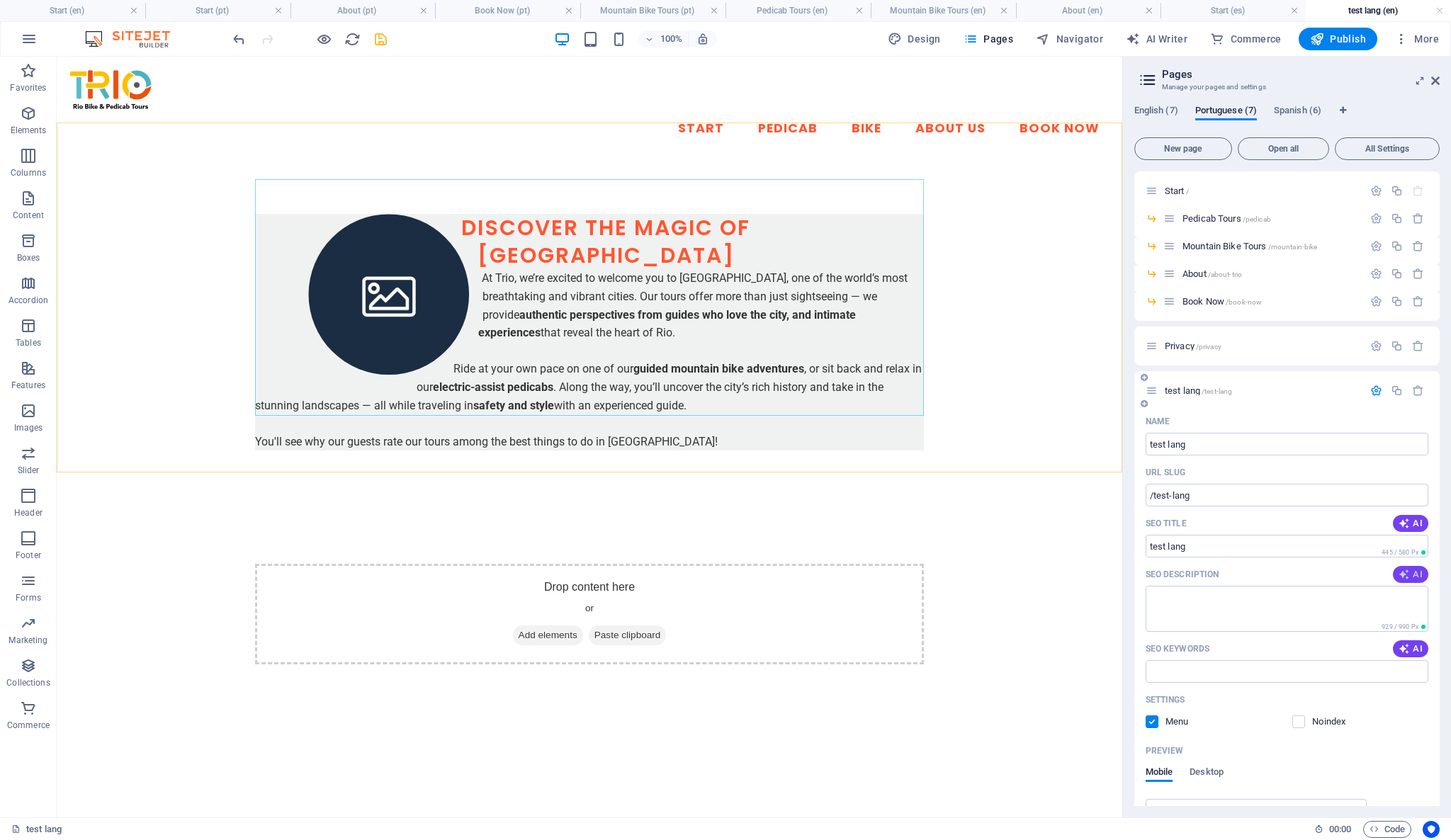
click at [1397, 567] on button "AI" at bounding box center [1410, 574] width 35 height 17
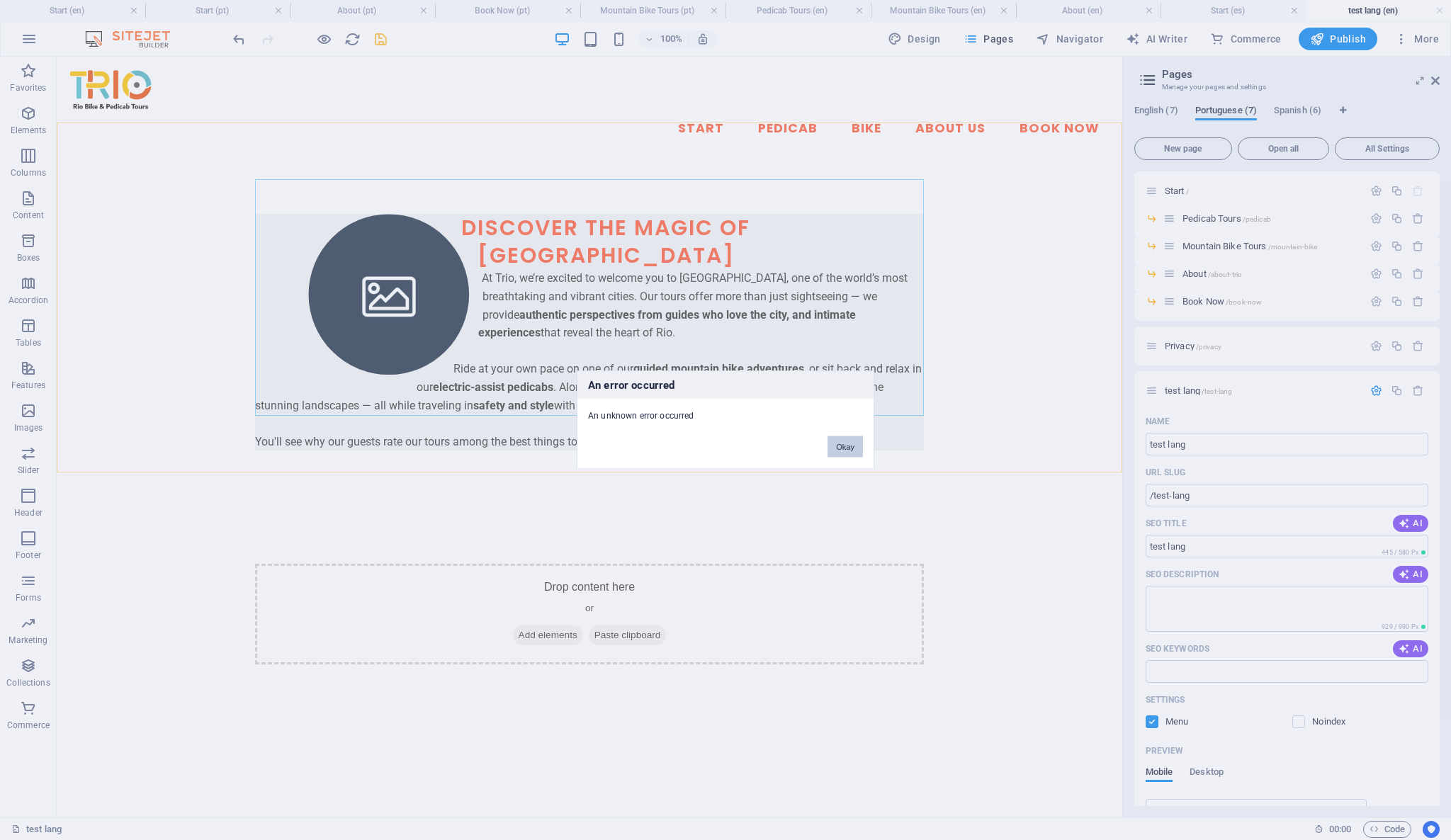
click at [855, 442] on button "Okay" at bounding box center [844, 447] width 35 height 21
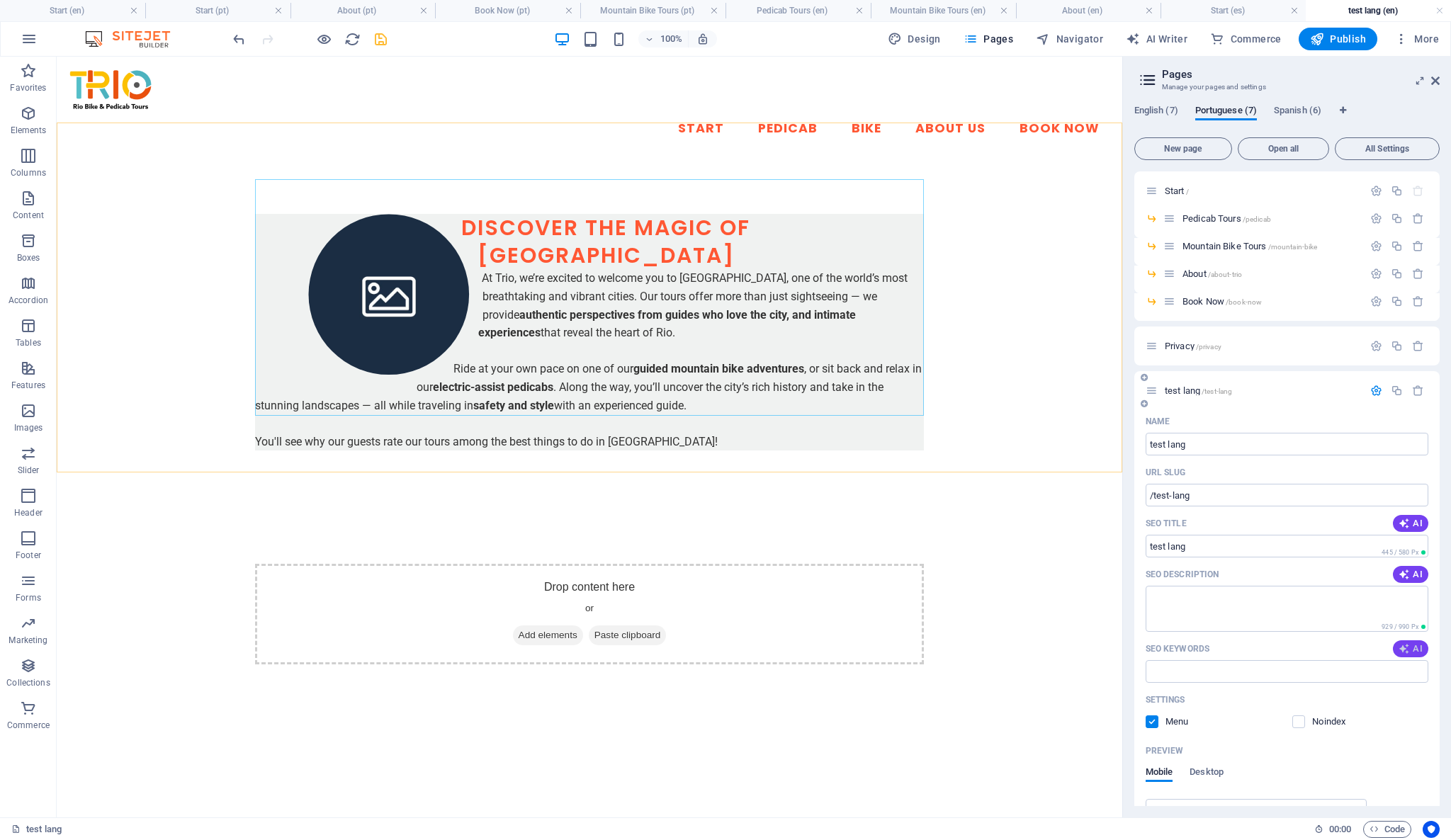
click at [1411, 645] on span "AI" at bounding box center [1410, 648] width 24 height 11
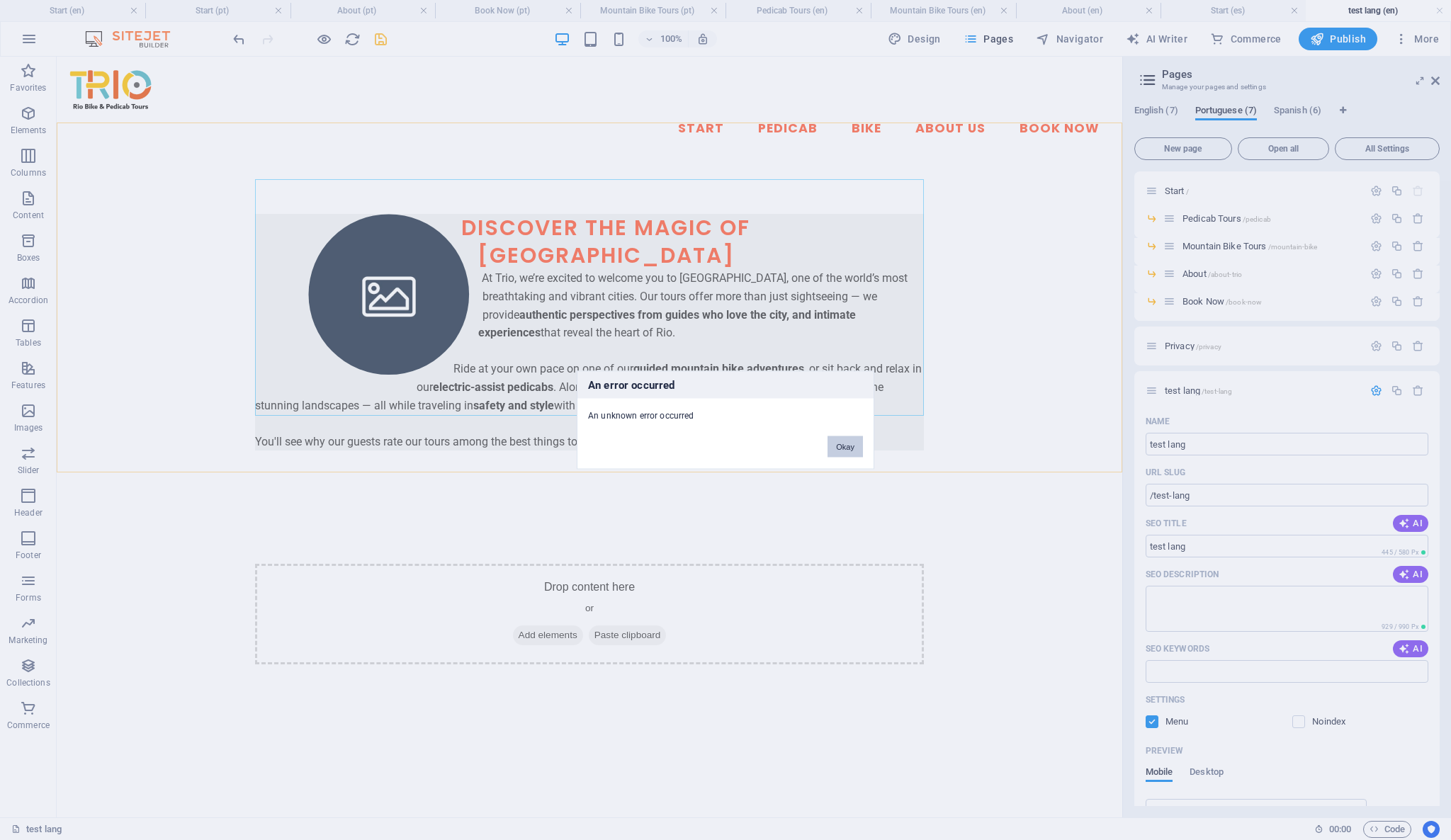
click at [851, 447] on button "Okay" at bounding box center [844, 447] width 35 height 21
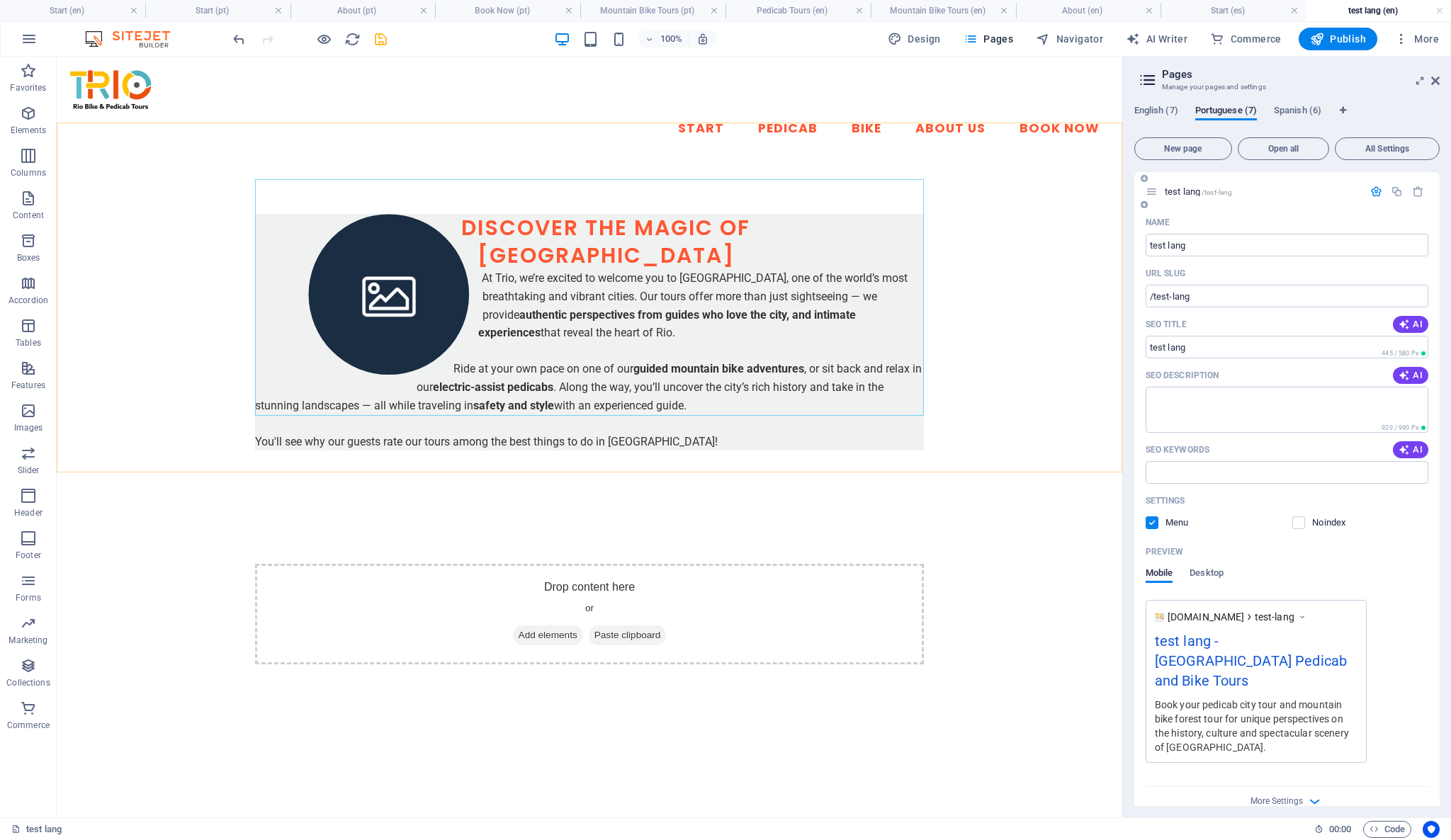
scroll to position [0, 0]
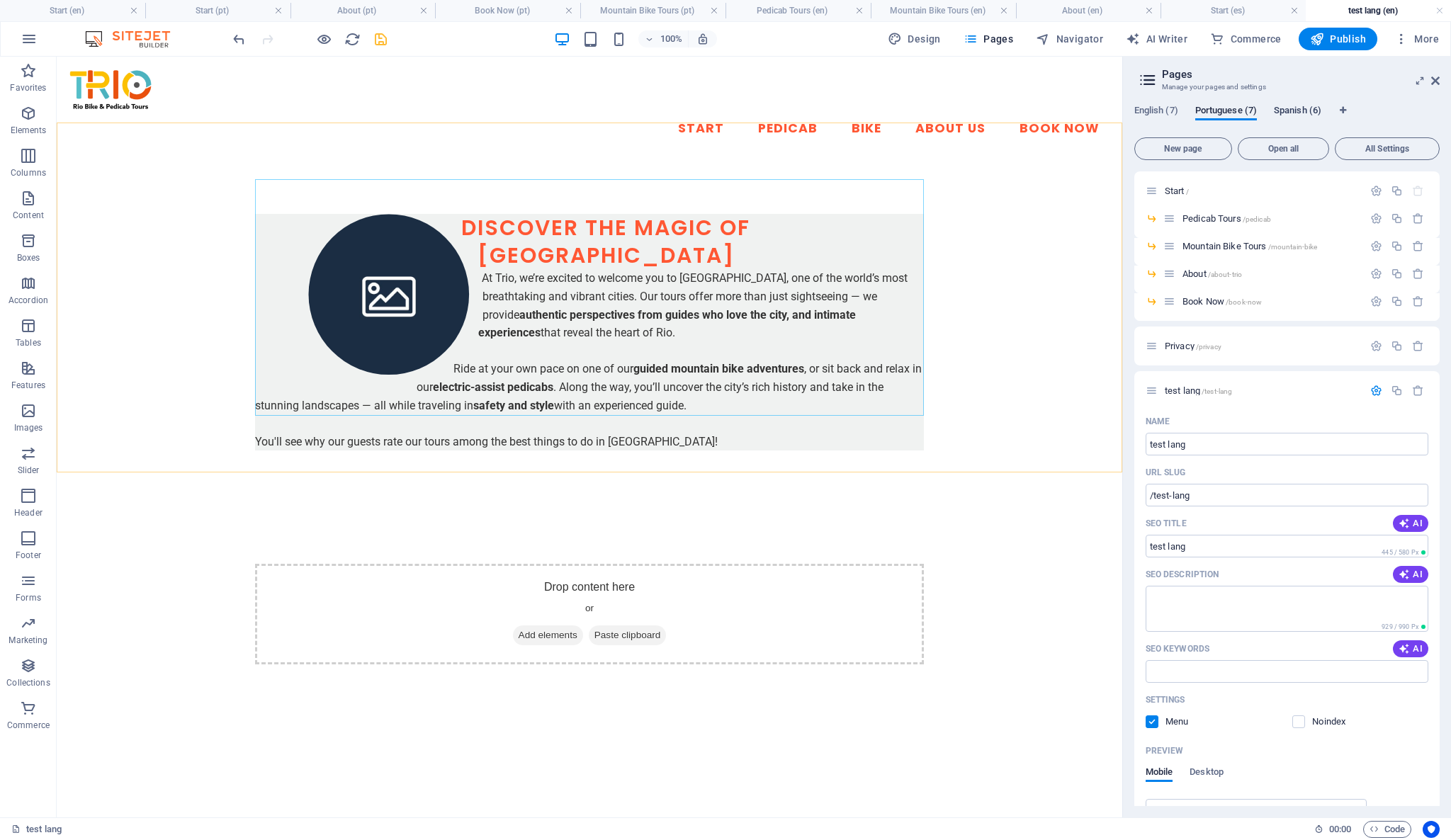
click at [1303, 114] on span "Spanish (6)" at bounding box center [1297, 112] width 48 height 20
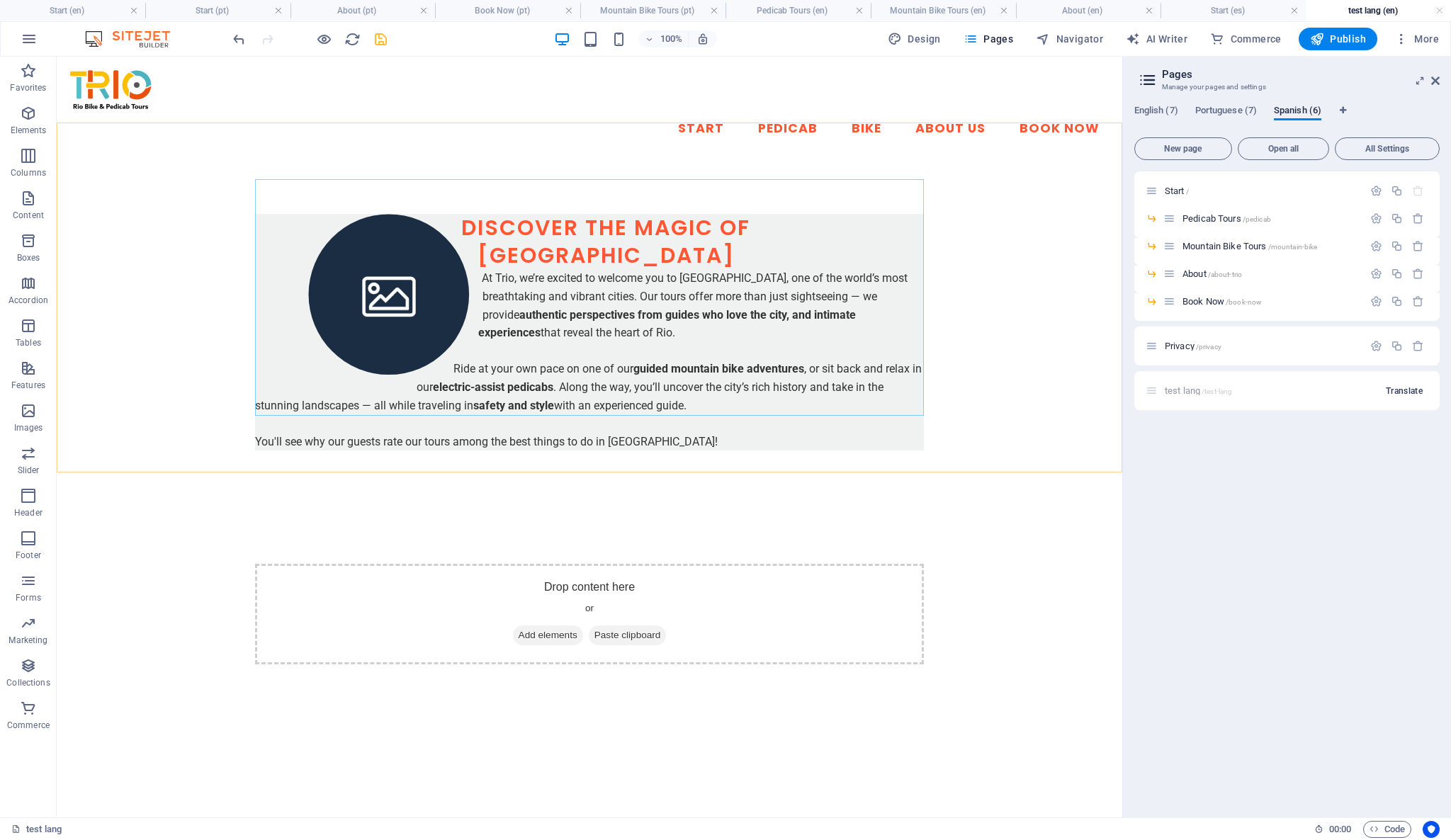
click at [1391, 395] on span "Translate" at bounding box center [1403, 391] width 37 height 11
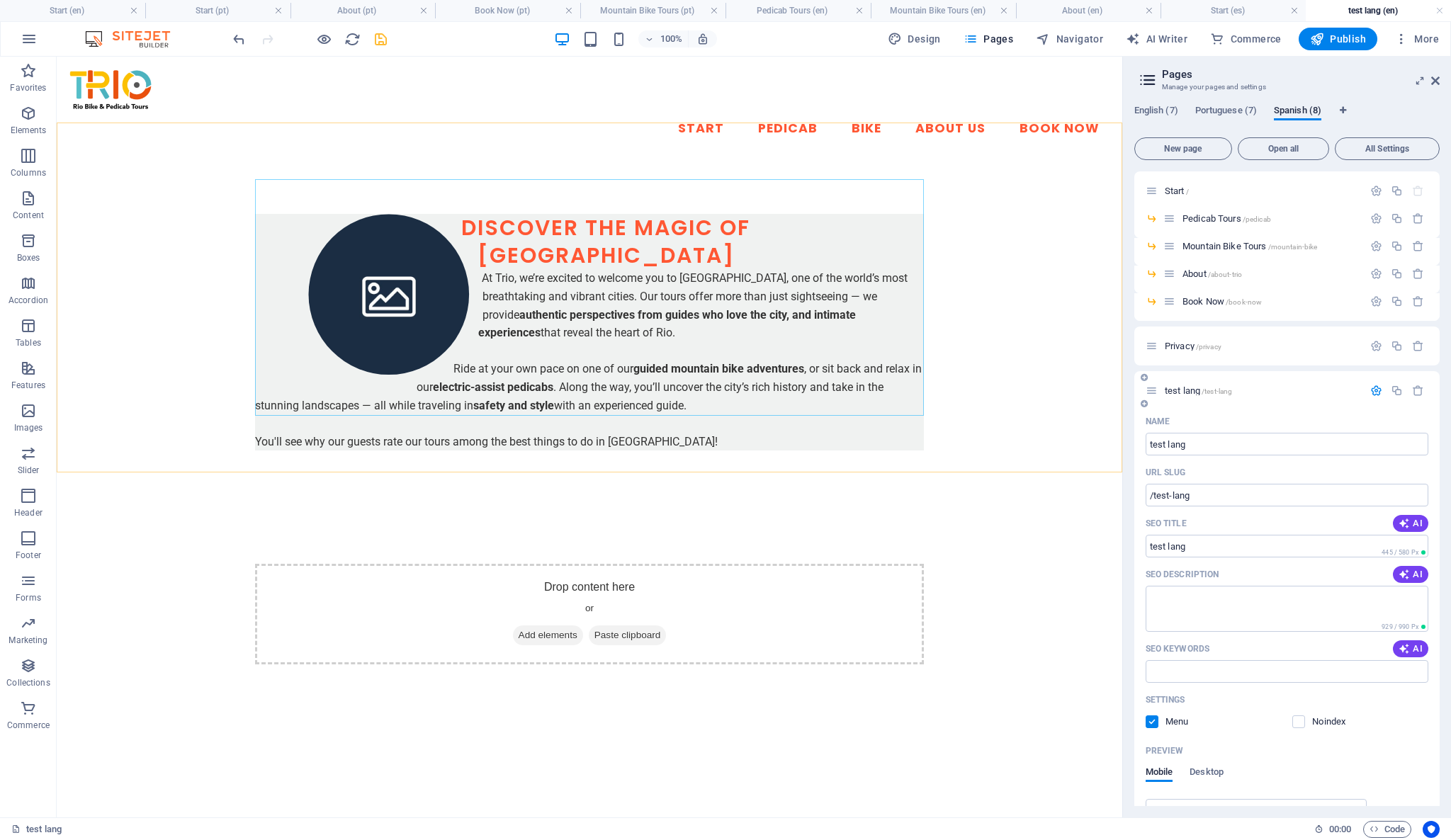
scroll to position [589, 0]
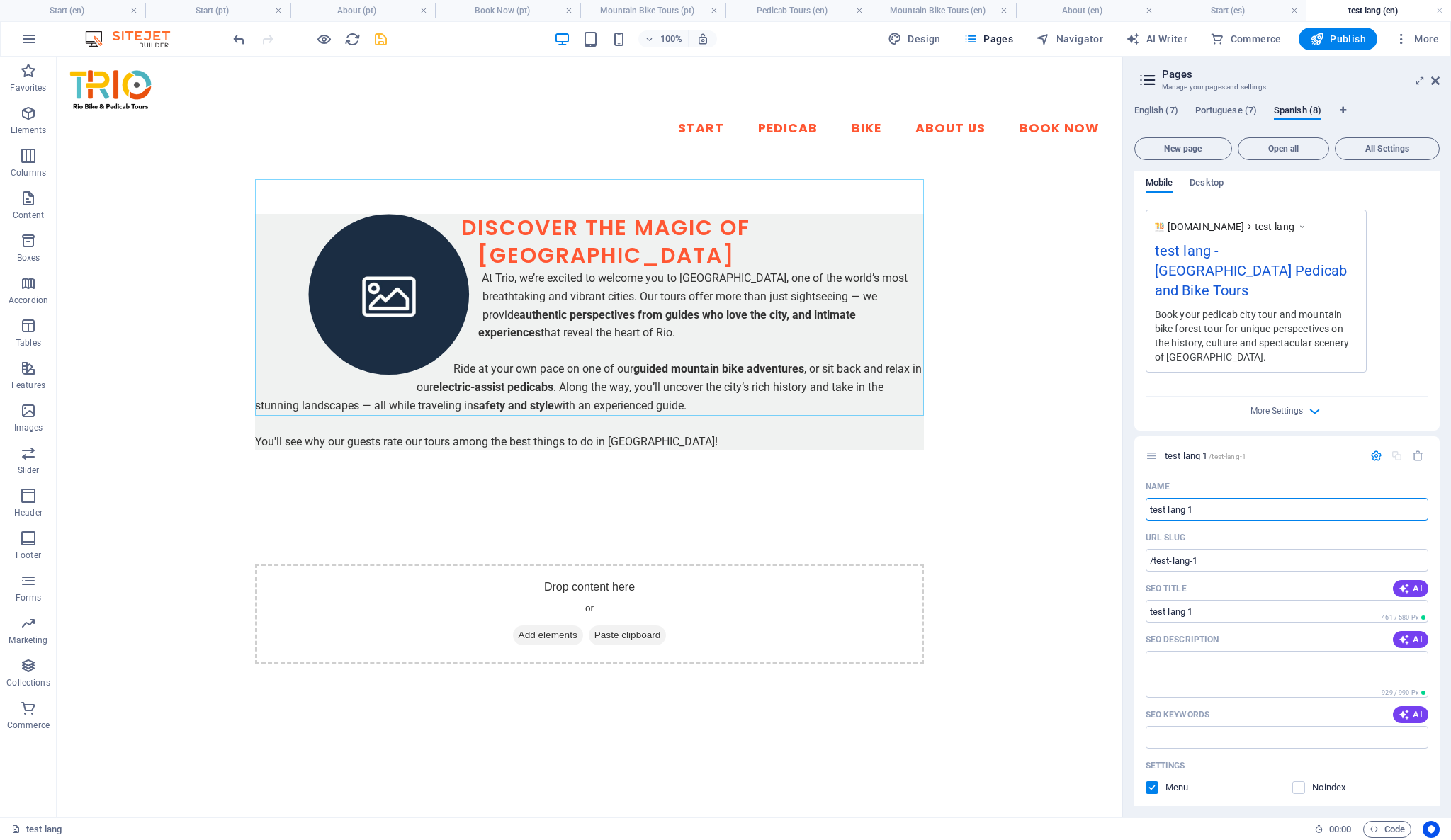
click at [1256, 320] on div "Book your pedicab city tour and mountain bike forest tour for unique perspectiv…" at bounding box center [1256, 335] width 203 height 57
click at [1294, 406] on span "More Settings" at bounding box center [1276, 410] width 52 height 10
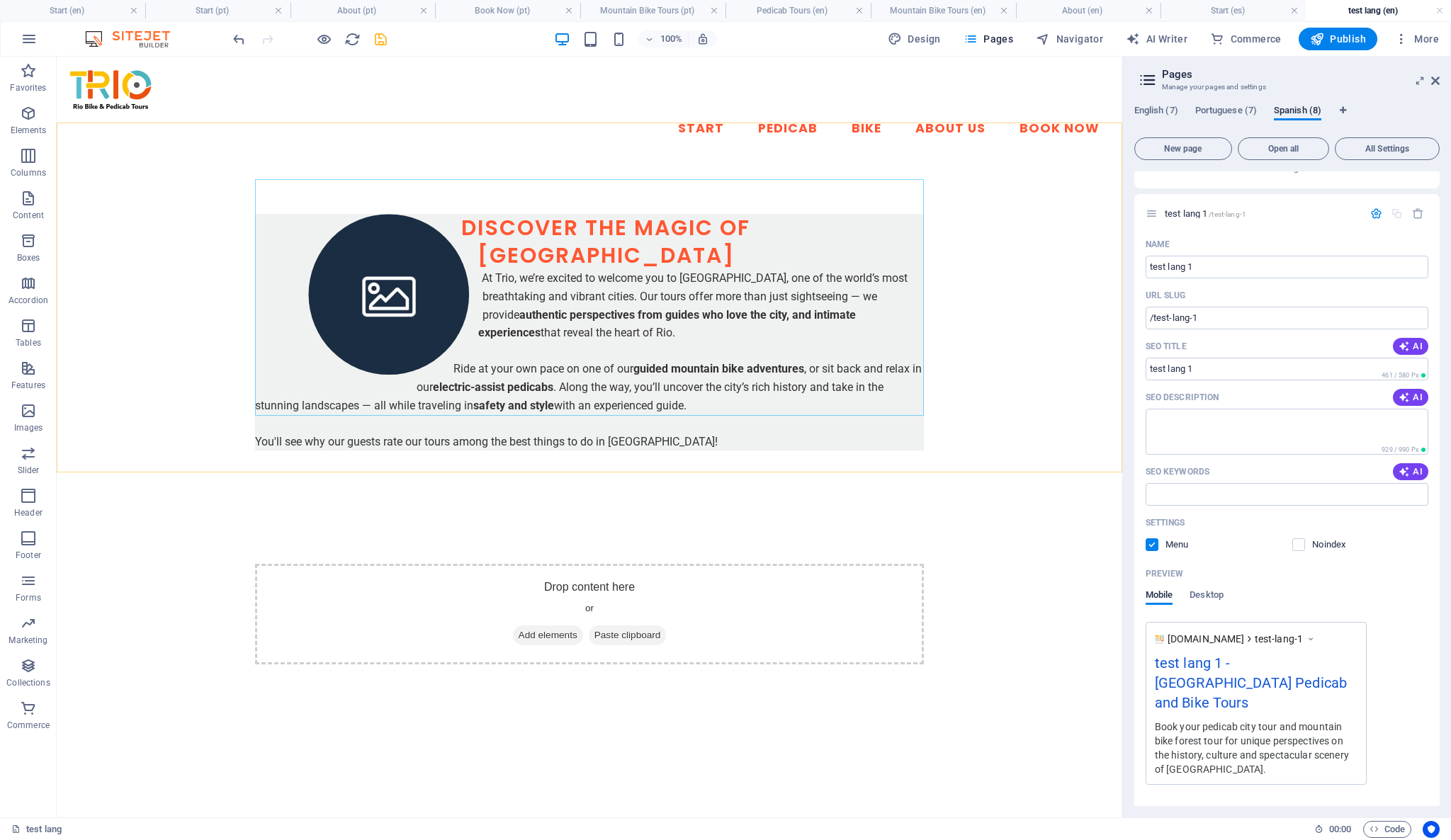
scroll to position [1038, 0]
click at [1223, 584] on span "Desktop" at bounding box center [1206, 594] width 34 height 20
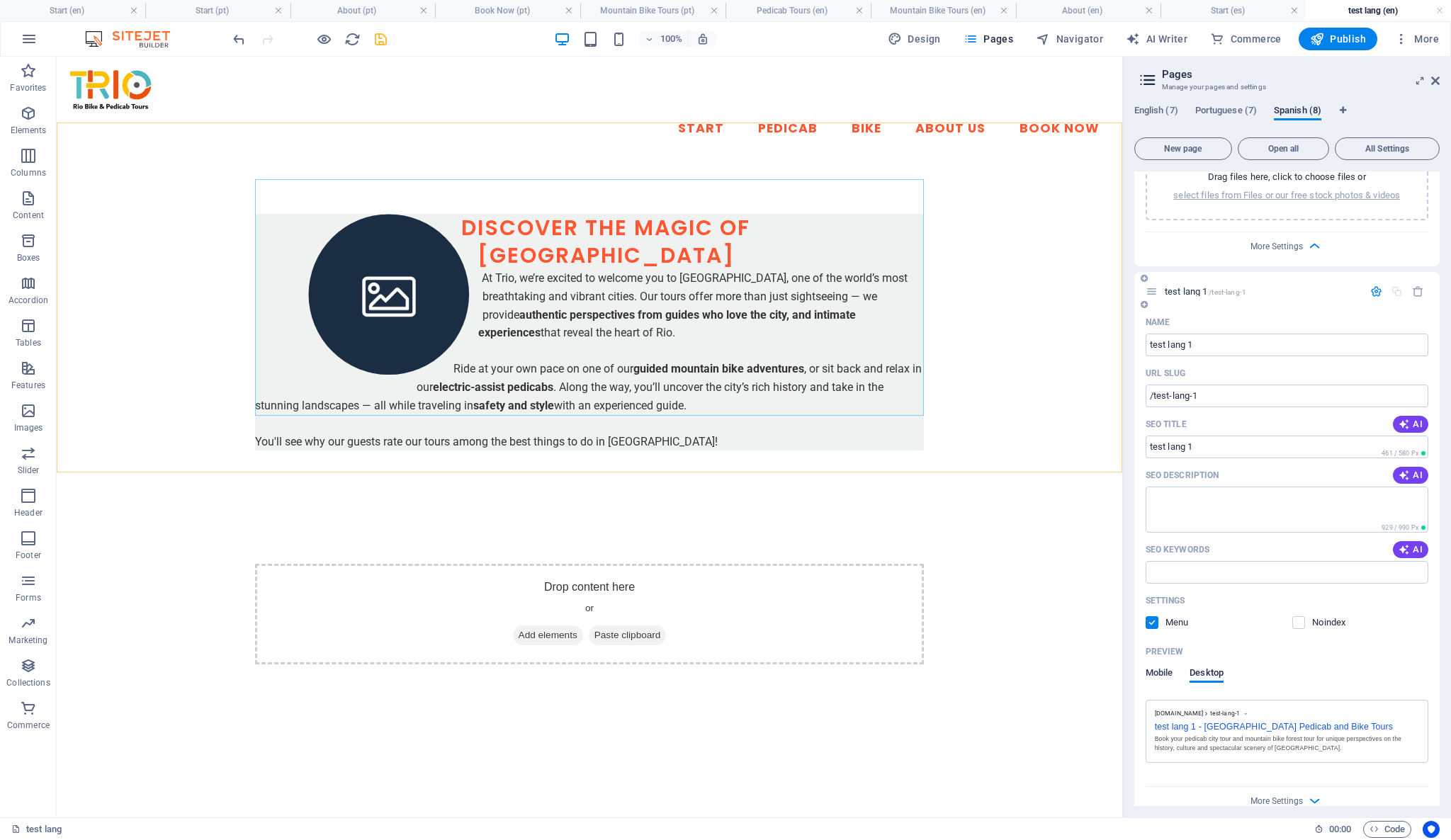
click at [1159, 665] on span "Mobile" at bounding box center [1159, 674] width 28 height 20
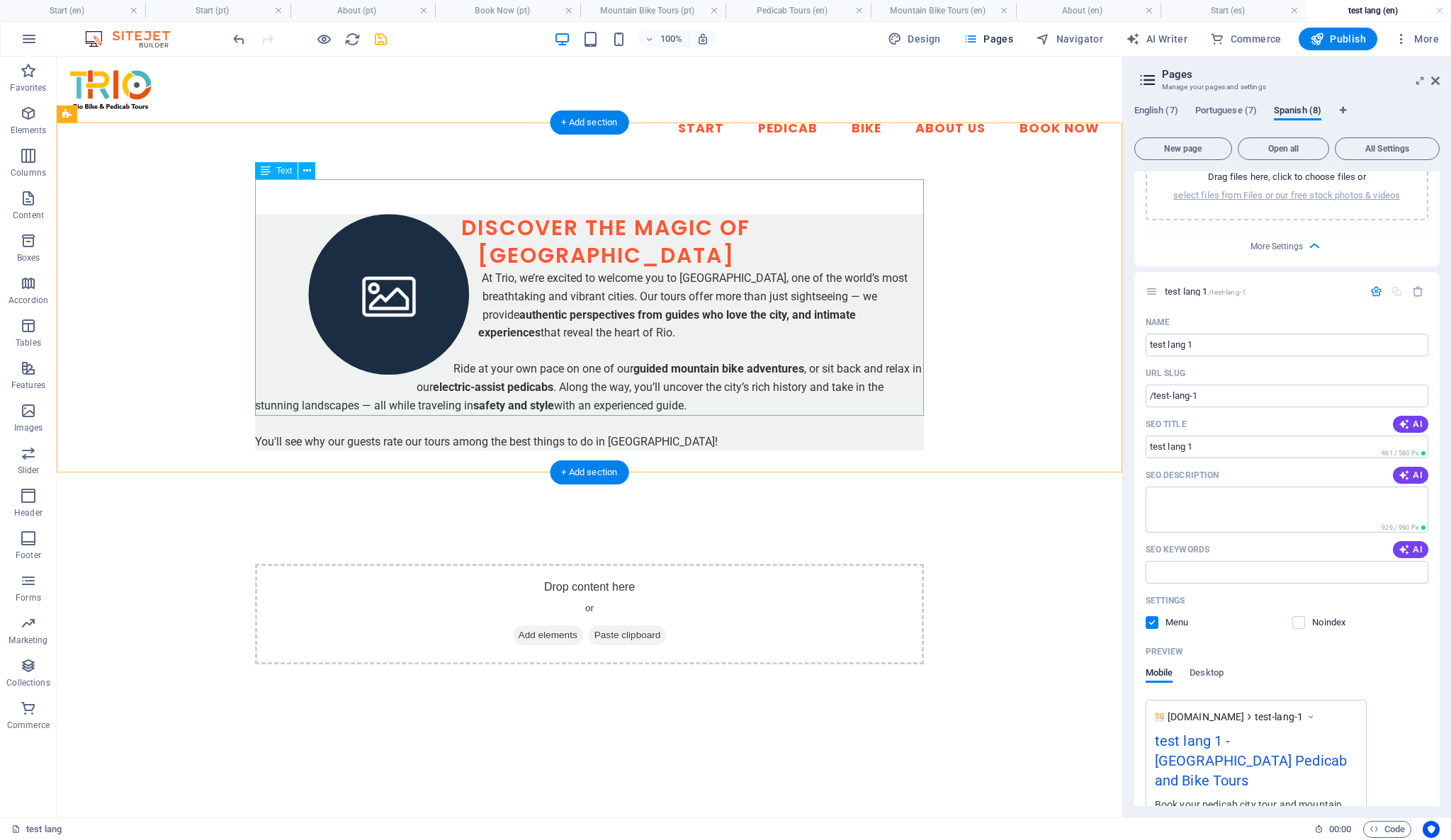
click at [715, 342] on p at bounding box center [589, 351] width 668 height 19
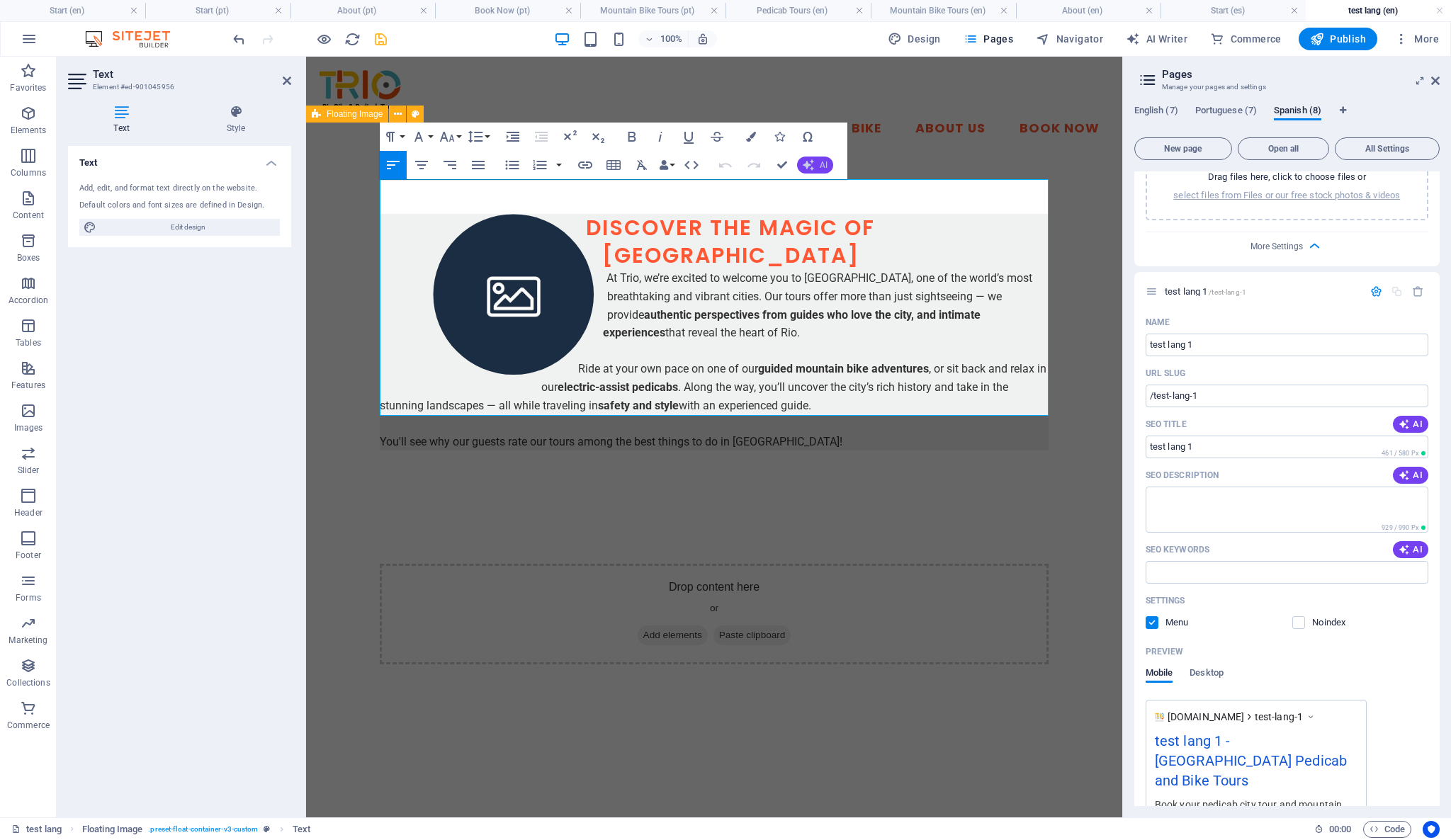
click at [810, 163] on icon "button" at bounding box center [808, 165] width 11 height 11
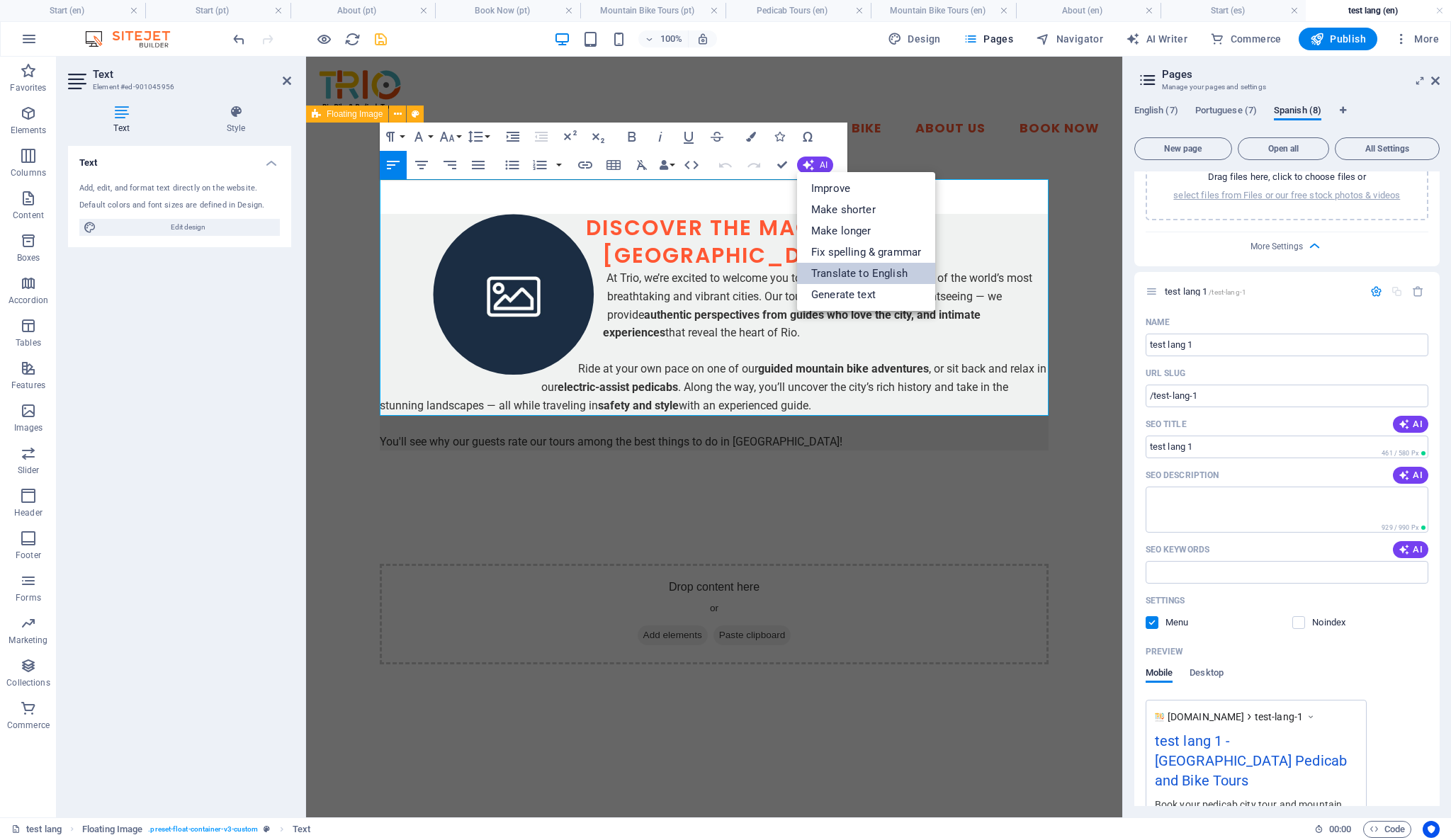
click at [927, 275] on link "Translate to English" at bounding box center [865, 273] width 138 height 21
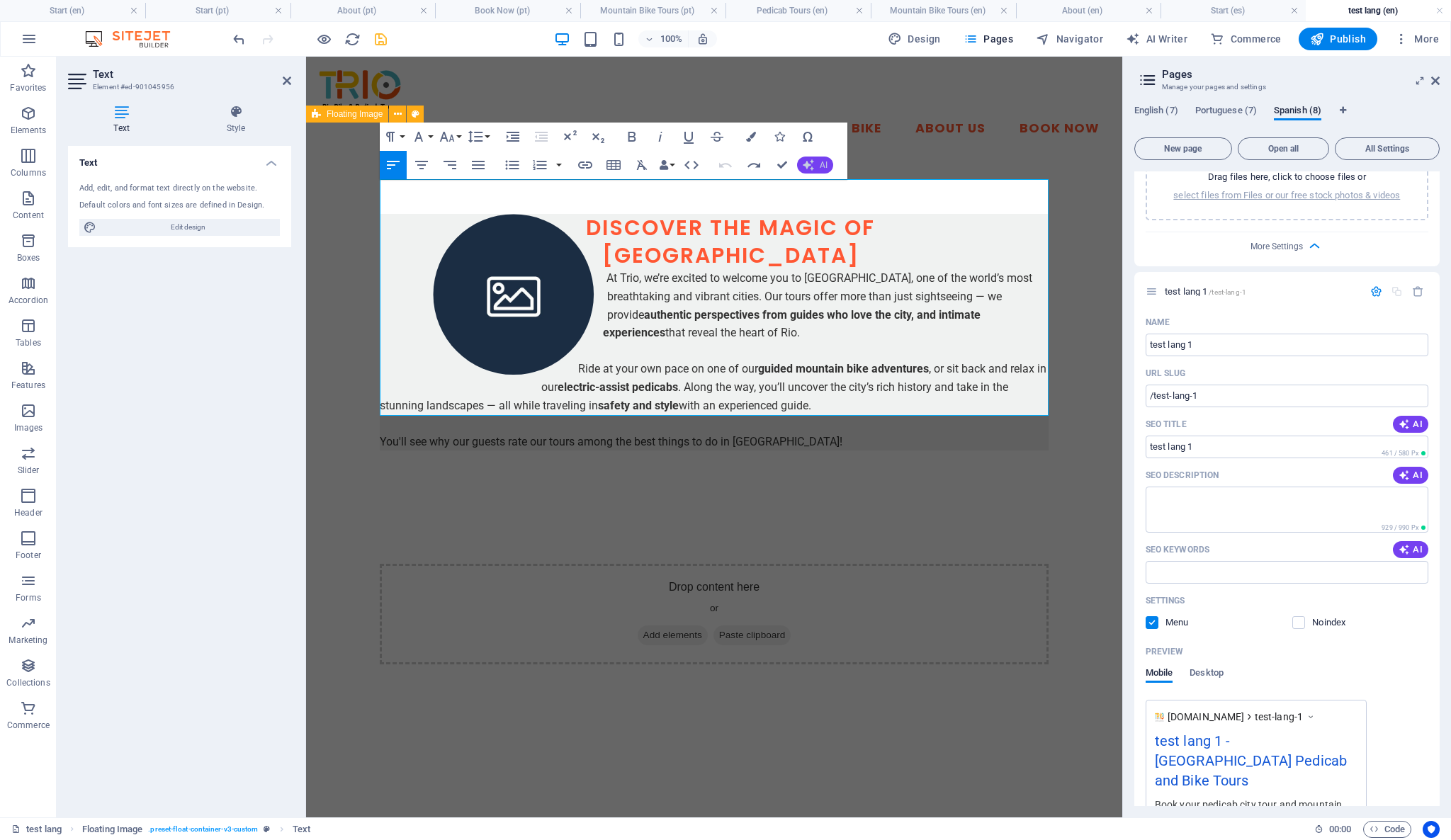
click at [825, 159] on button "AI" at bounding box center [815, 165] width 36 height 17
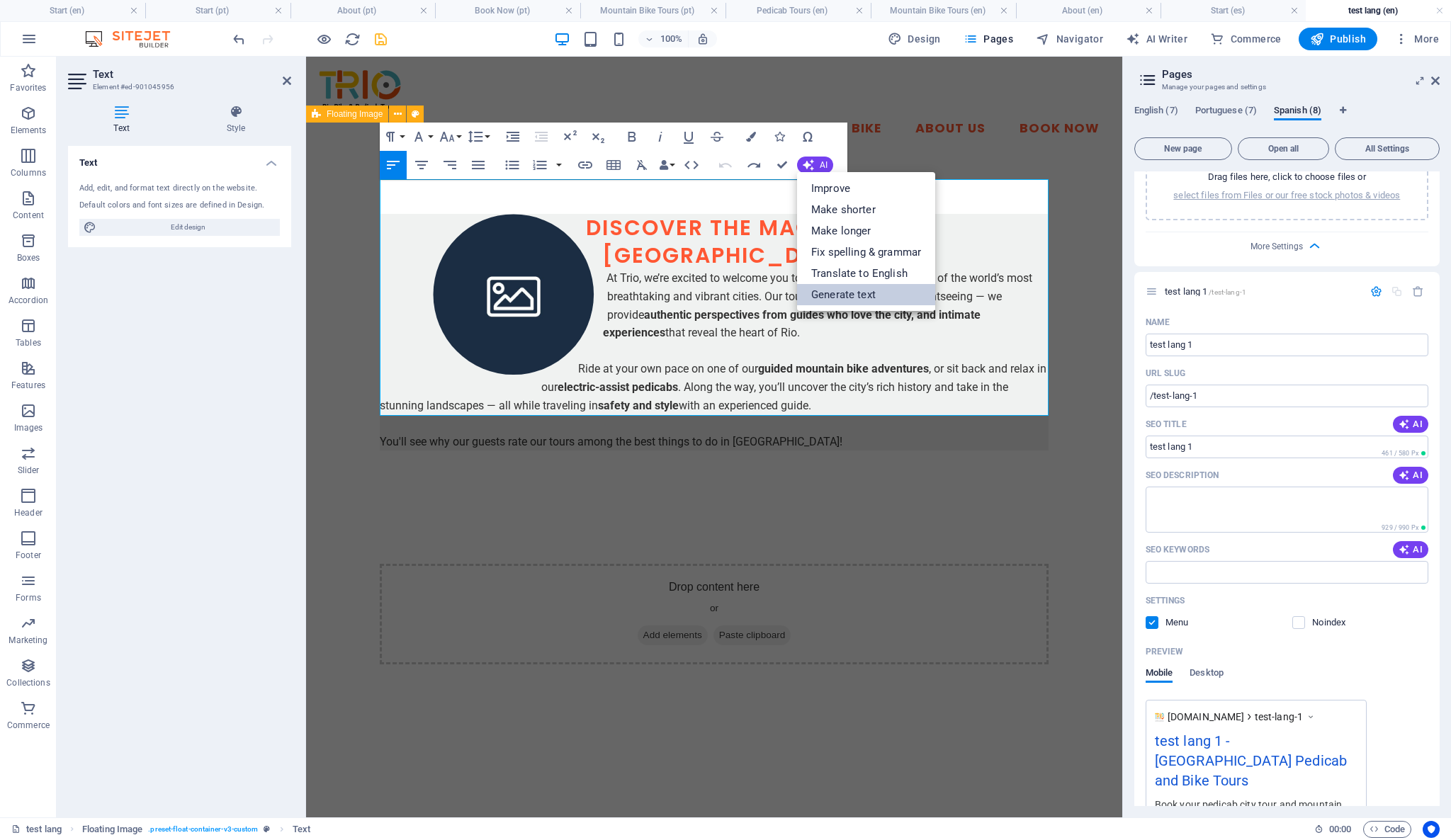
click at [912, 293] on link "Generate text" at bounding box center [865, 295] width 138 height 21
select select "English"
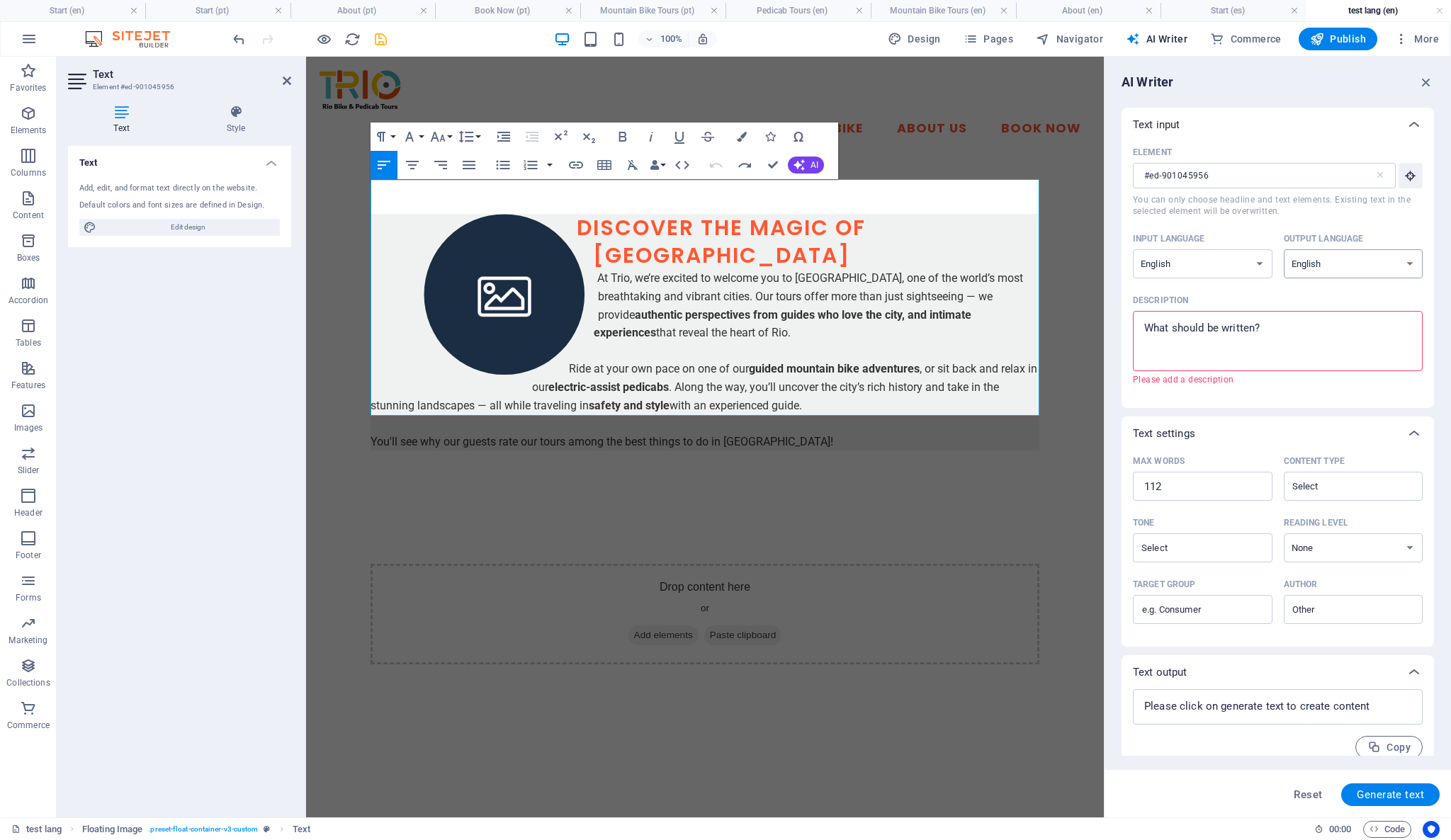
click at [1401, 263] on select "Albanian Arabic Armenian Awadhi Azerbaijani Bashkir Basque Belarusian Bengali B…" at bounding box center [1353, 263] width 140 height 29
select select "Spanish"
click at [1284, 249] on select "Albanian Arabic Armenian Awadhi Azerbaijani Bashkir Basque Belarusian Bengali B…" at bounding box center [1353, 263] width 140 height 29
click at [1381, 795] on span "Generate text" at bounding box center [1390, 794] width 67 height 11
type textarea "x"
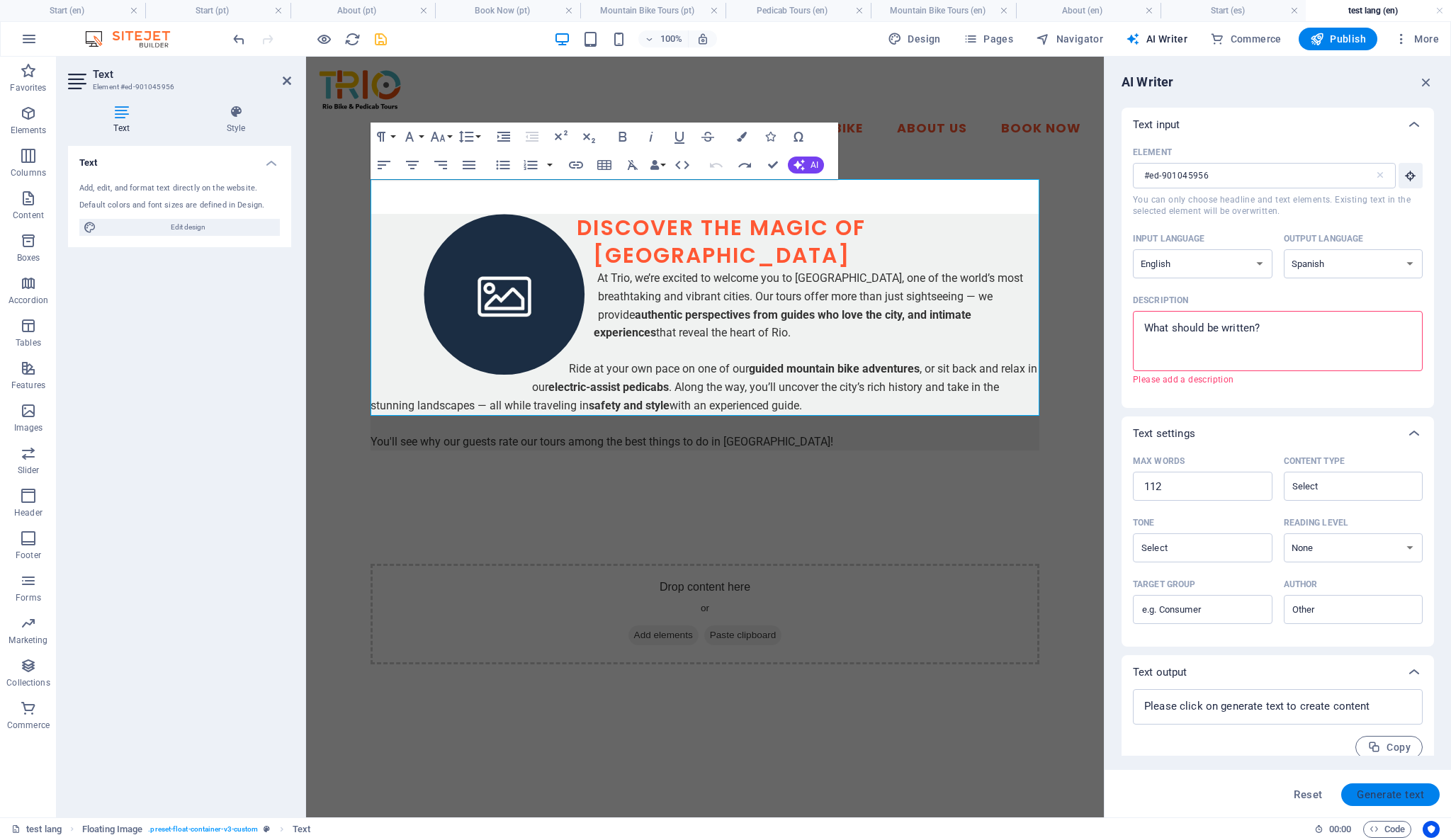
type textarea "x"
click at [933, 360] on p "Ride at your own pace on one of our guided mountain bike adventures , or sit ba…" at bounding box center [705, 386] width 668 height 54
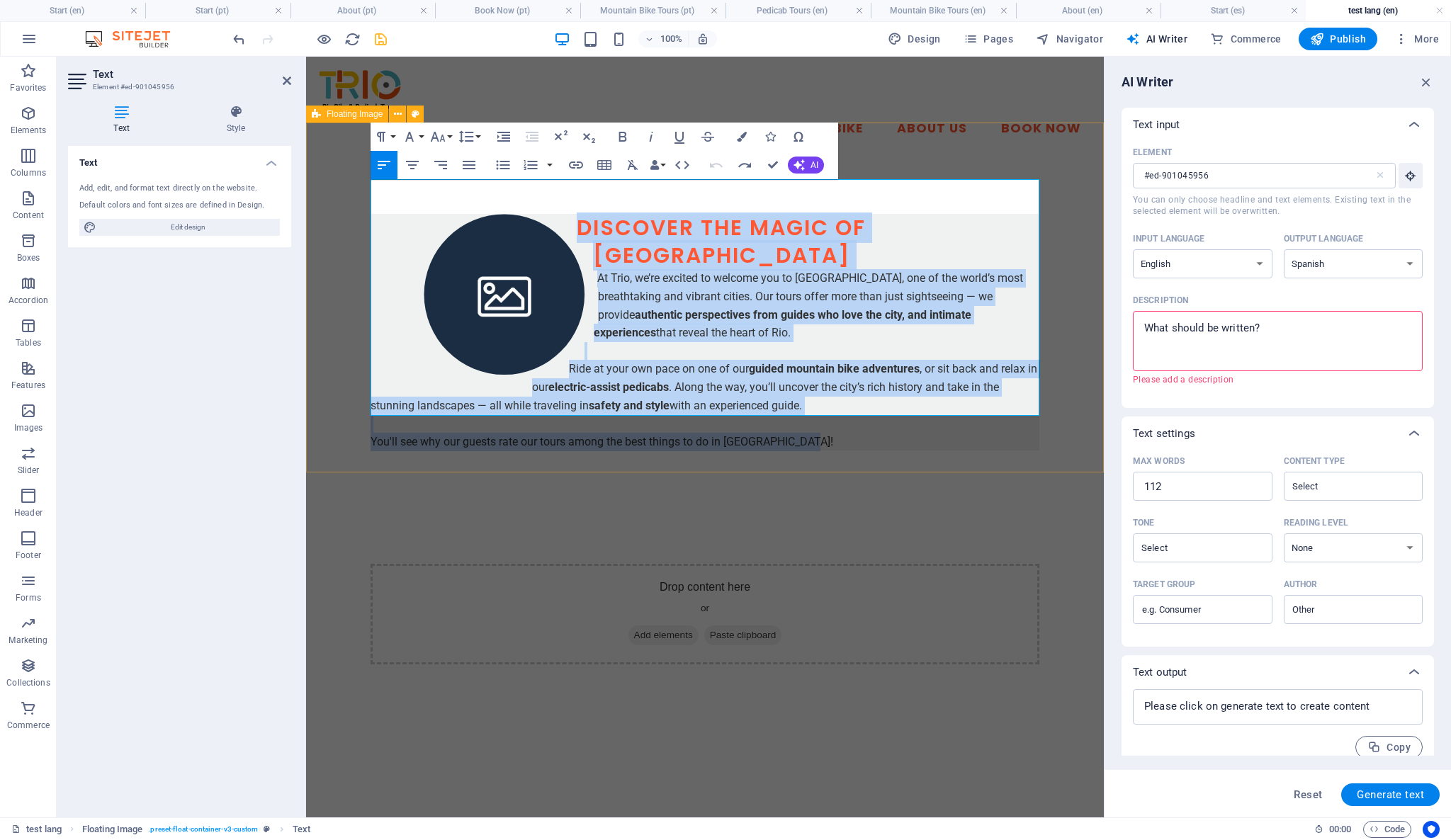
drag, startPoint x: 580, startPoint y: 188, endPoint x: 880, endPoint y: 414, distance: 375.6
click at [880, 414] on div "Discover the magic of [GEOGRAPHIC_DATA] At Trio, we’re excited to welcome you t…" at bounding box center [705, 332] width 668 height 236
copy div "Discover the magic of [GEOGRAPHIC_DATA] At Trio, we’re excited to welcome you t…"
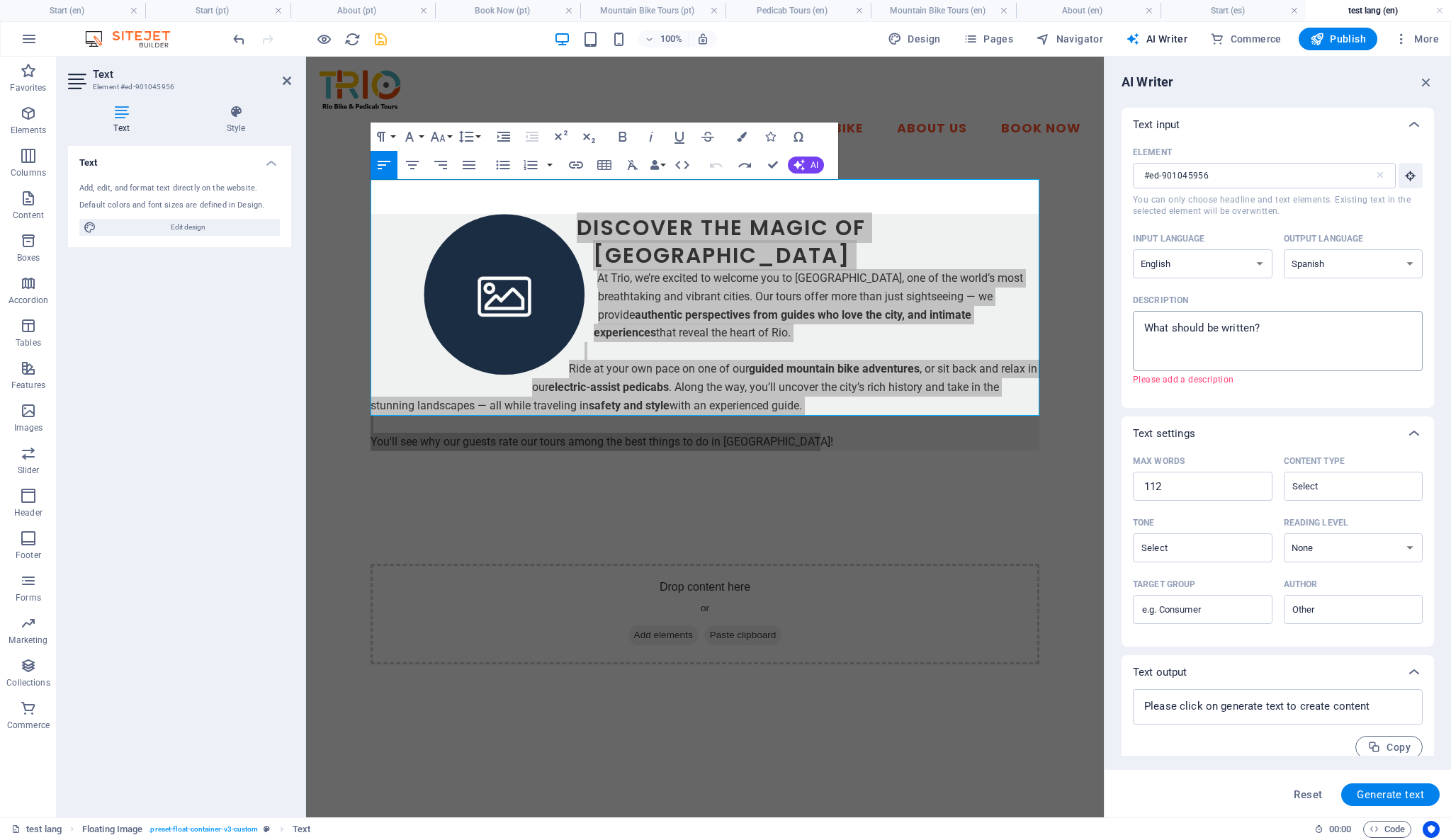
type textarea "x"
click at [1200, 325] on textarea "Description x ​ Please add a description" at bounding box center [1277, 341] width 275 height 46
type textarea "Discover the magic of [GEOGRAPHIC_DATA] At Trio, we’re excited to welcome you t…"
type textarea "x"
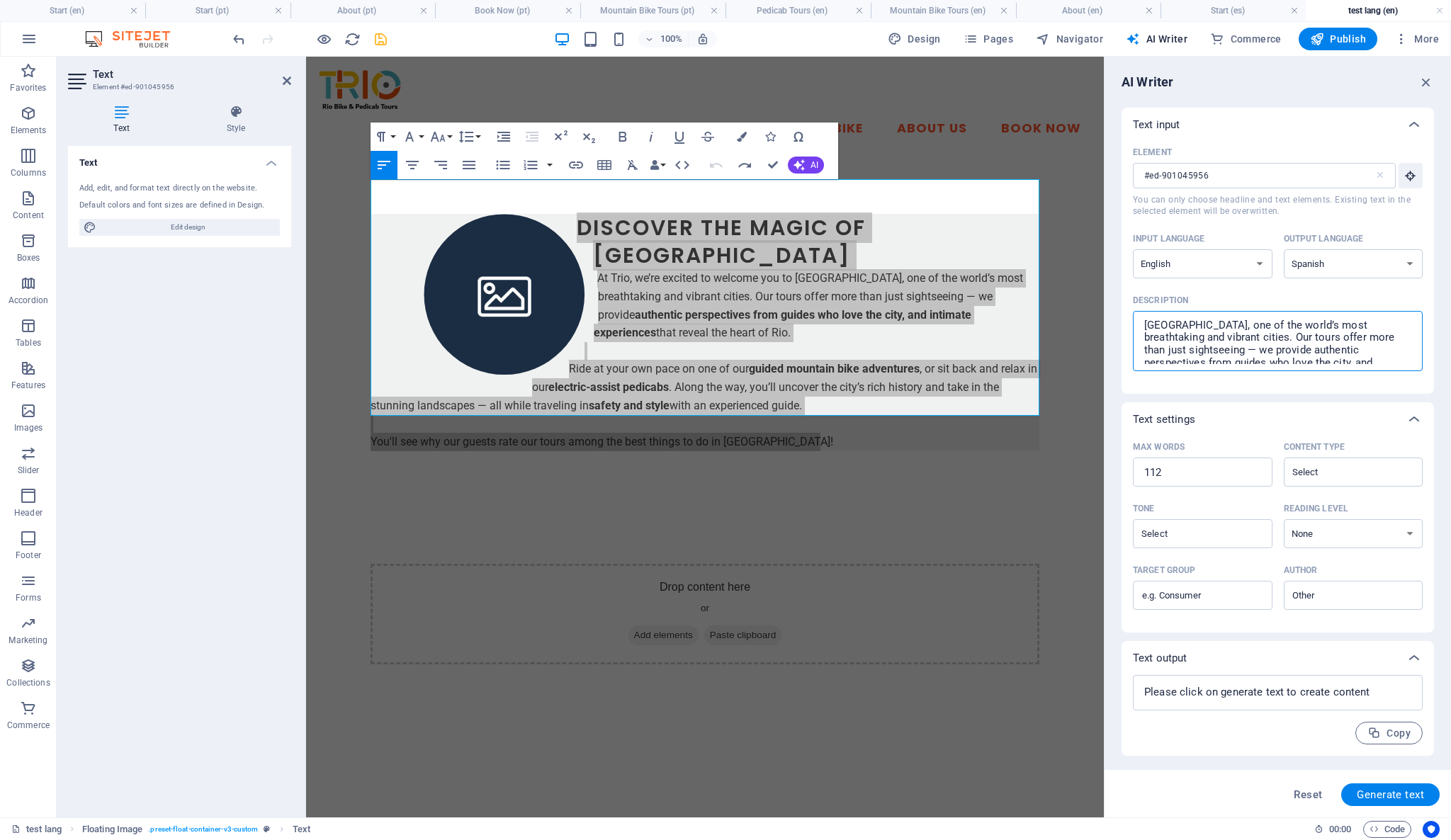
scroll to position [4, 0]
type textarea "Discover the magic of [GEOGRAPHIC_DATA] At Trio, we’re excited to welco me you …"
type textarea "x"
click at [1344, 328] on textarea "Discover the magic of [GEOGRAPHIC_DATA] At Trio, we’re excited to welco me you …" at bounding box center [1277, 341] width 275 height 46
type textarea "Discover the magic of [GEOGRAPHIC_DATA] At Trio, we’re excited to welco me you …"
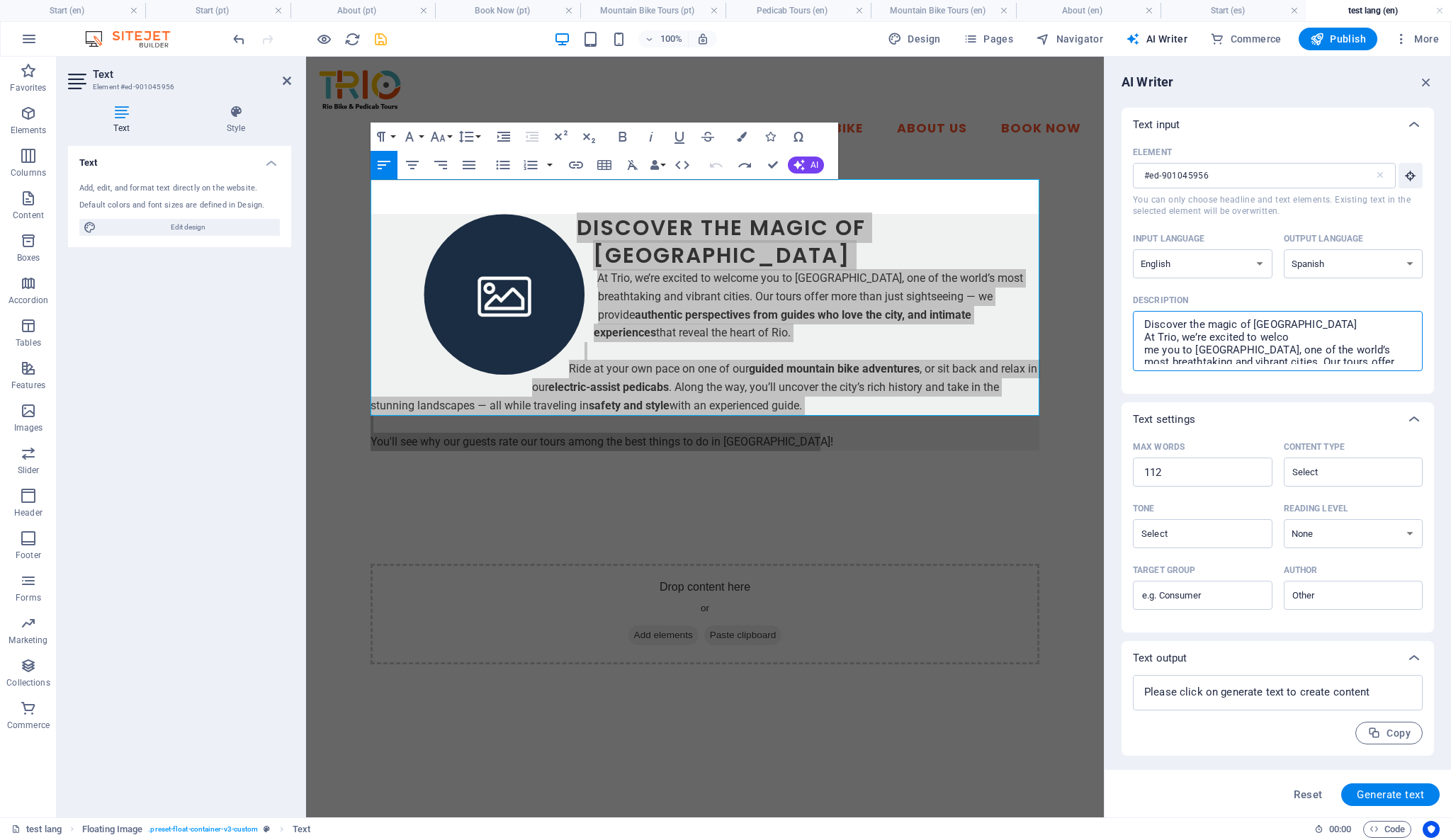
type textarea "x"
click at [1144, 354] on textarea "Discover the magic of [GEOGRAPHIC_DATA] At Trio, we’re excited to welco me you …" at bounding box center [1277, 341] width 275 height 46
type textarea "Discover the magic of [GEOGRAPHIC_DATA] At [GEOGRAPHIC_DATA], we’re excited to …"
type textarea "x"
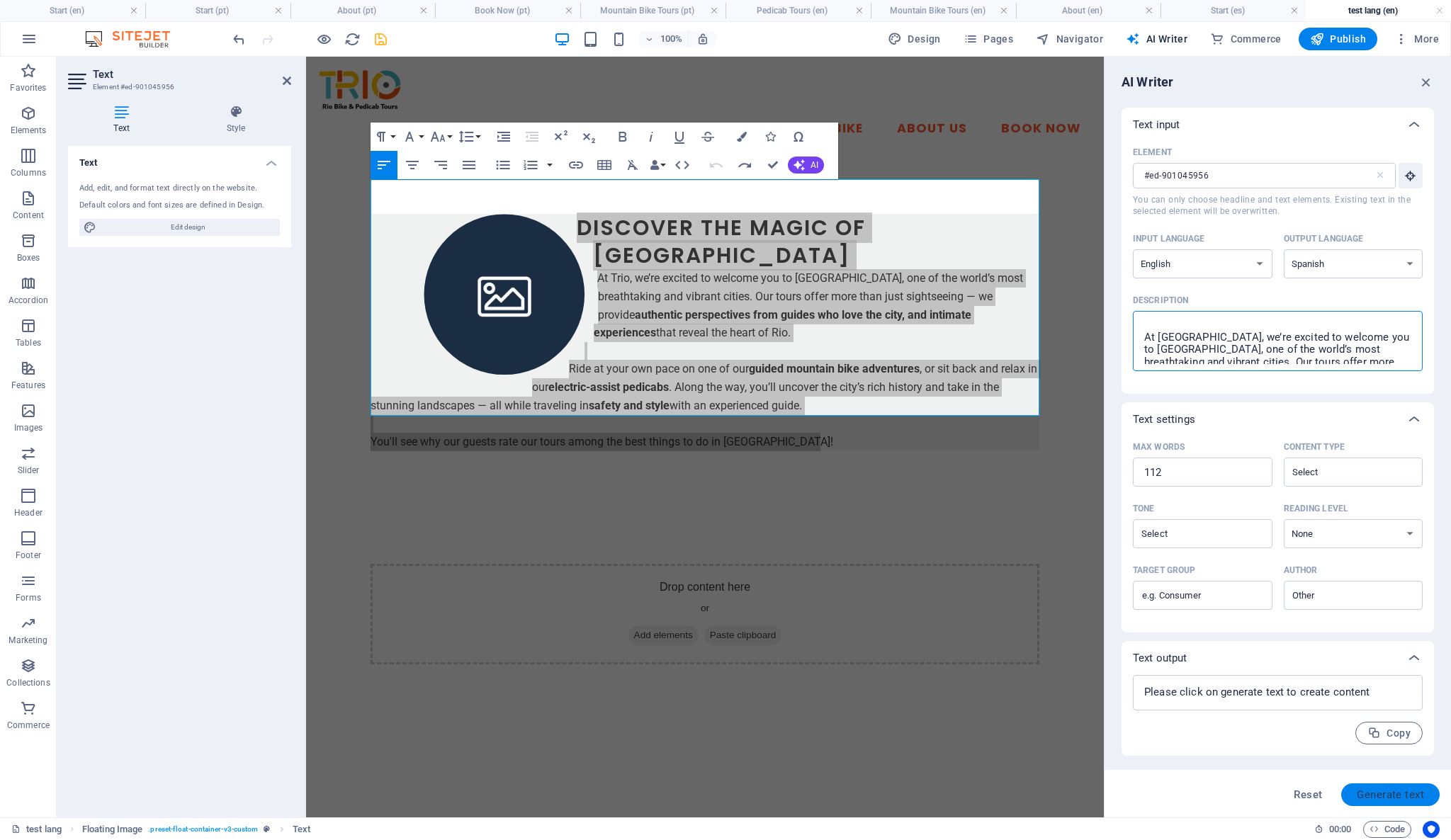
type textarea "Discover the magic of [GEOGRAPHIC_DATA] At [GEOGRAPHIC_DATA], we’re excited to …"
click at [1389, 791] on span "Generate text" at bounding box center [1390, 794] width 67 height 11
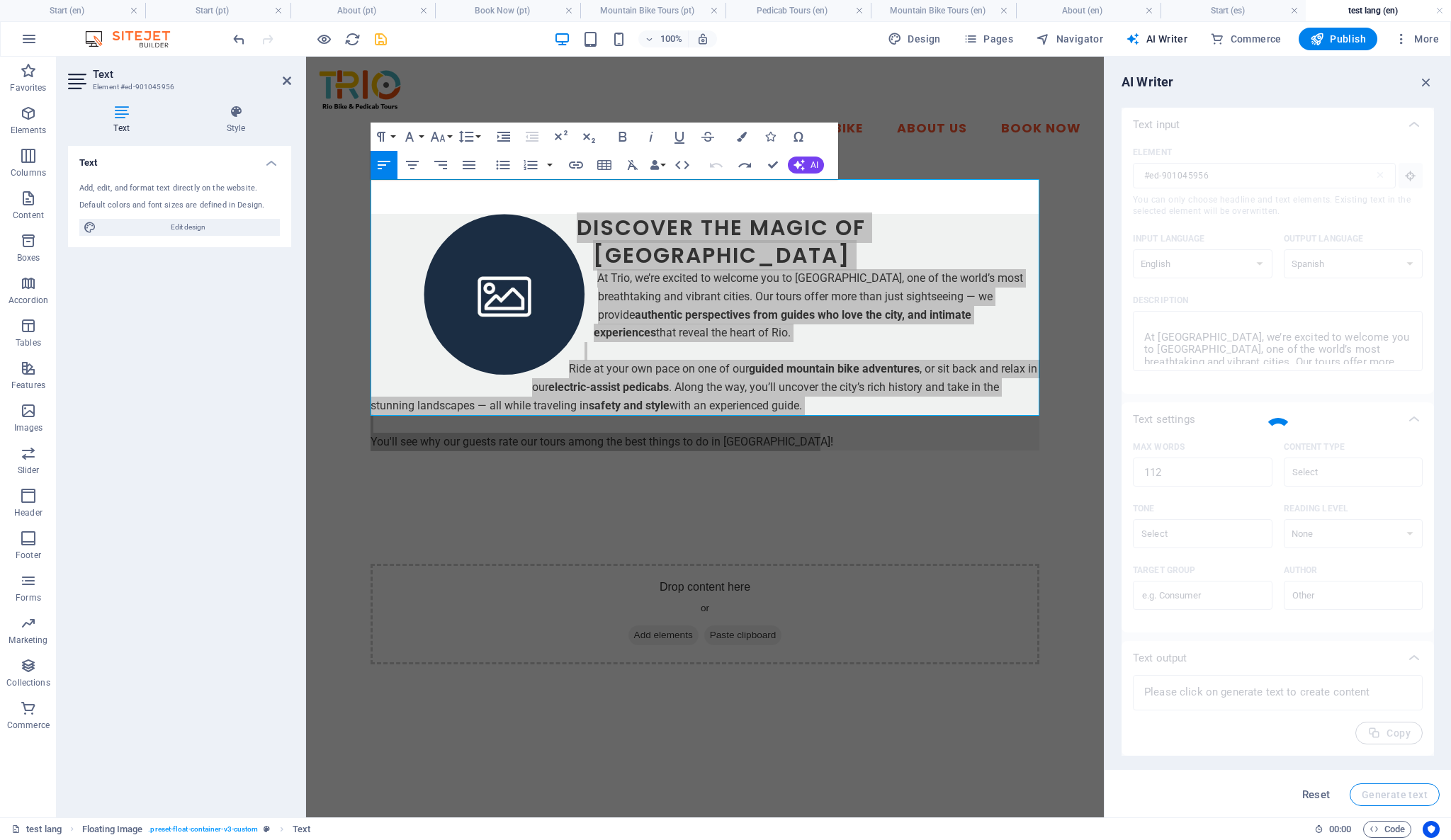
type textarea "x"
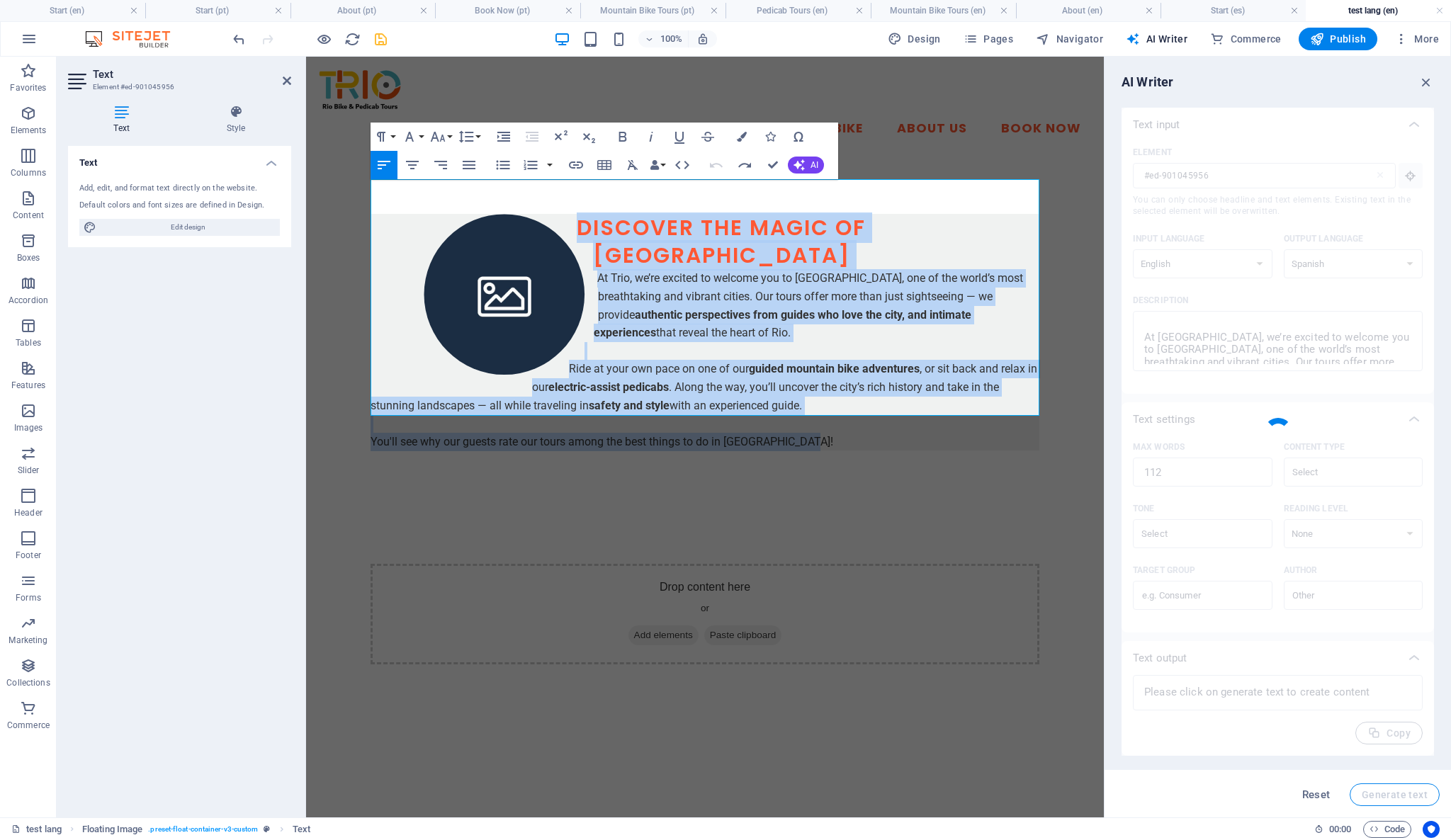
type textarea "x"
type textarea "Descubre la magia de [GEOGRAPHIC_DATA] con Trio. [PERSON_NAME] la [PERSON_NAME]…"
type textarea "x"
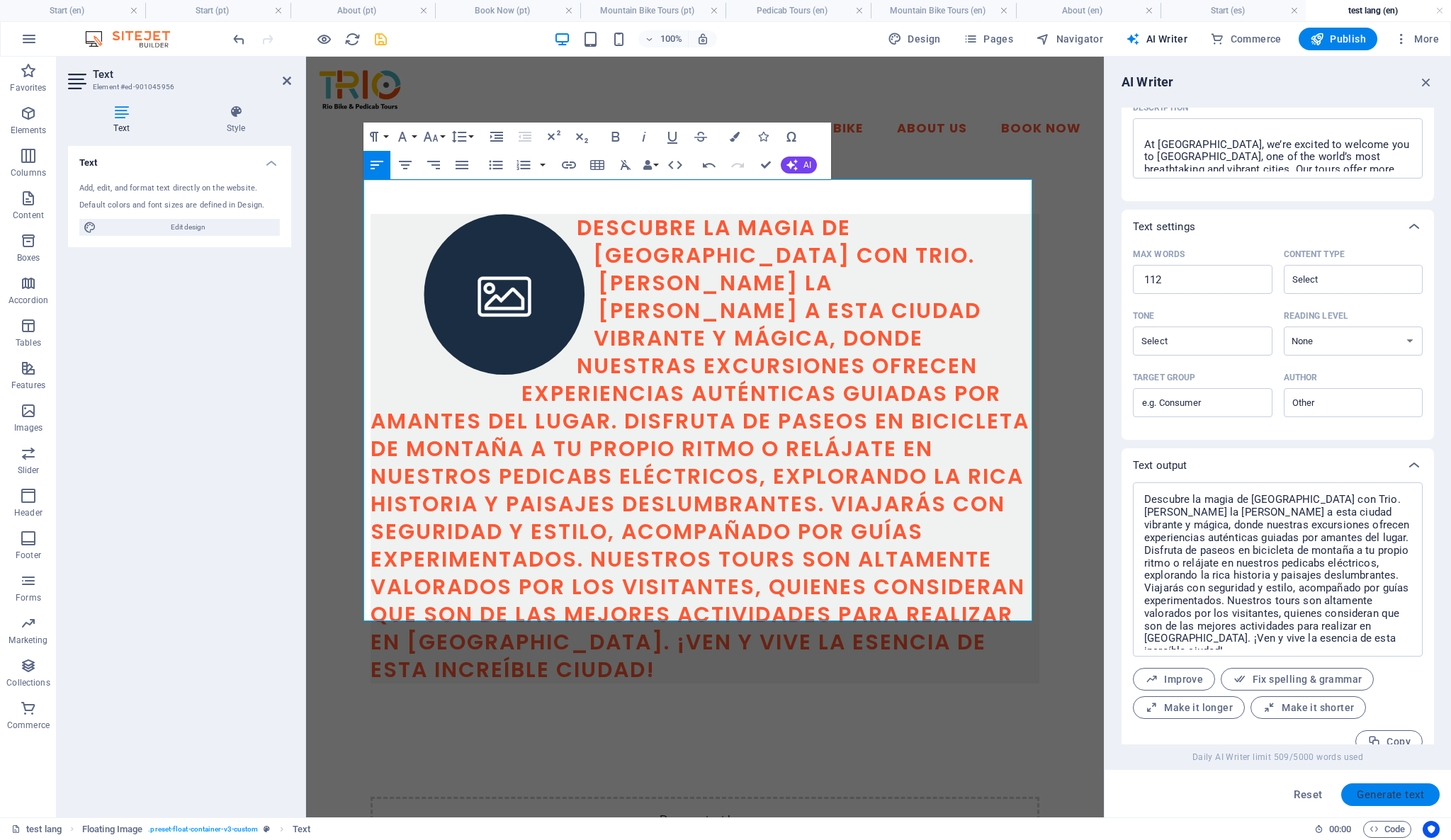
scroll to position [212, 0]
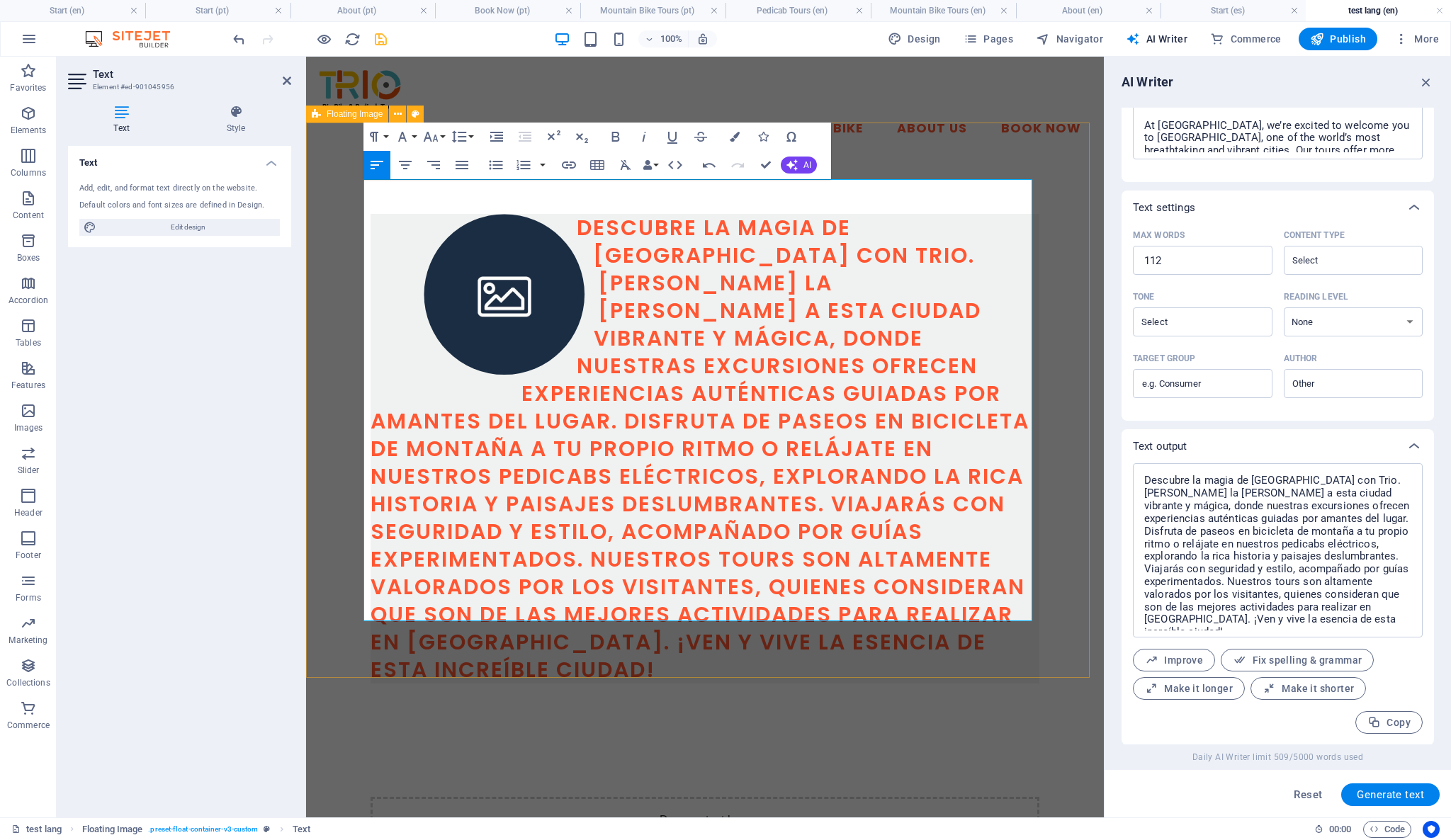
click at [1049, 172] on div "Descubre la magia de [GEOGRAPHIC_DATA] con Trio. [PERSON_NAME] la [PERSON_NAME]…" at bounding box center [704, 448] width 797 height 583
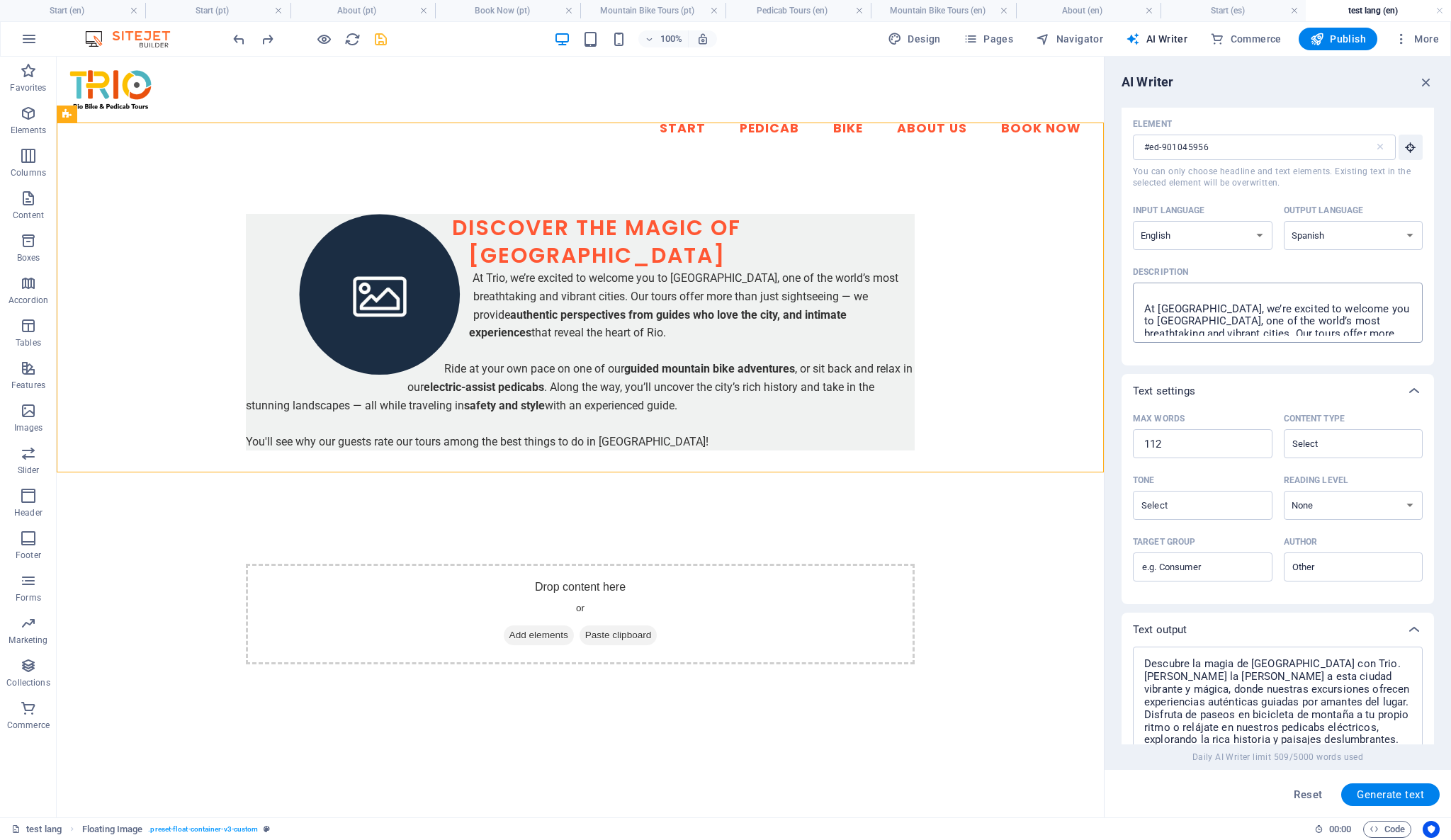
scroll to position [0, 0]
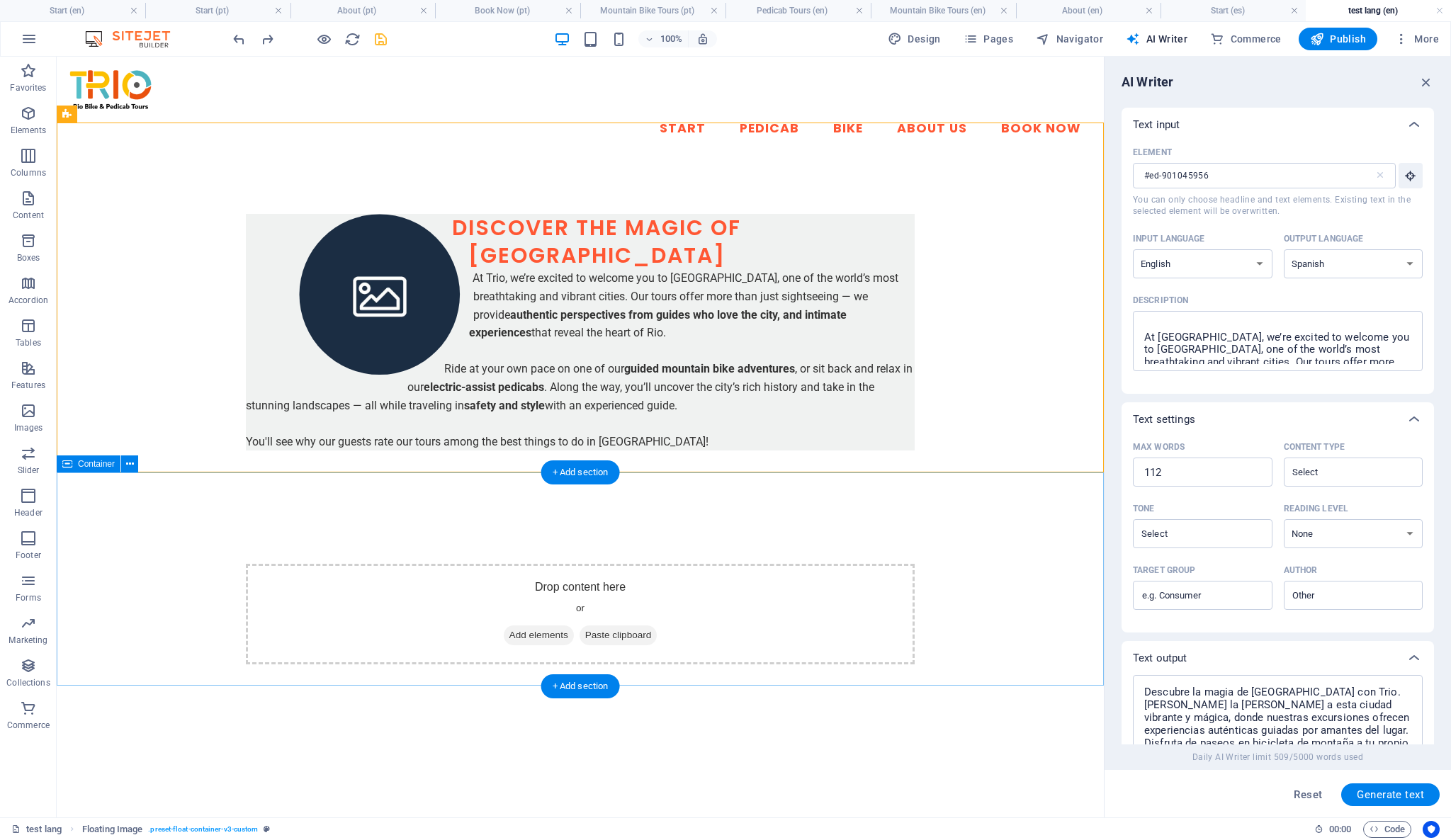
click at [997, 598] on div "Drop content here or Add elements Paste clipboard" at bounding box center [580, 614] width 1047 height 214
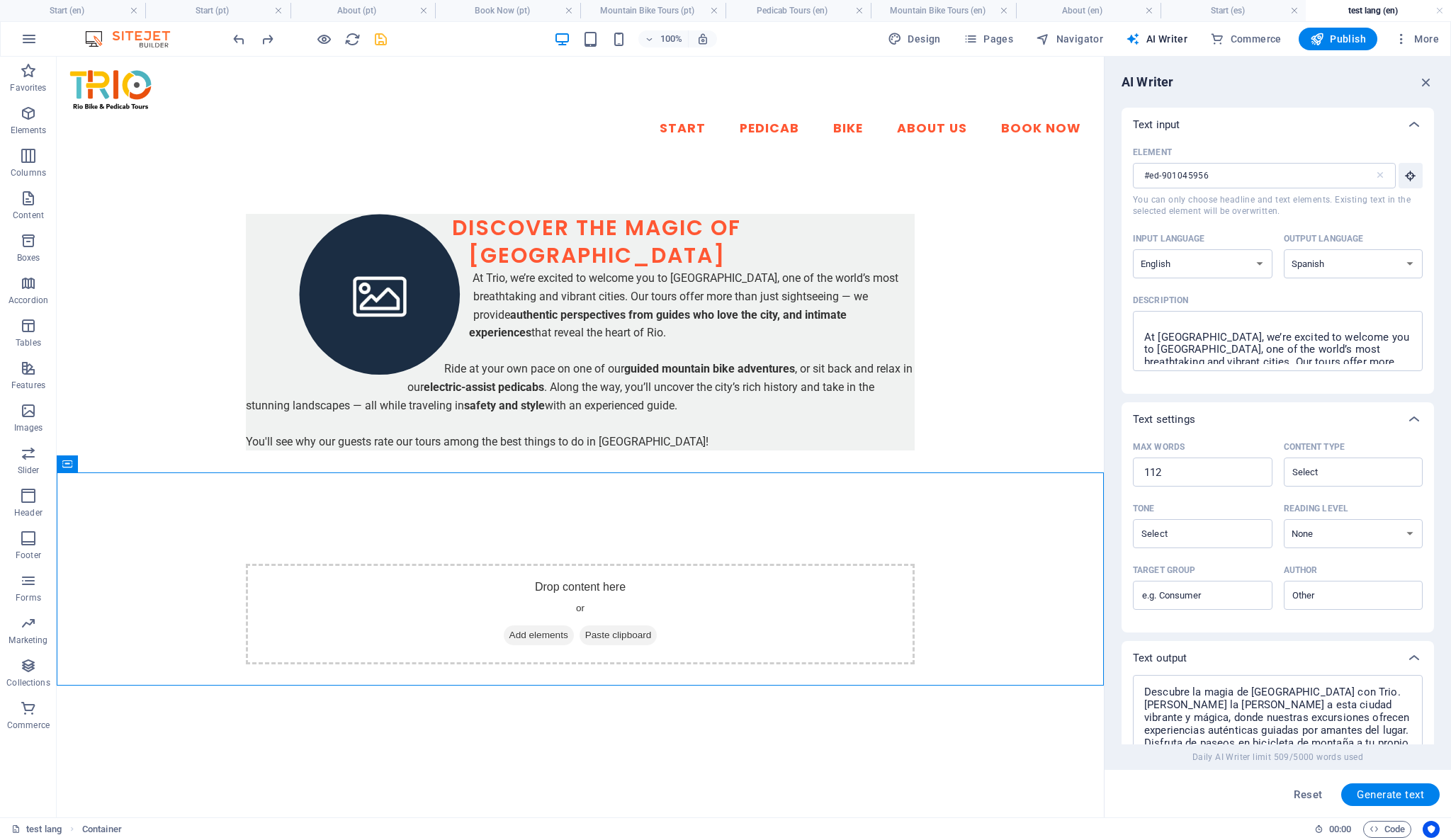
click at [1095, 721] on html "Skip to main content Start Pedicab Bike About Us Book Now Discover the magic of…" at bounding box center [580, 389] width 1047 height 665
click at [137, 15] on h4 "Start (en)" at bounding box center [72, 10] width 145 height 16
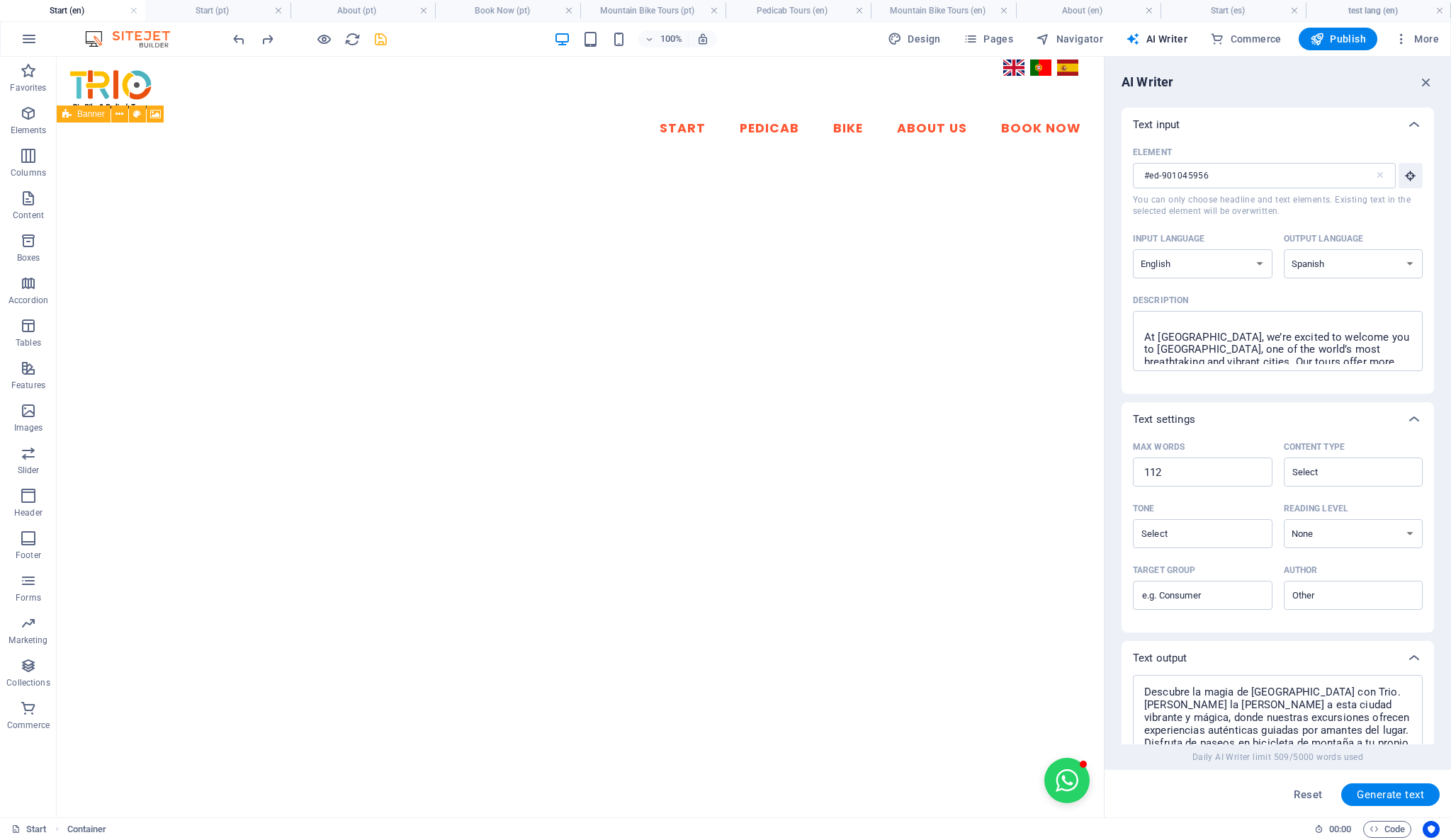
click at [137, 15] on h4 "Start (en)" at bounding box center [72, 10] width 145 height 16
click at [134, 7] on link at bounding box center [134, 11] width 8 height 13
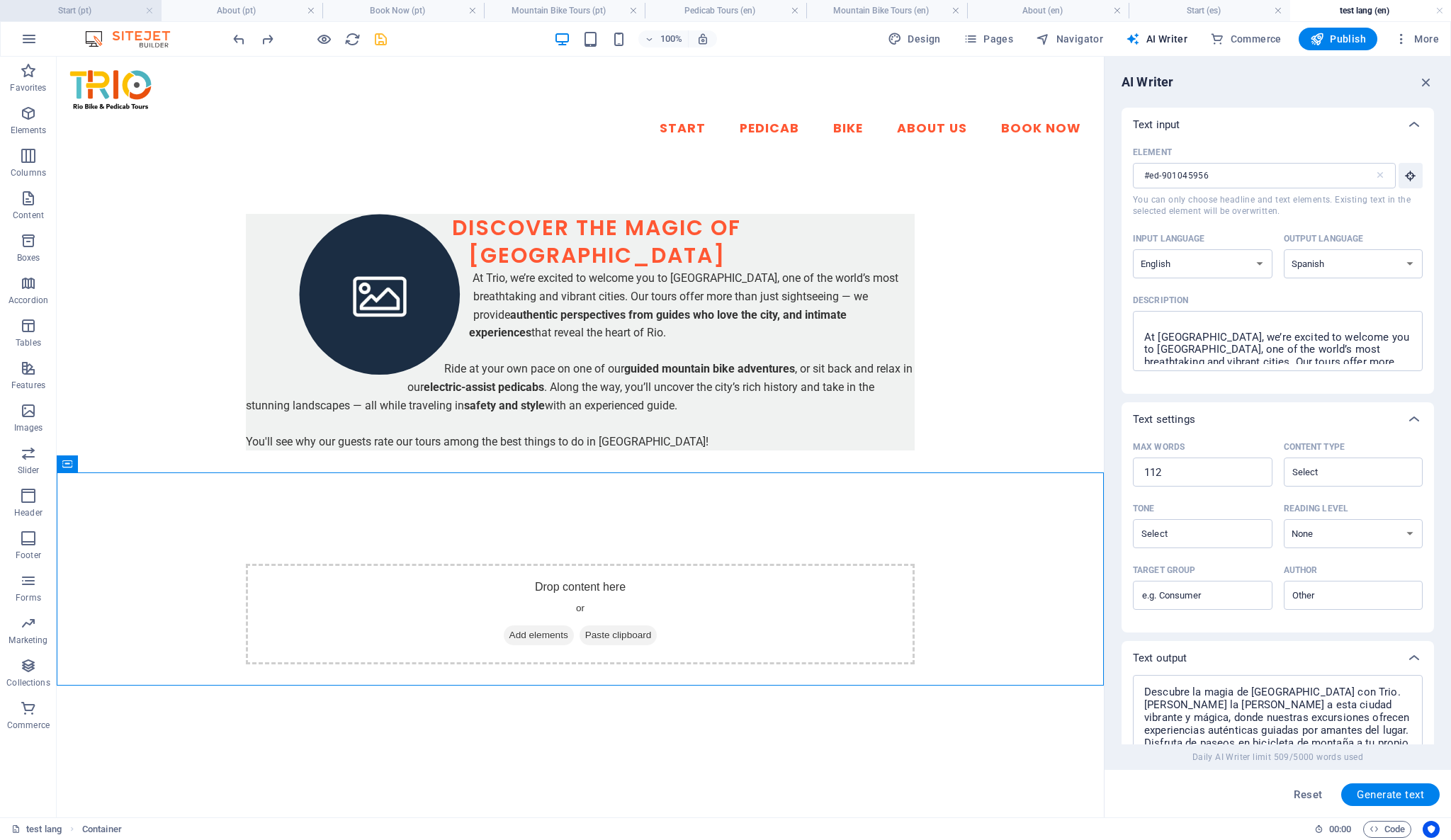
click at [134, 10] on h4 "Start (pt)" at bounding box center [81, 10] width 161 height 16
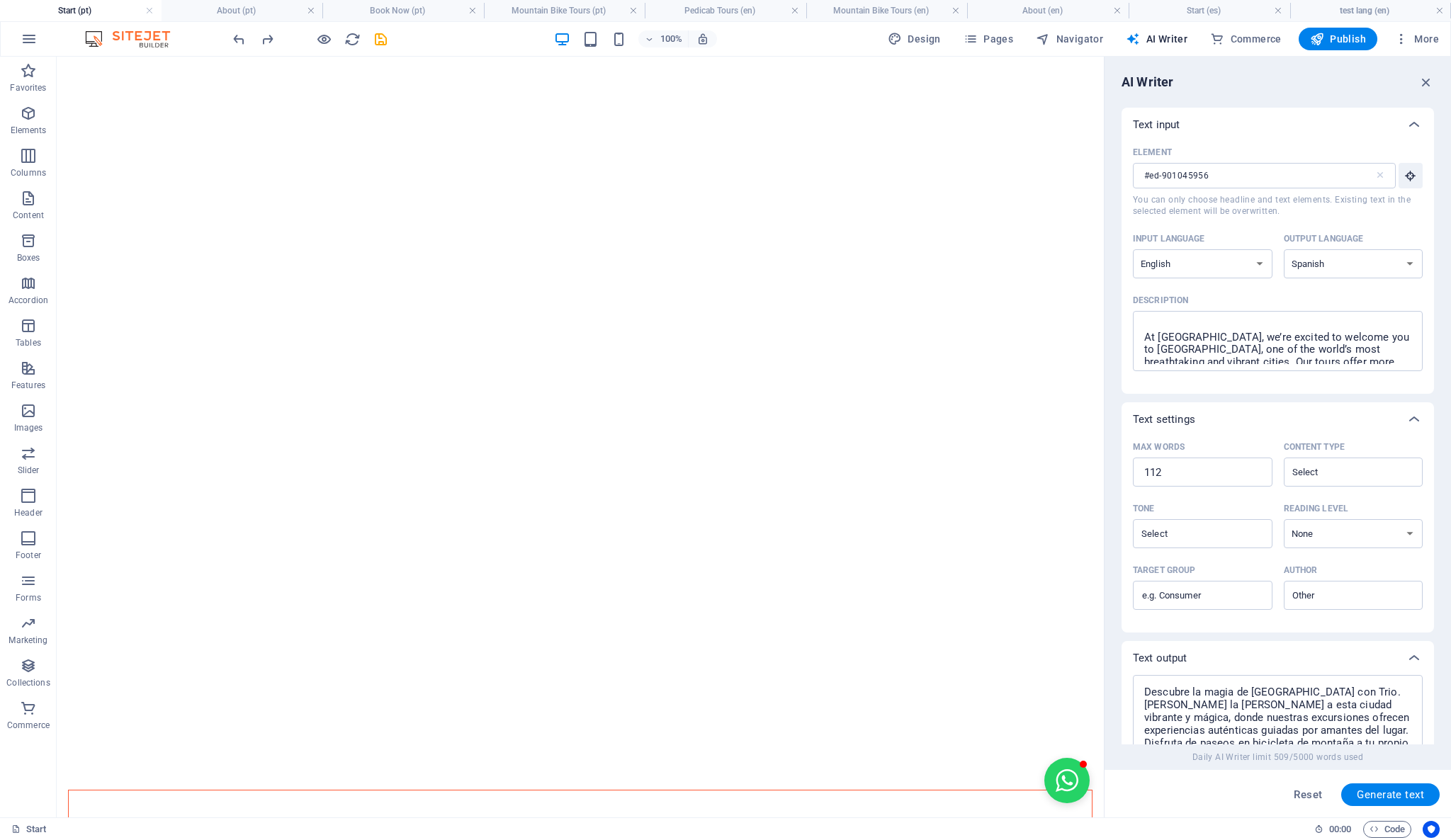
scroll to position [141, 0]
click at [134, 10] on h4 "Start (pt)" at bounding box center [81, 10] width 161 height 16
click at [148, 12] on link at bounding box center [149, 11] width 8 height 13
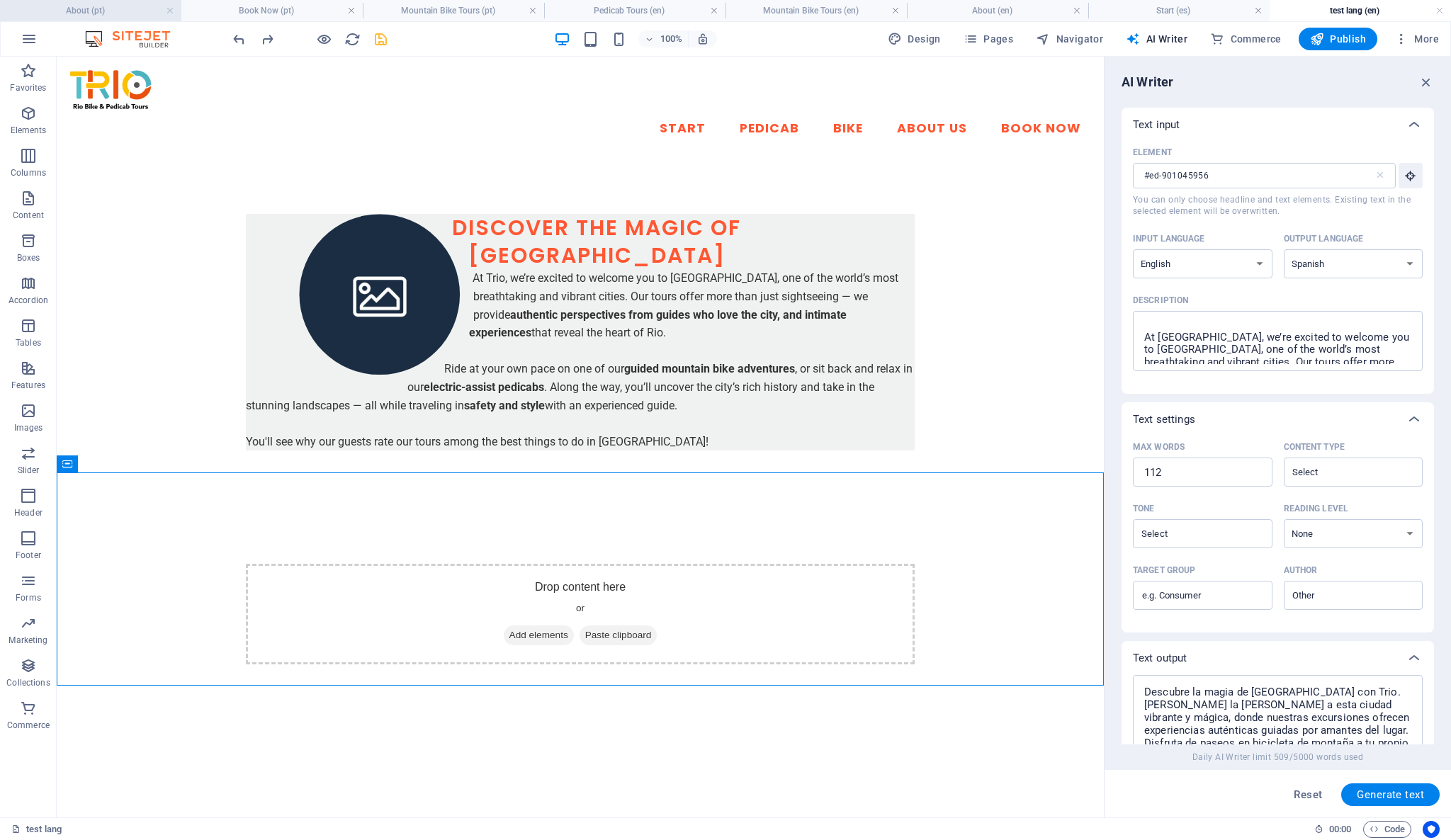
click at [153, 1] on li "About (pt)" at bounding box center [90, 10] width 181 height 21
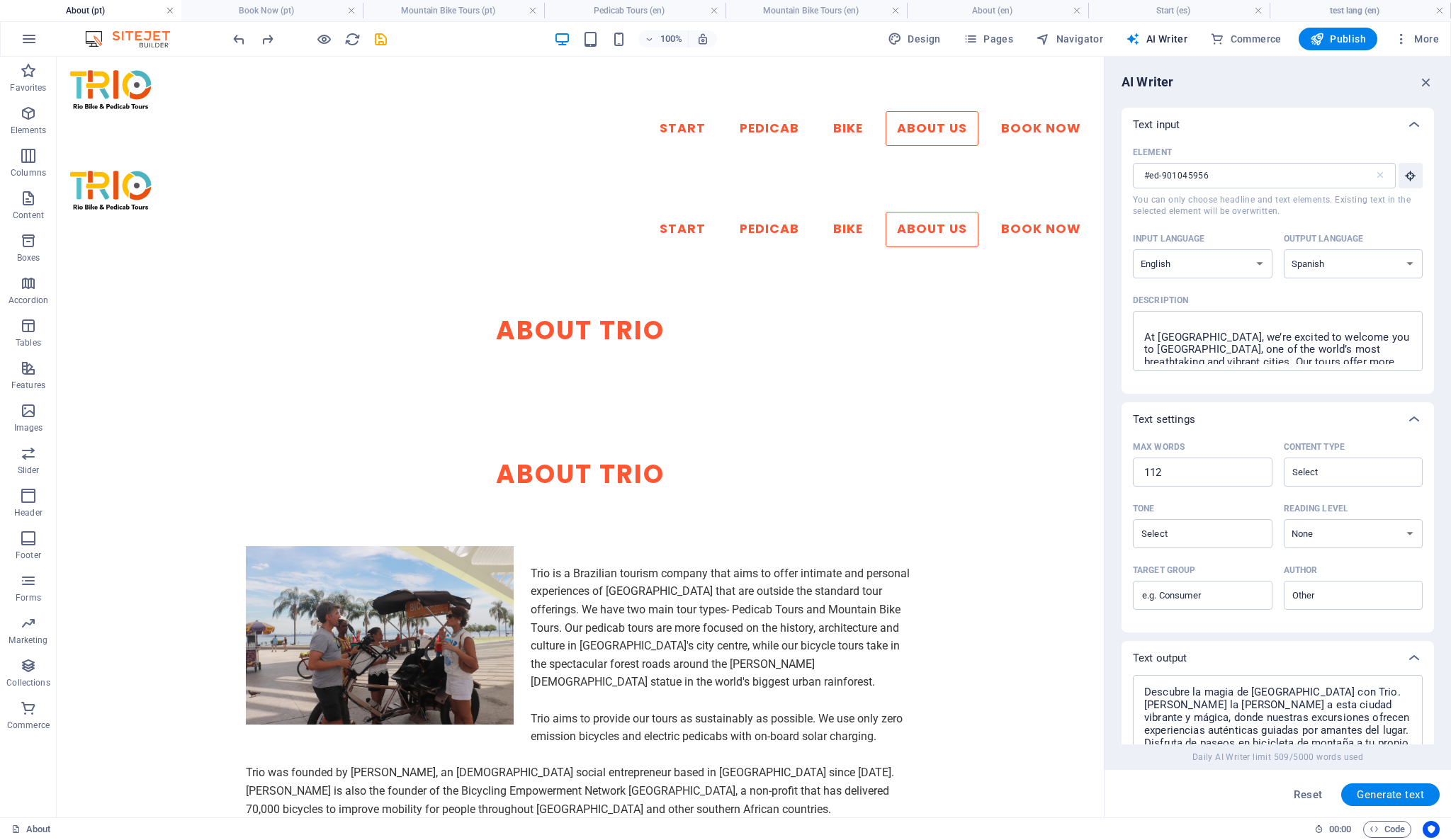
click at [172, 10] on link at bounding box center [169, 11] width 8 height 13
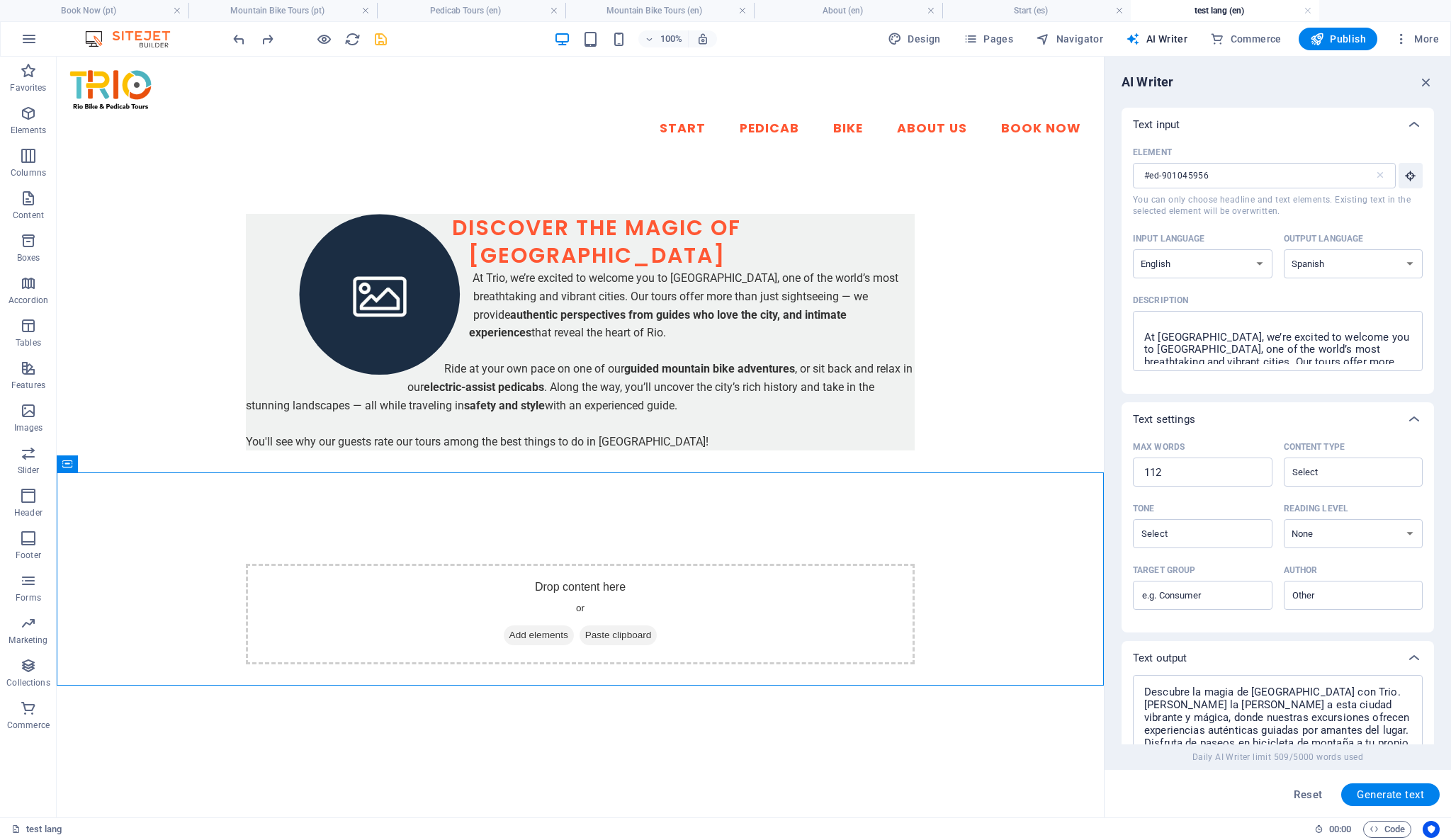
click at [173, 10] on link at bounding box center [177, 11] width 8 height 13
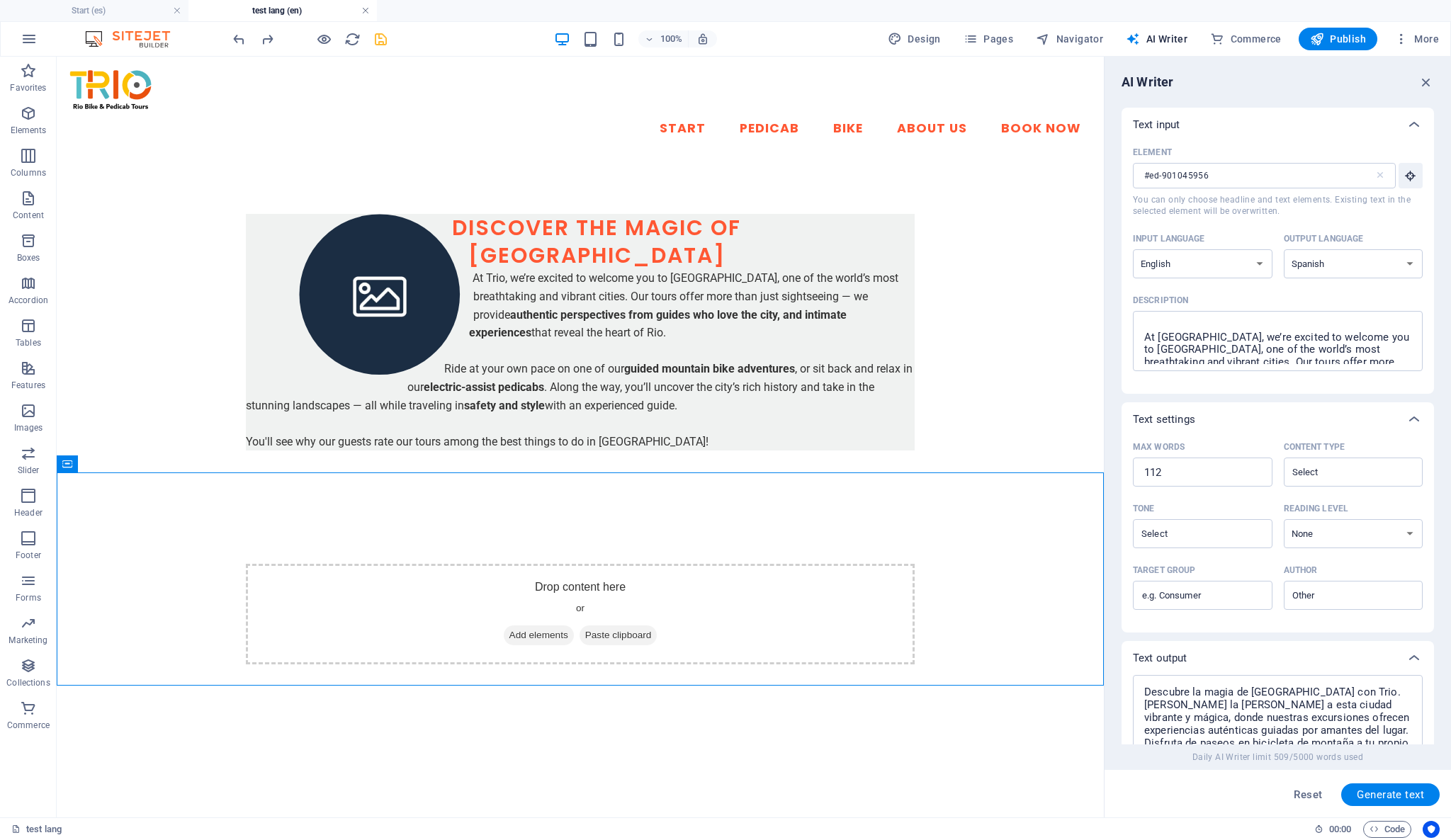
click at [367, 12] on link at bounding box center [365, 11] width 8 height 13
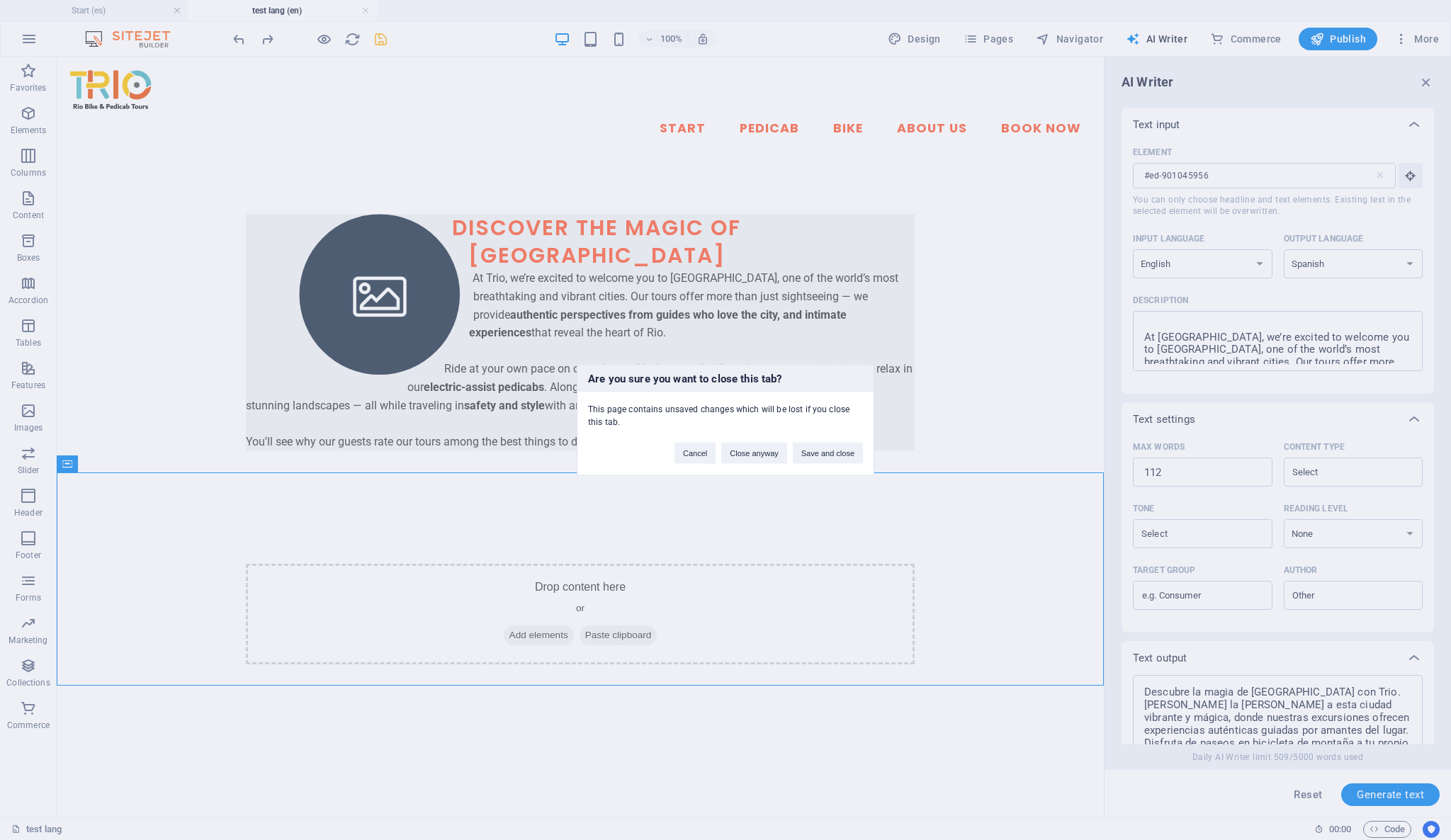
click at [362, 13] on div "Are you sure you want to close this tab? This page contains unsaved changes whi…" at bounding box center [725, 420] width 1451 height 840
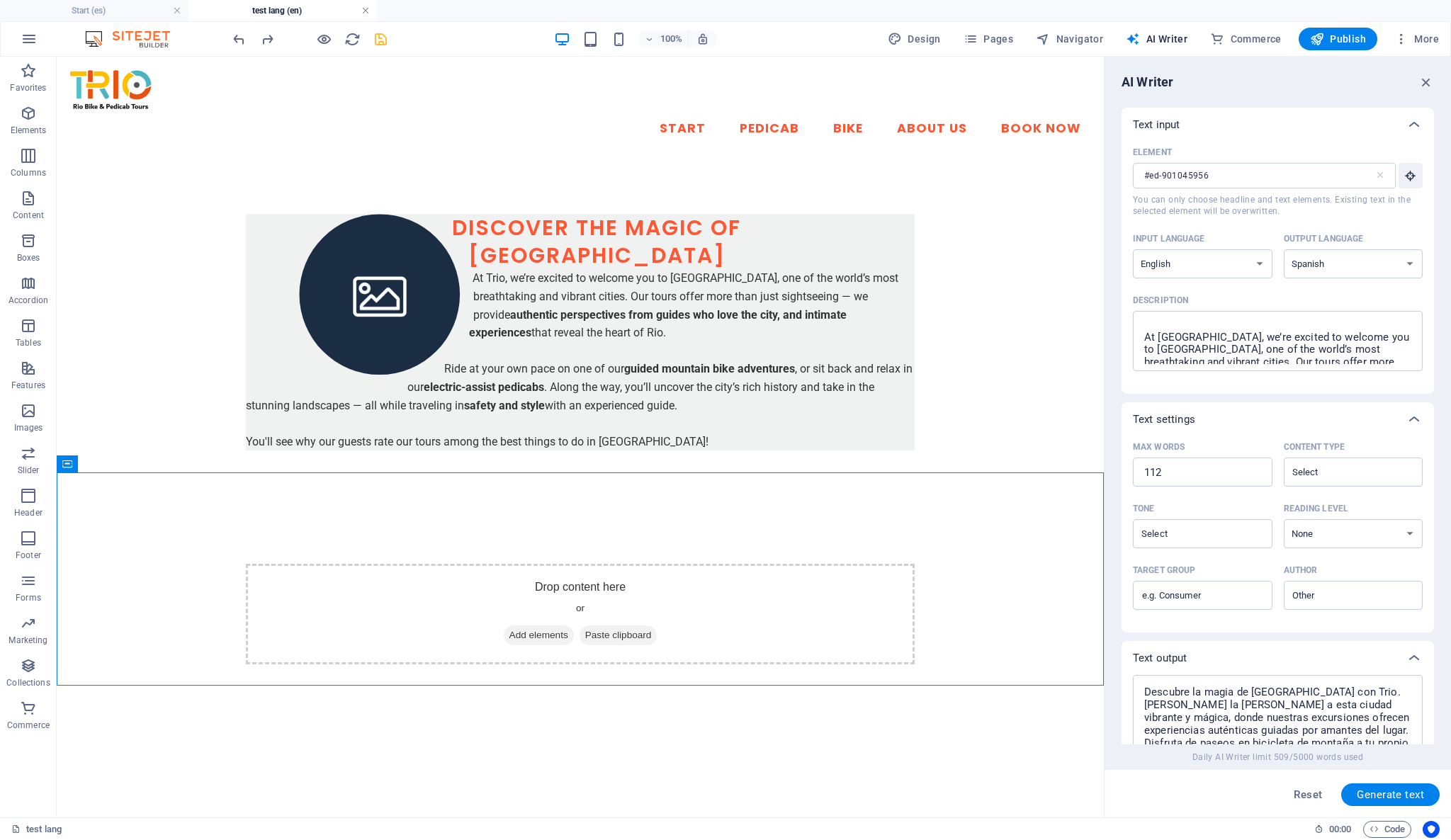
click at [366, 14] on link at bounding box center [365, 11] width 8 height 13
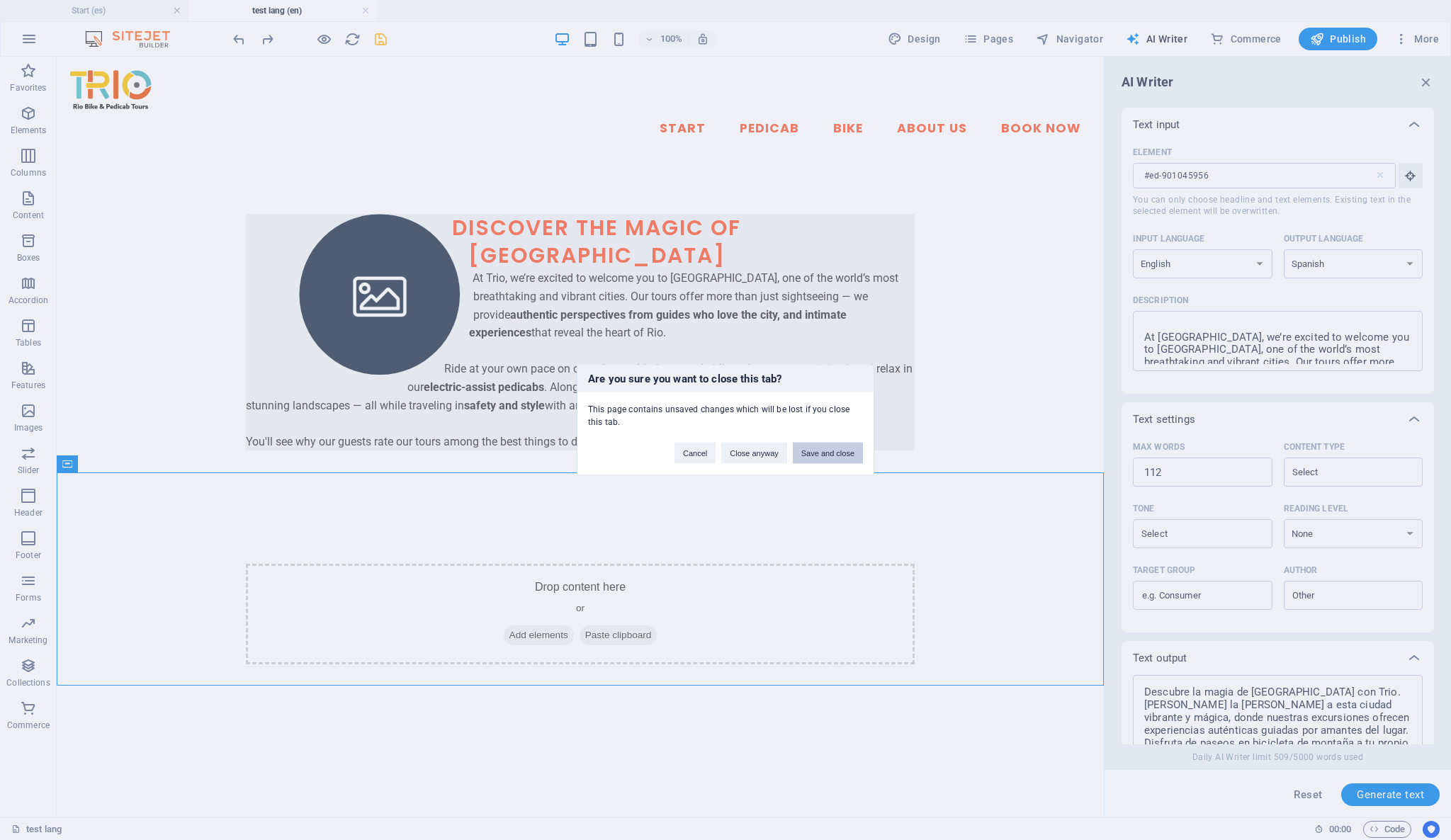
click at [807, 451] on button "Save and close" at bounding box center [828, 453] width 70 height 21
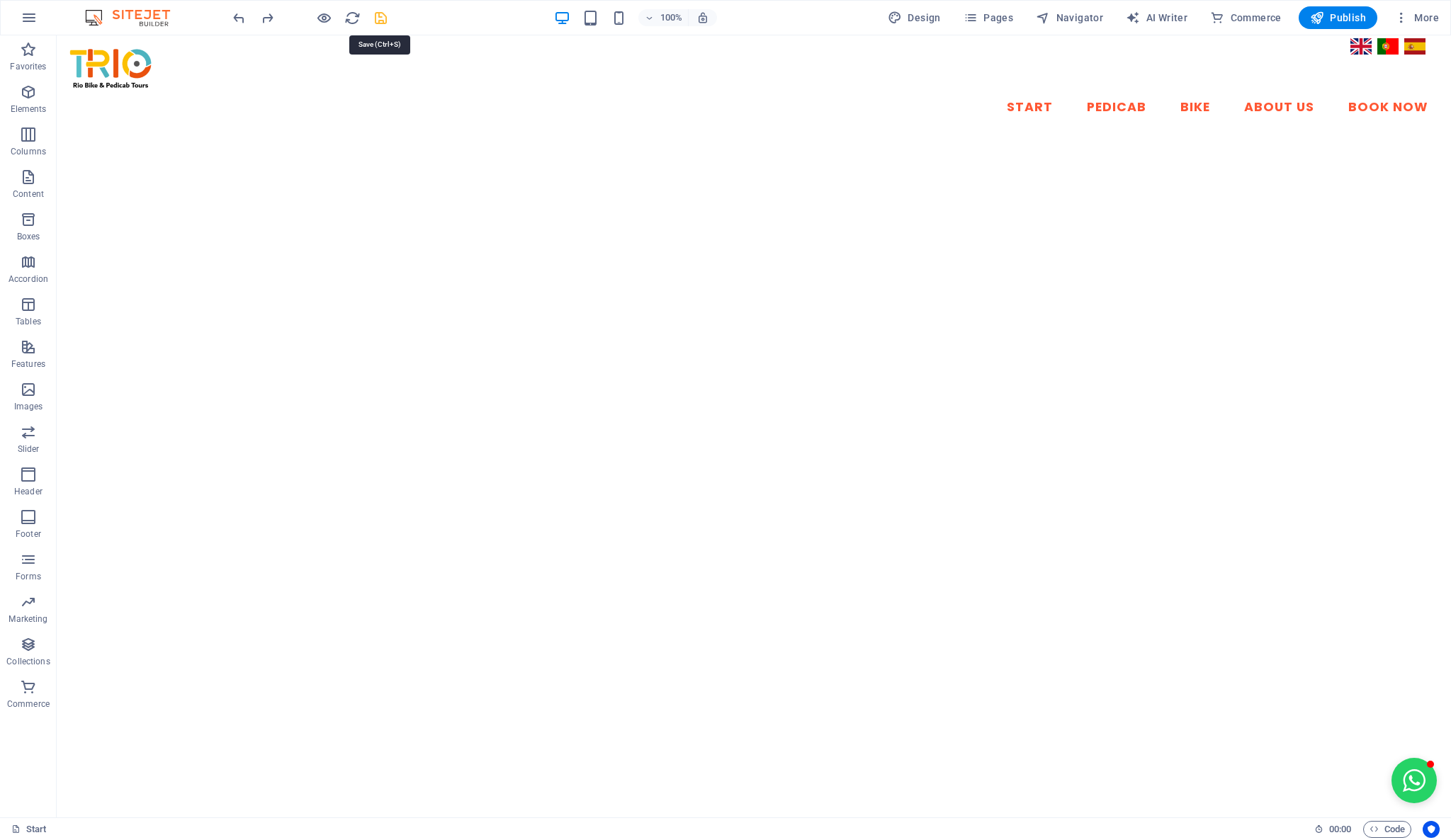
click at [383, 17] on icon "save" at bounding box center [380, 18] width 16 height 16
click at [983, 13] on span "Pages" at bounding box center [988, 17] width 49 height 14
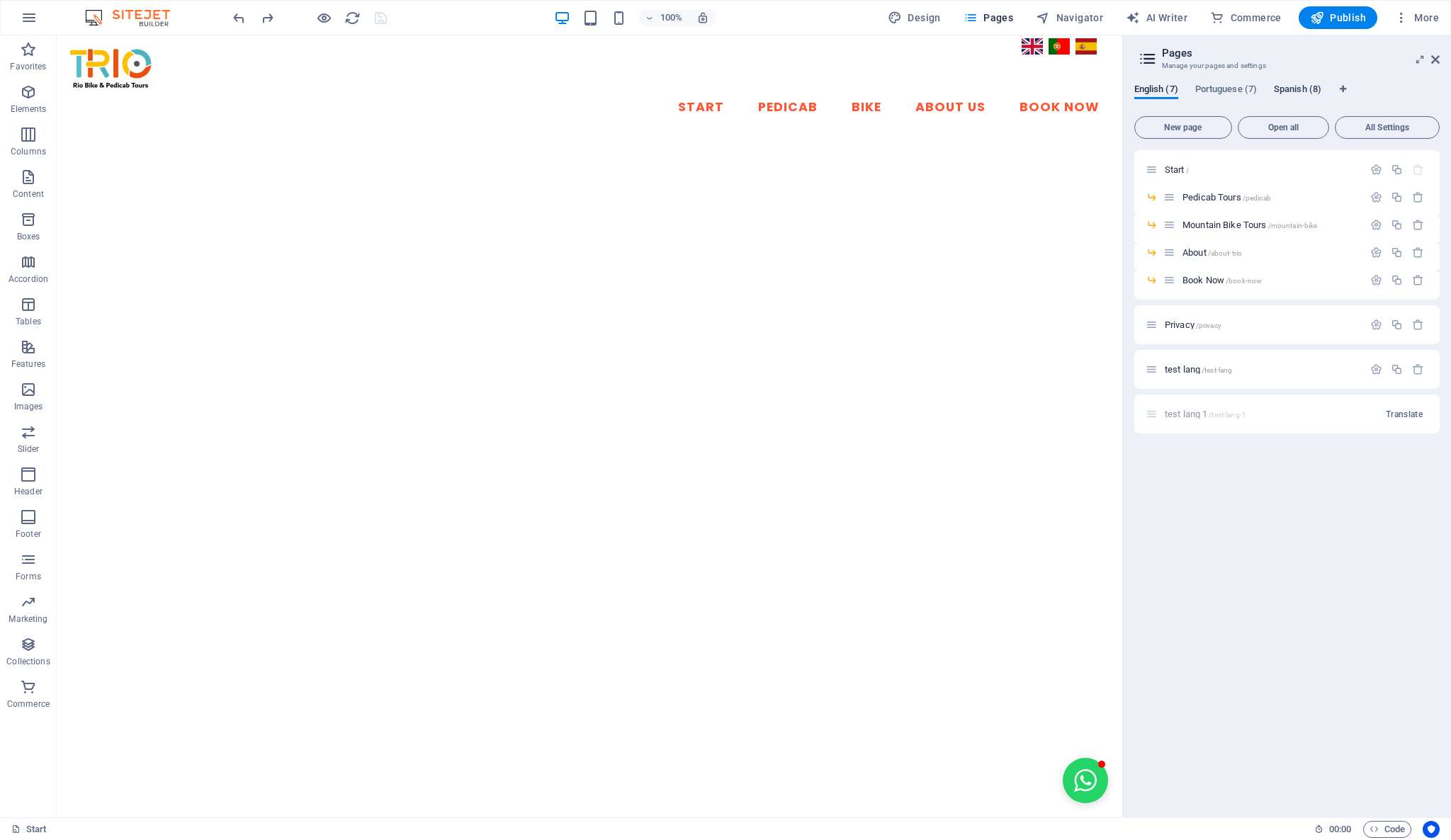
click at [1292, 94] on span "Spanish (8)" at bounding box center [1297, 90] width 48 height 20
click at [1186, 416] on span "test lang 1 /test-lang-1" at bounding box center [1205, 414] width 81 height 10
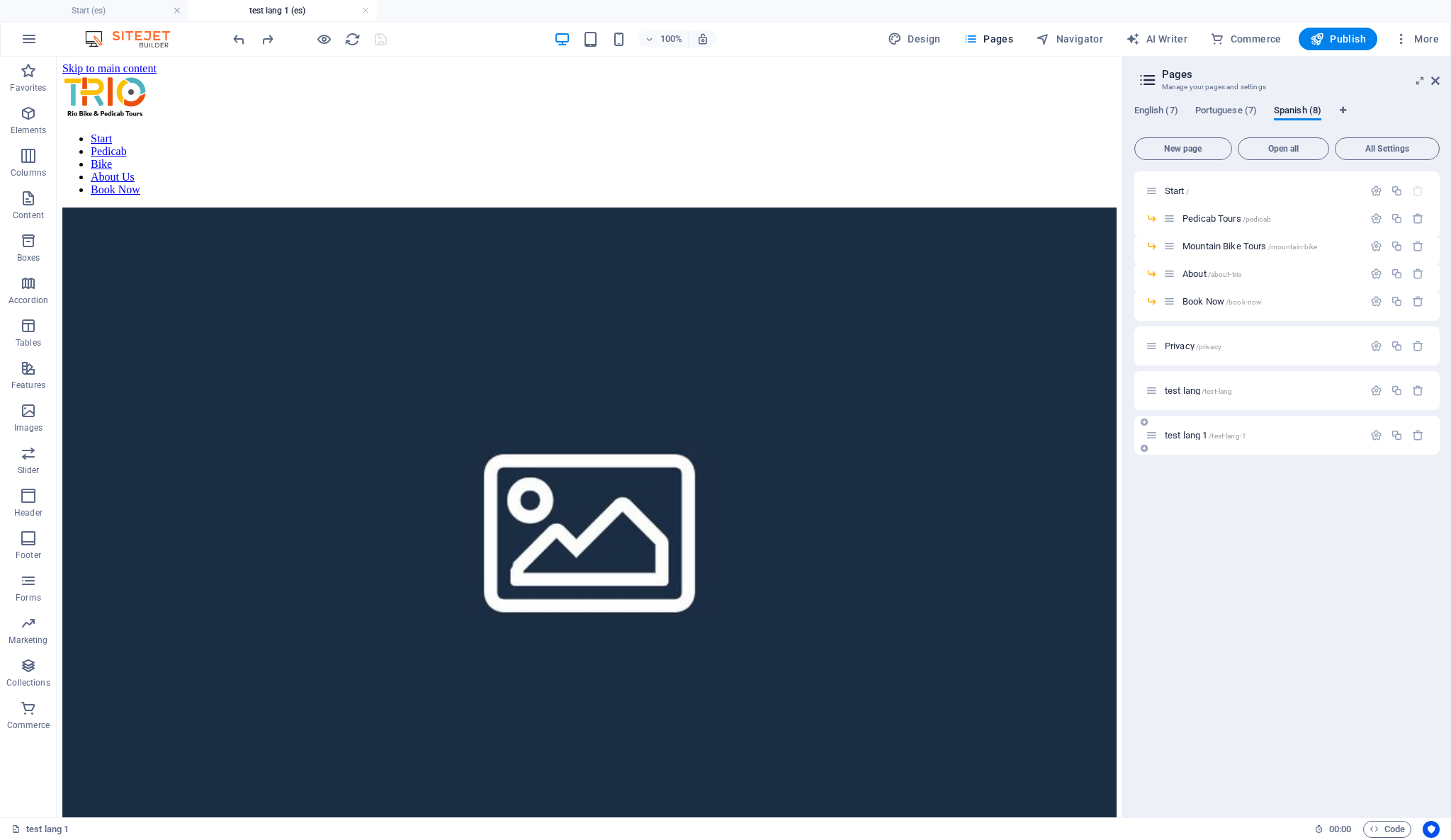
scroll to position [0, 0]
click at [1205, 104] on div "English (7) Portuguese (7) Spanish (8) New page Open all All Settings Start / P…" at bounding box center [1287, 455] width 328 height 724
click at [1209, 106] on span "Portuguese (7)" at bounding box center [1226, 112] width 62 height 20
click at [1158, 389] on div "test lang /test-lang" at bounding box center [1254, 391] width 218 height 16
click at [1155, 389] on icon at bounding box center [1151, 391] width 12 height 12
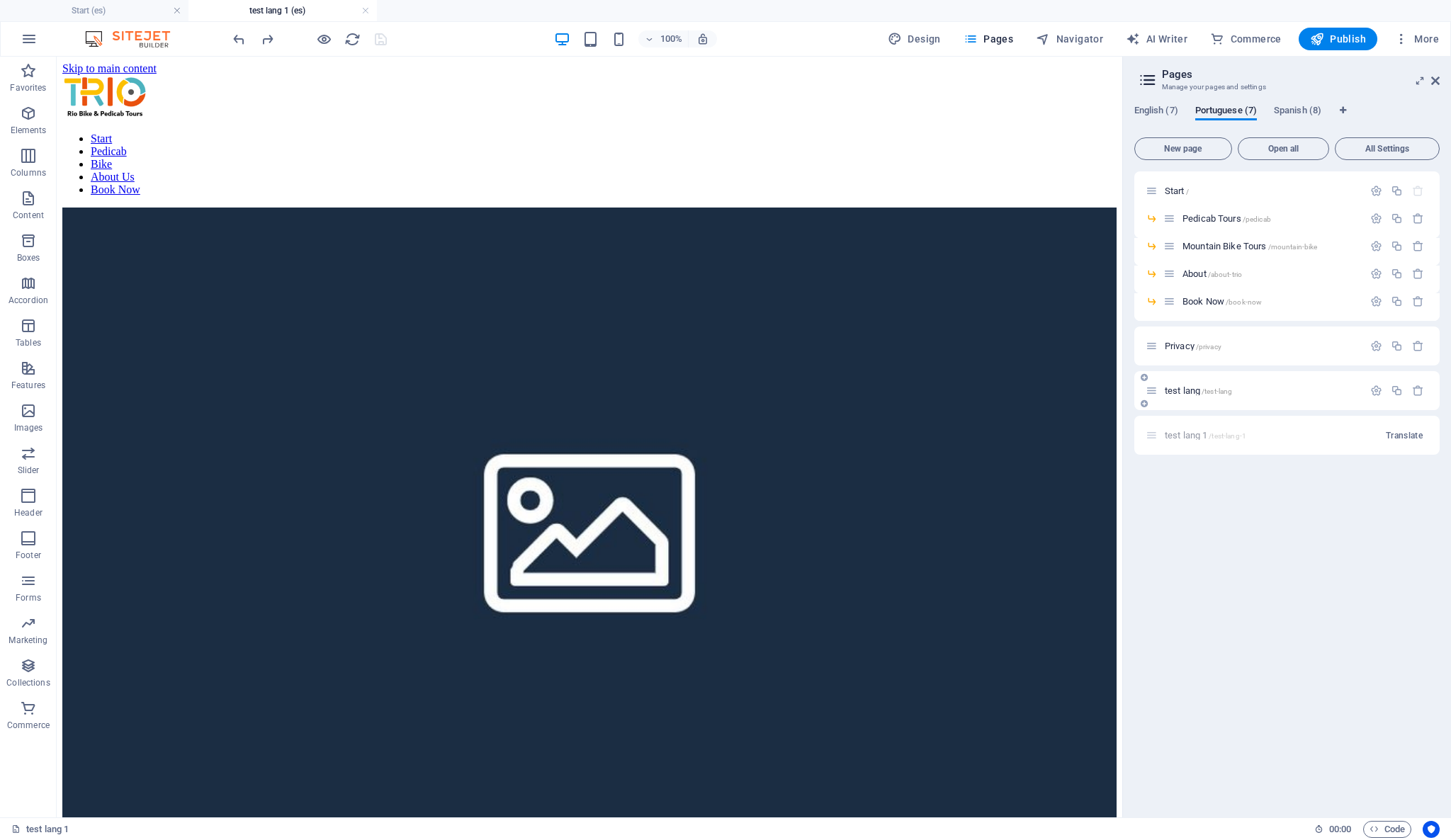
click at [1168, 389] on span "test lang /test-lang" at bounding box center [1198, 391] width 68 height 10
